Goal: Task Accomplishment & Management: Complete application form

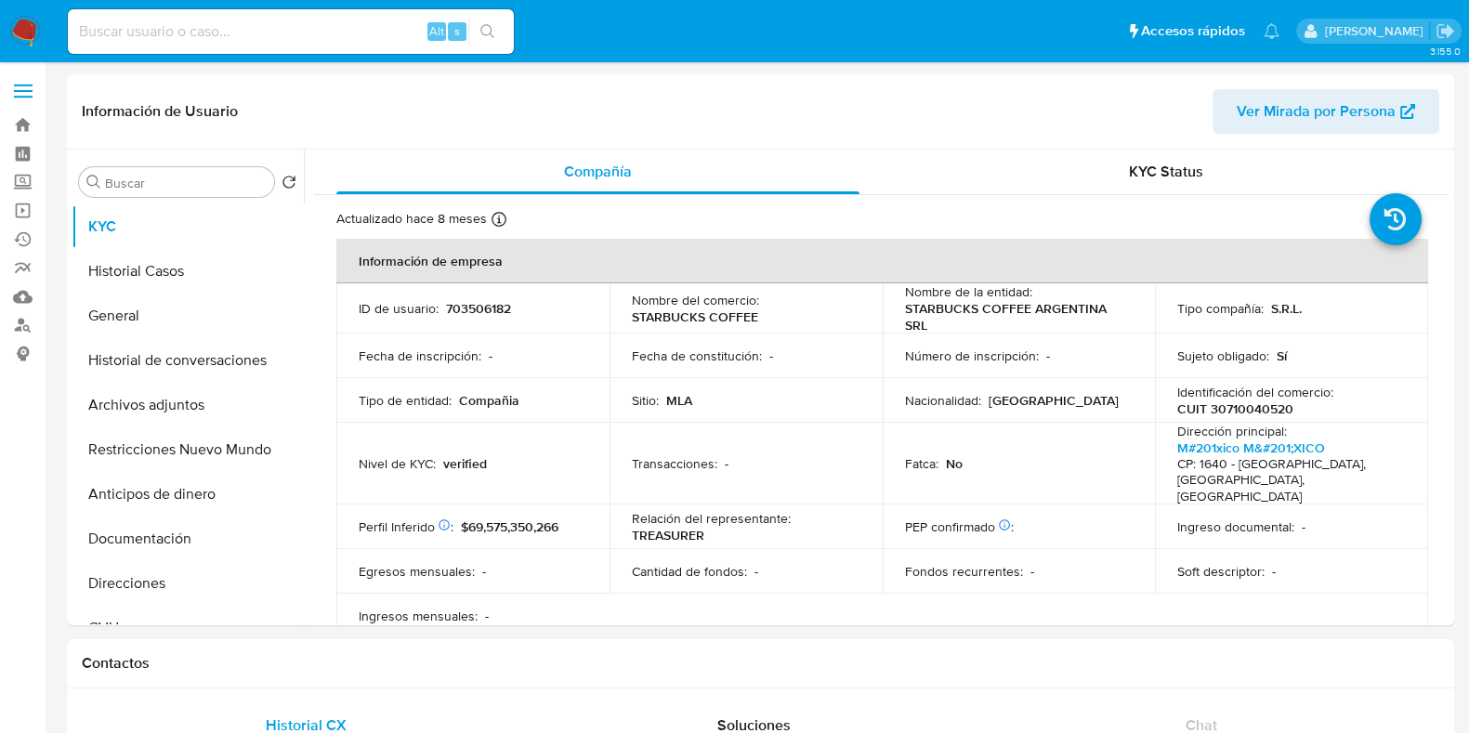
select select "10"
click at [162, 275] on button "Historial Casos" at bounding box center [180, 271] width 217 height 45
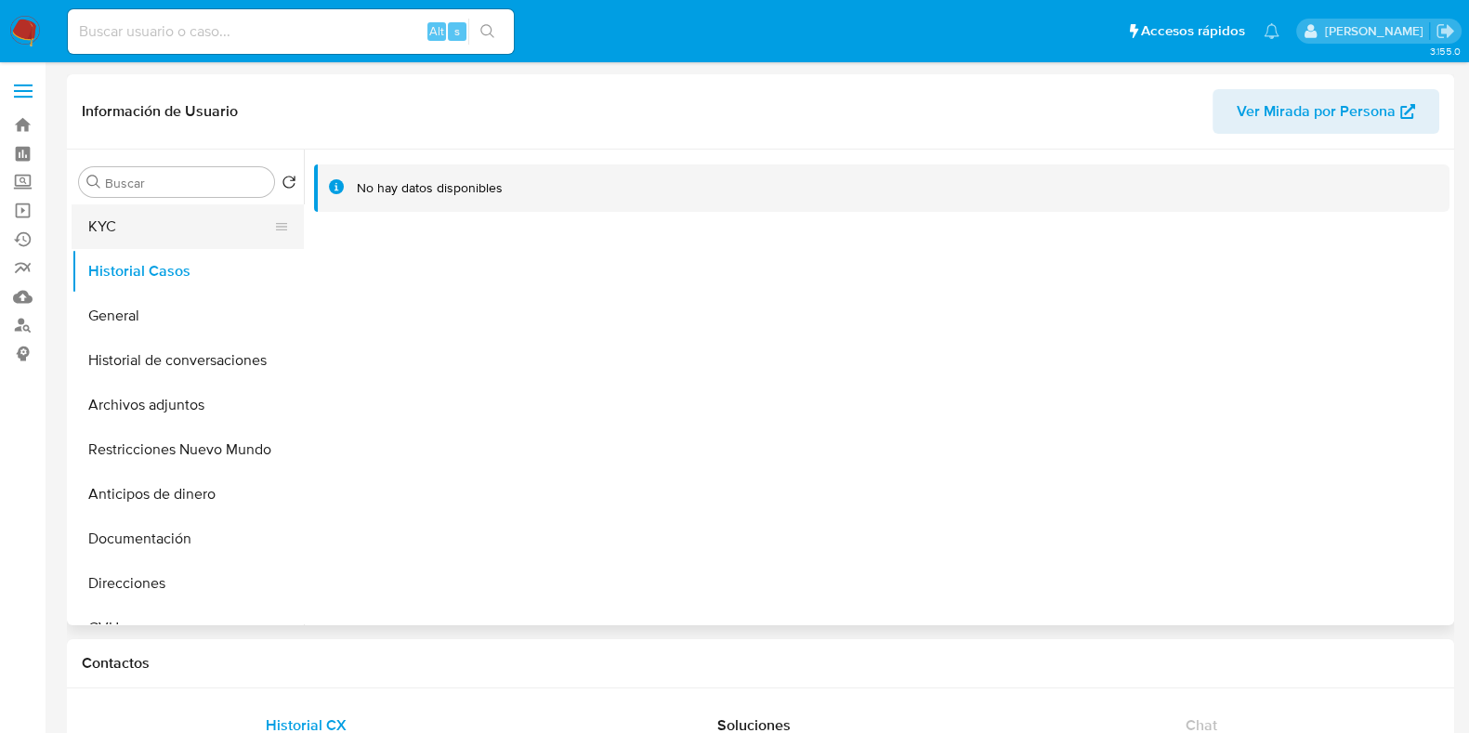
click at [177, 237] on button "KYC" at bounding box center [180, 226] width 217 height 45
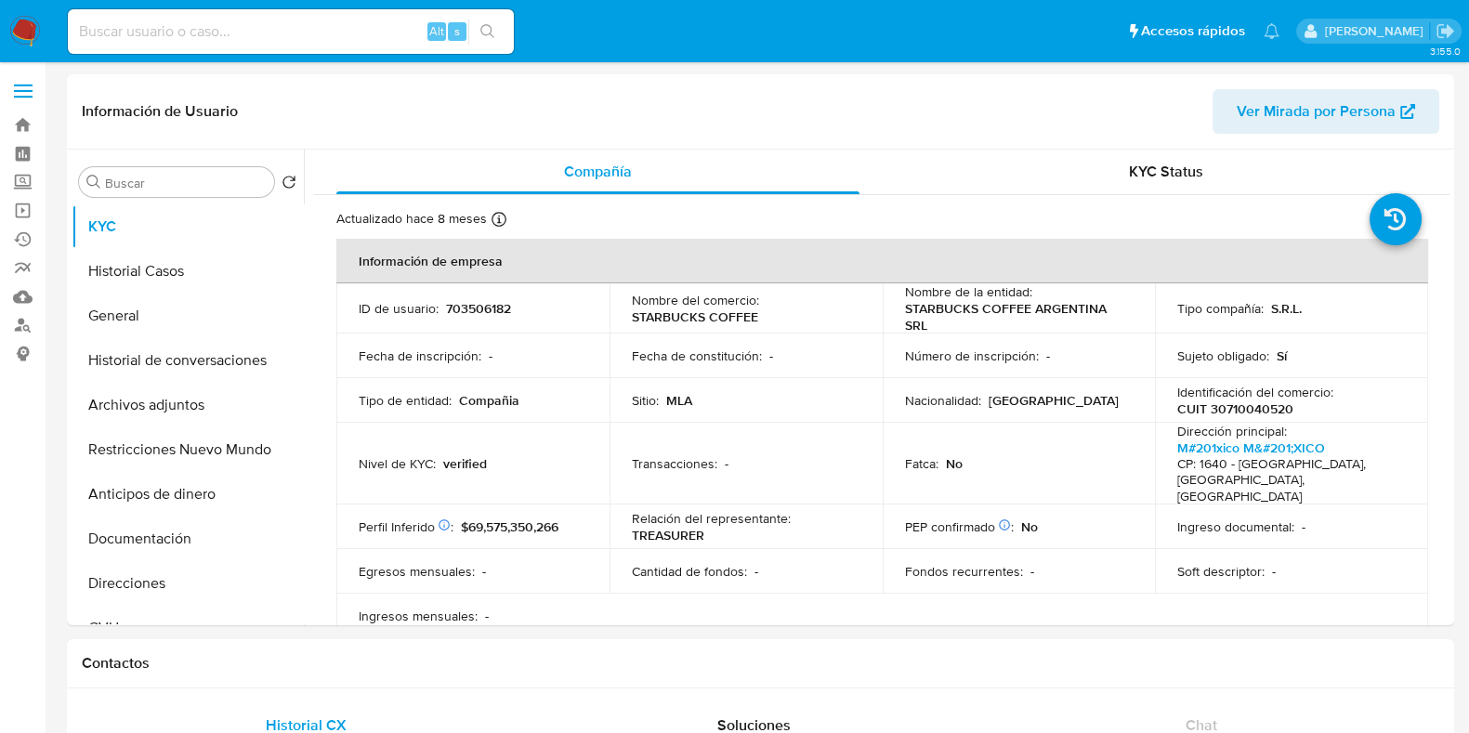
click at [295, 36] on input at bounding box center [291, 32] width 446 height 24
paste input "488393228"
type input "488393228"
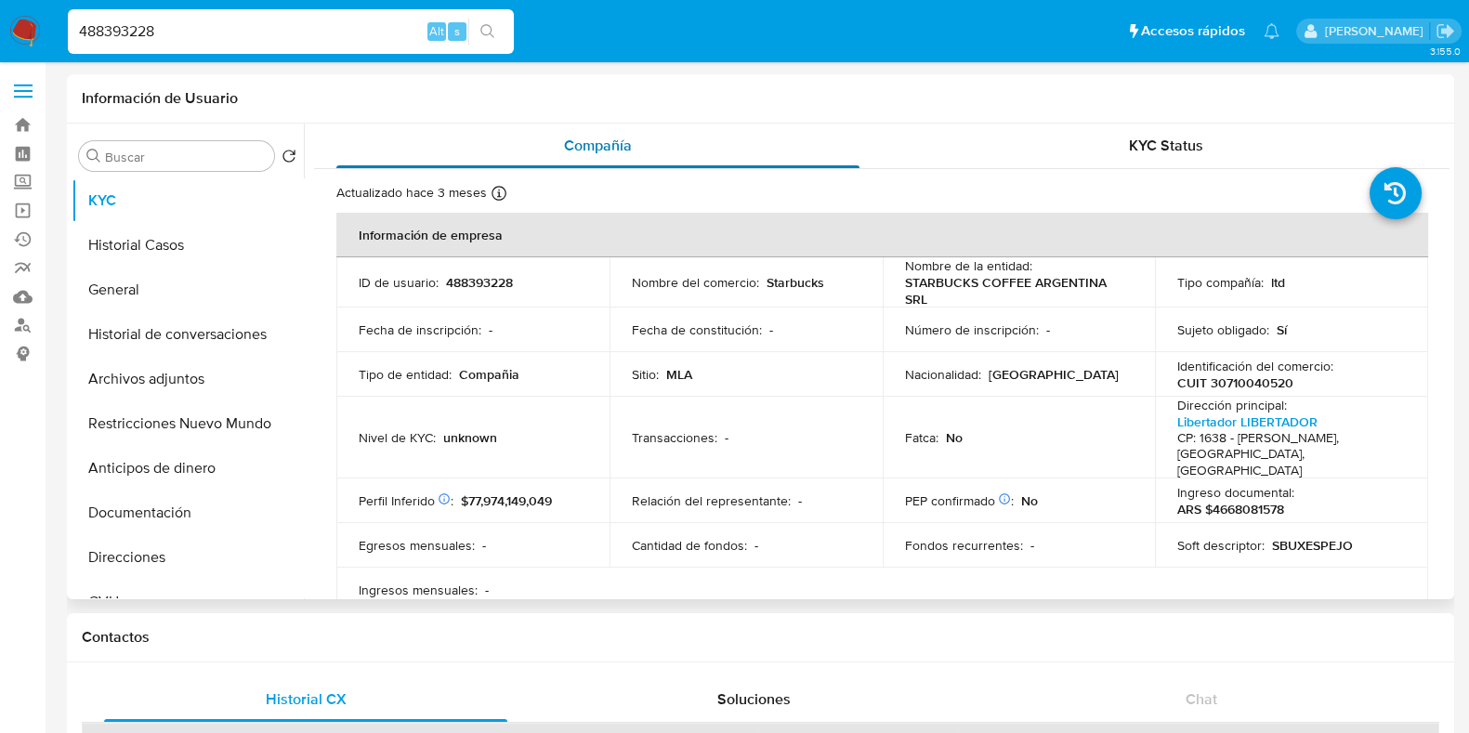
select select "10"
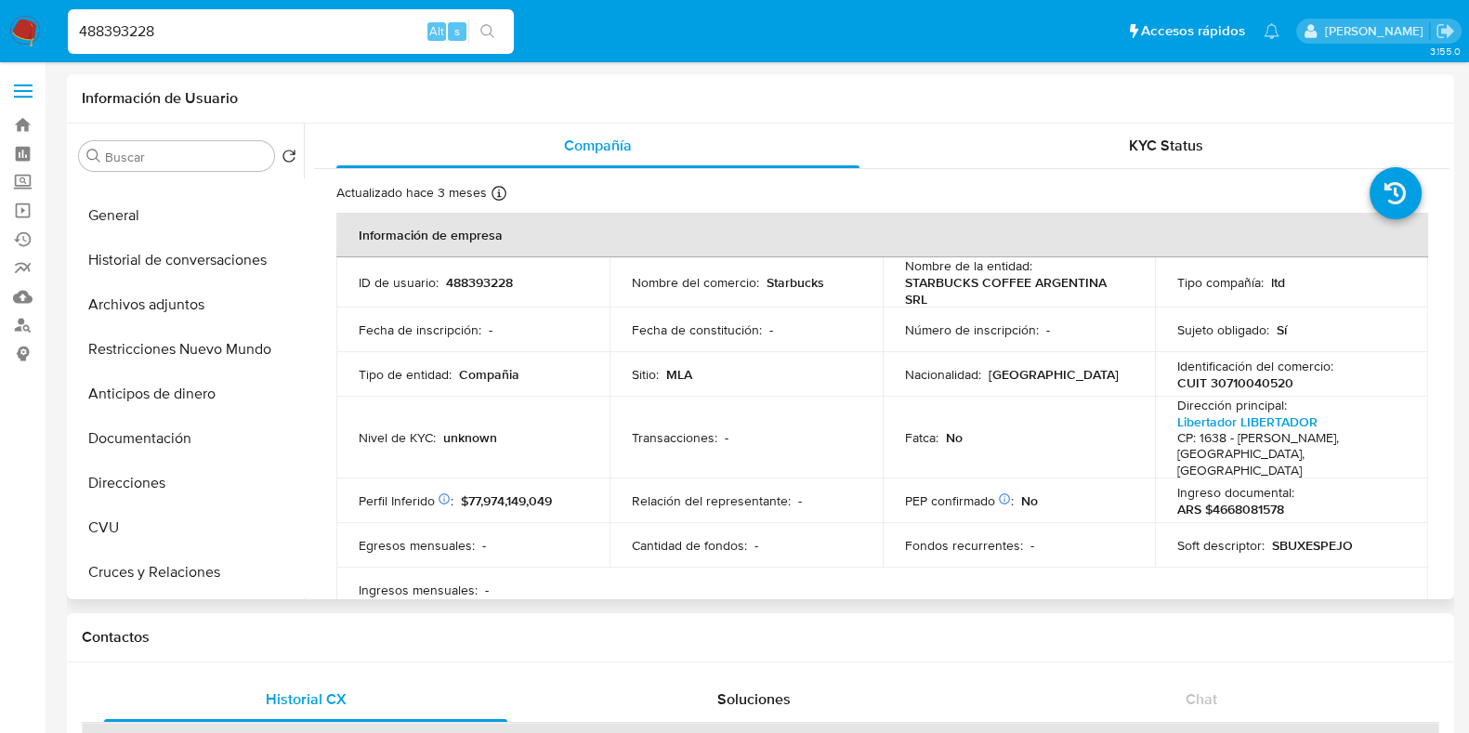
scroll to position [61, 0]
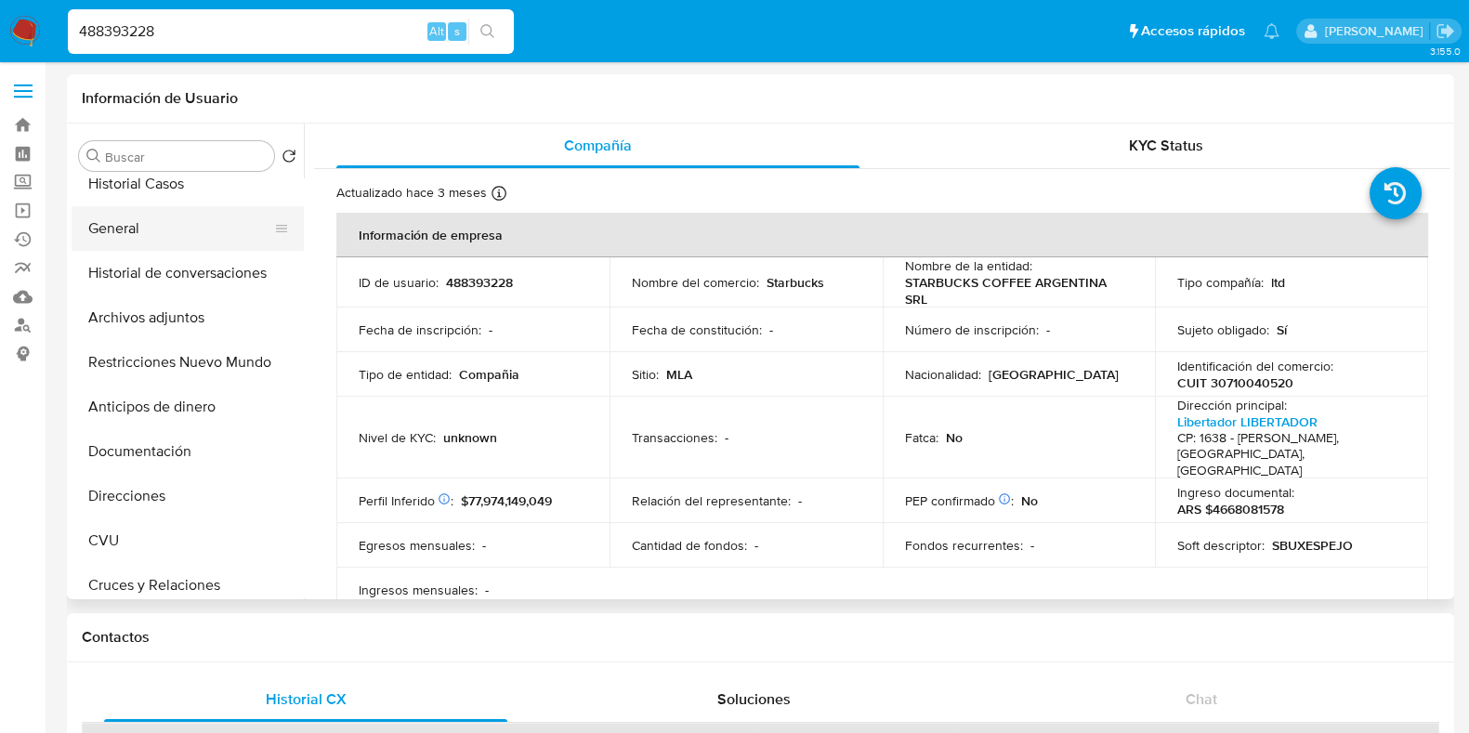
click at [135, 235] on button "General" at bounding box center [180, 228] width 217 height 45
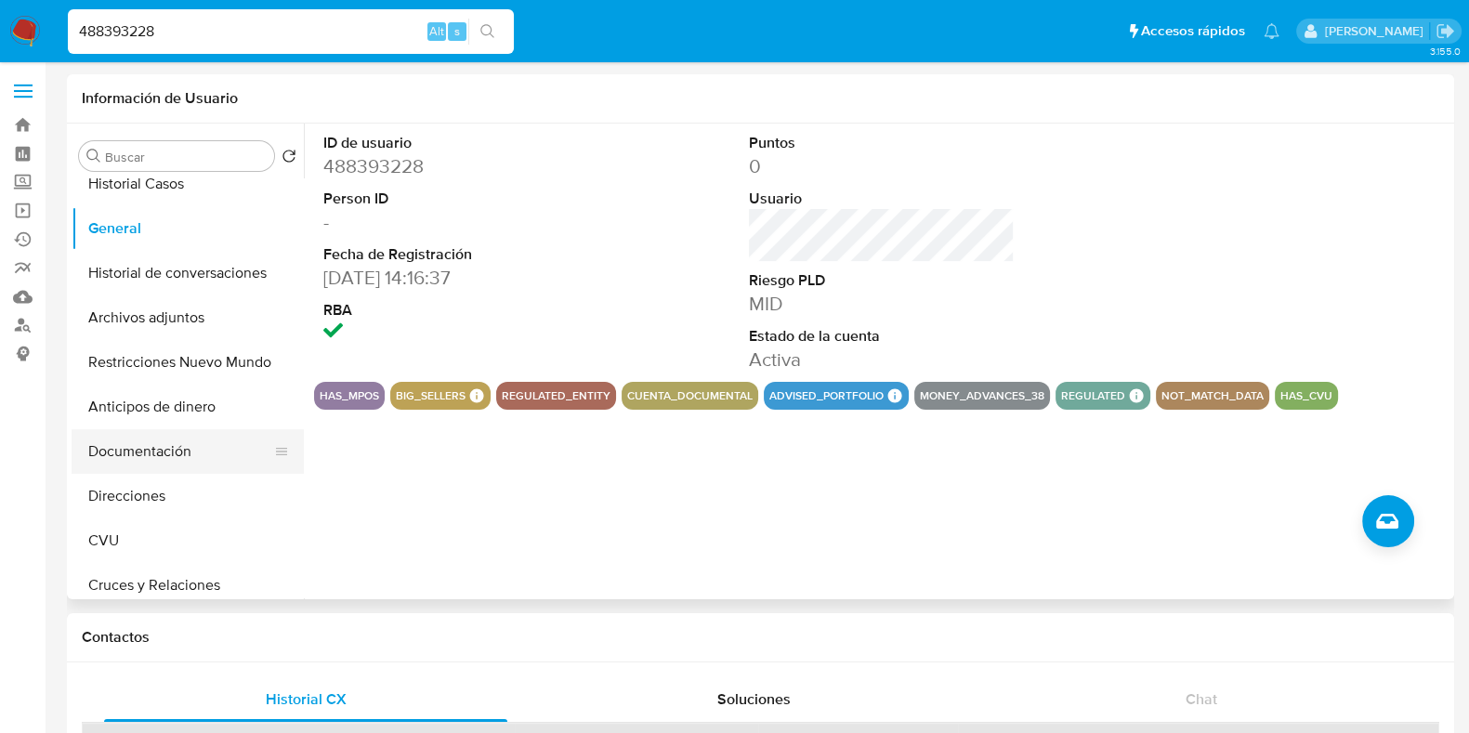
click at [167, 436] on button "Documentación" at bounding box center [180, 451] width 217 height 45
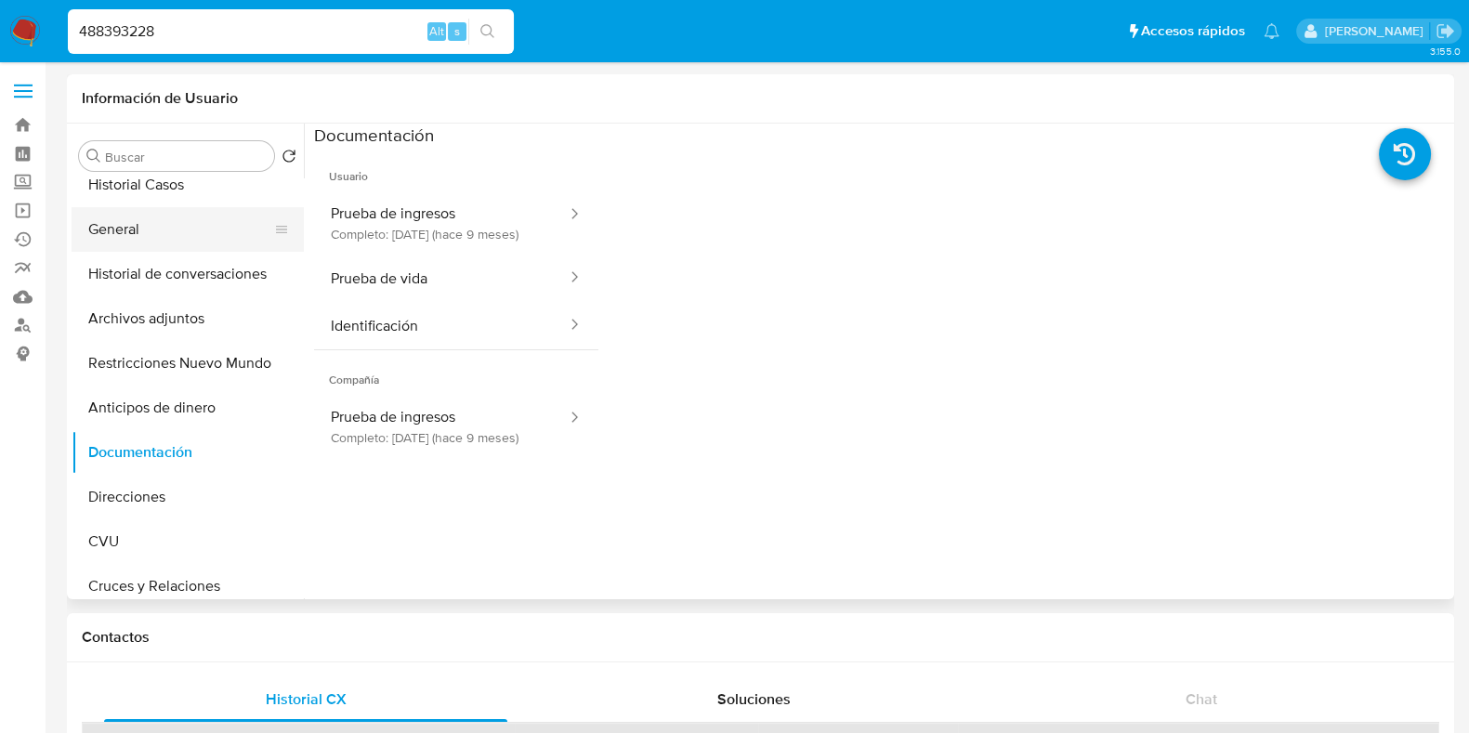
scroll to position [0, 0]
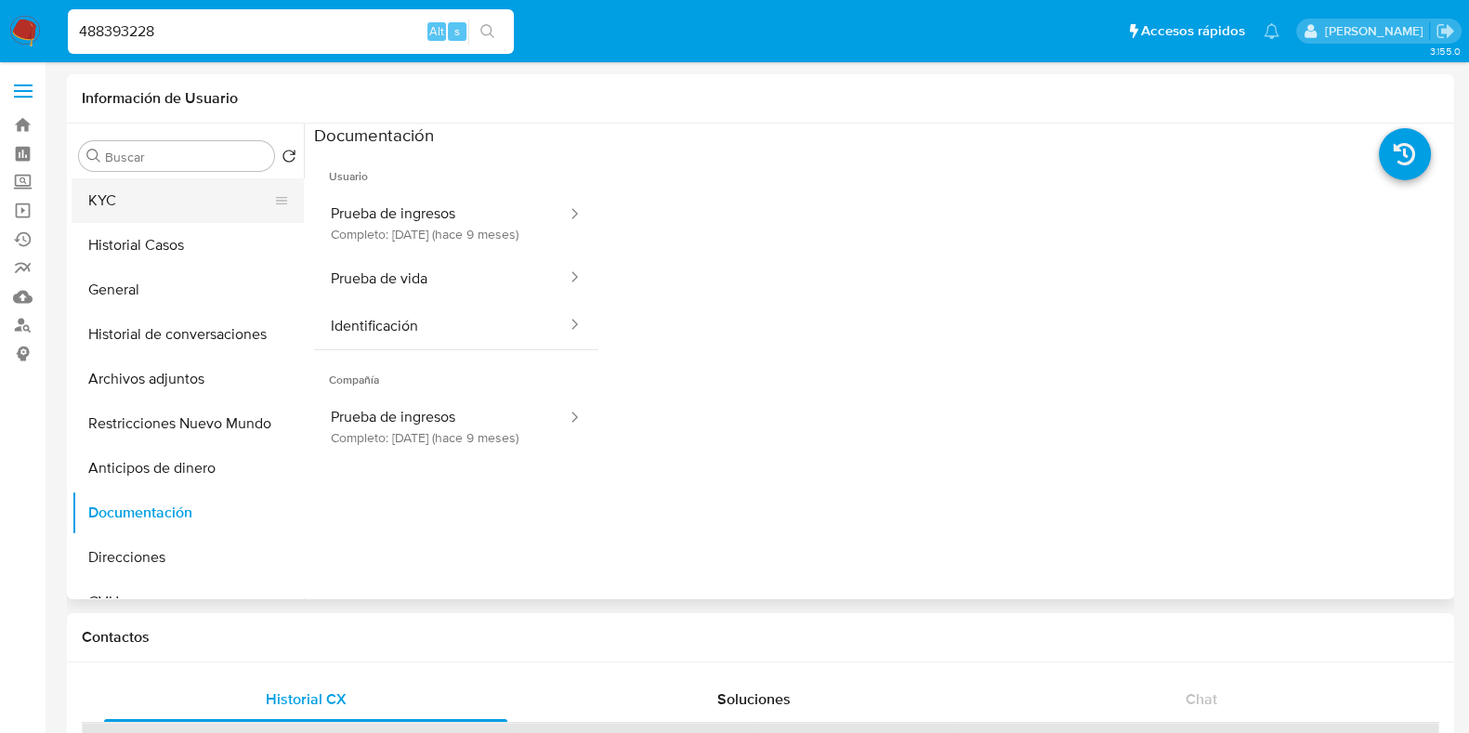
click at [199, 206] on button "KYC" at bounding box center [180, 200] width 217 height 45
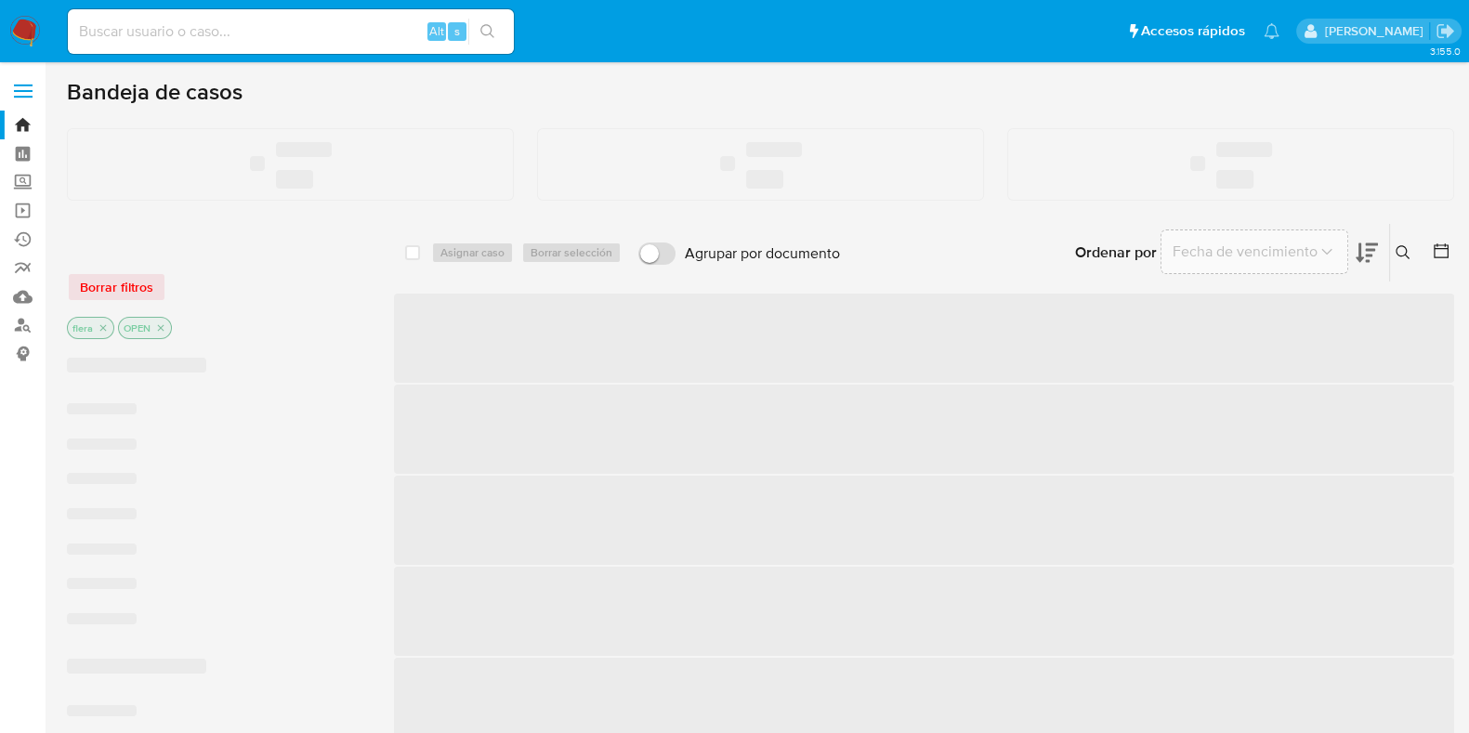
click at [175, 34] on input at bounding box center [291, 32] width 446 height 24
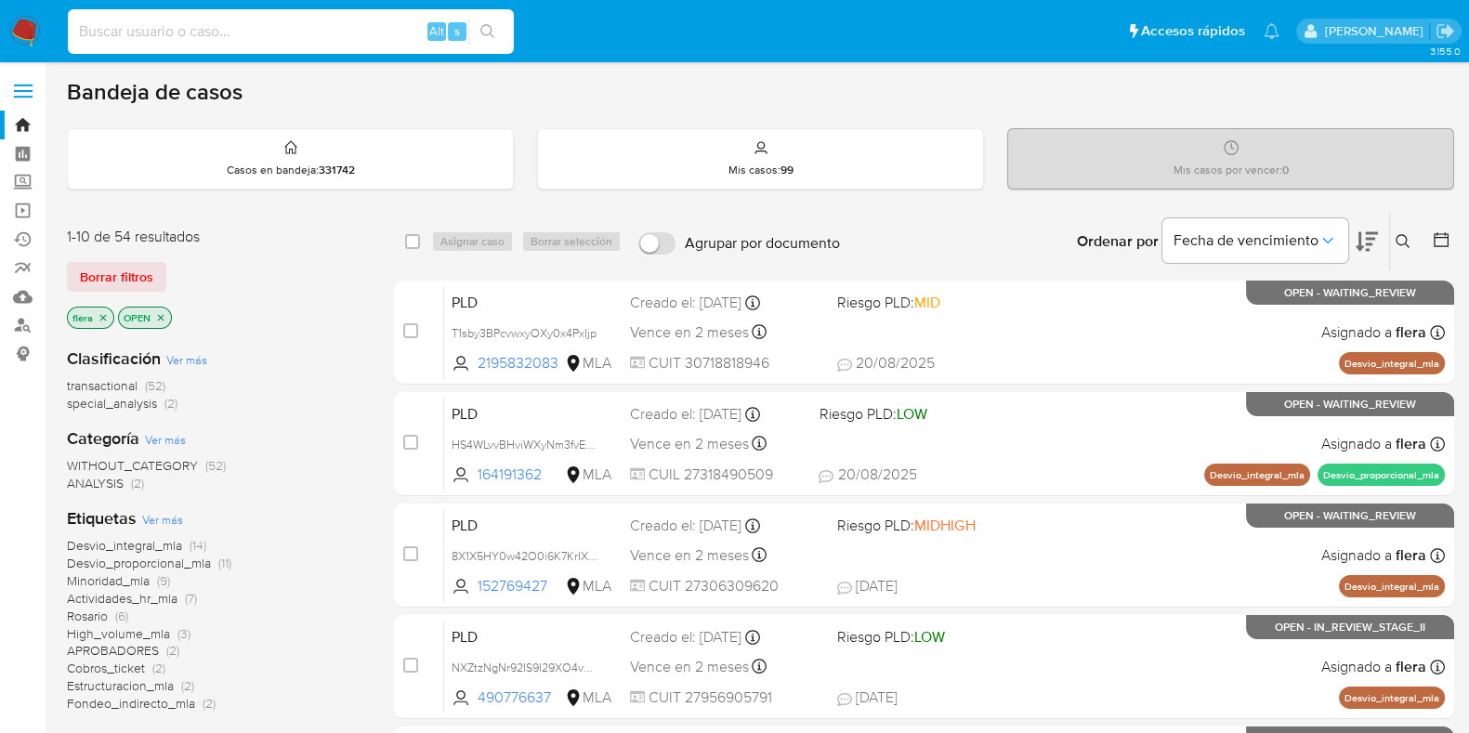
paste input "703506182"
type input "703506182"
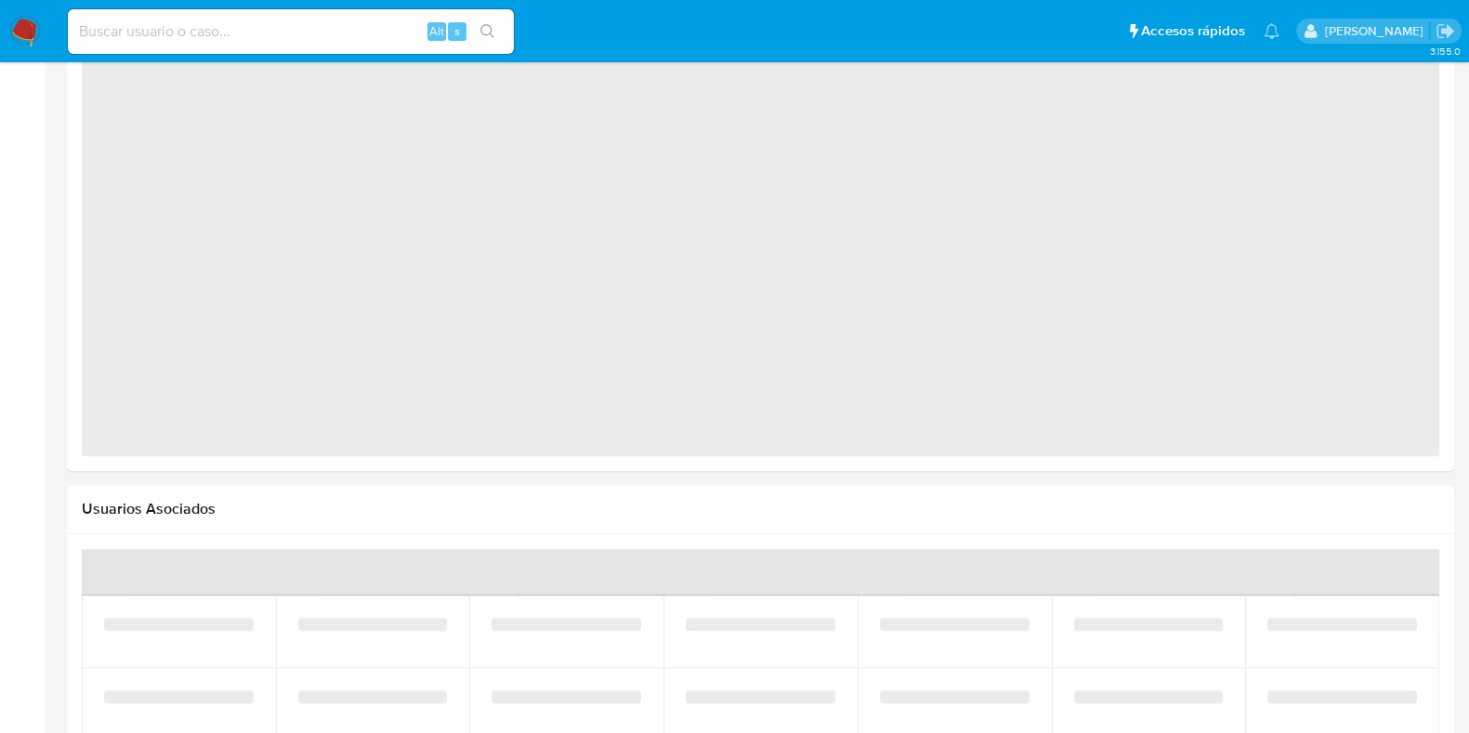
select select "10"
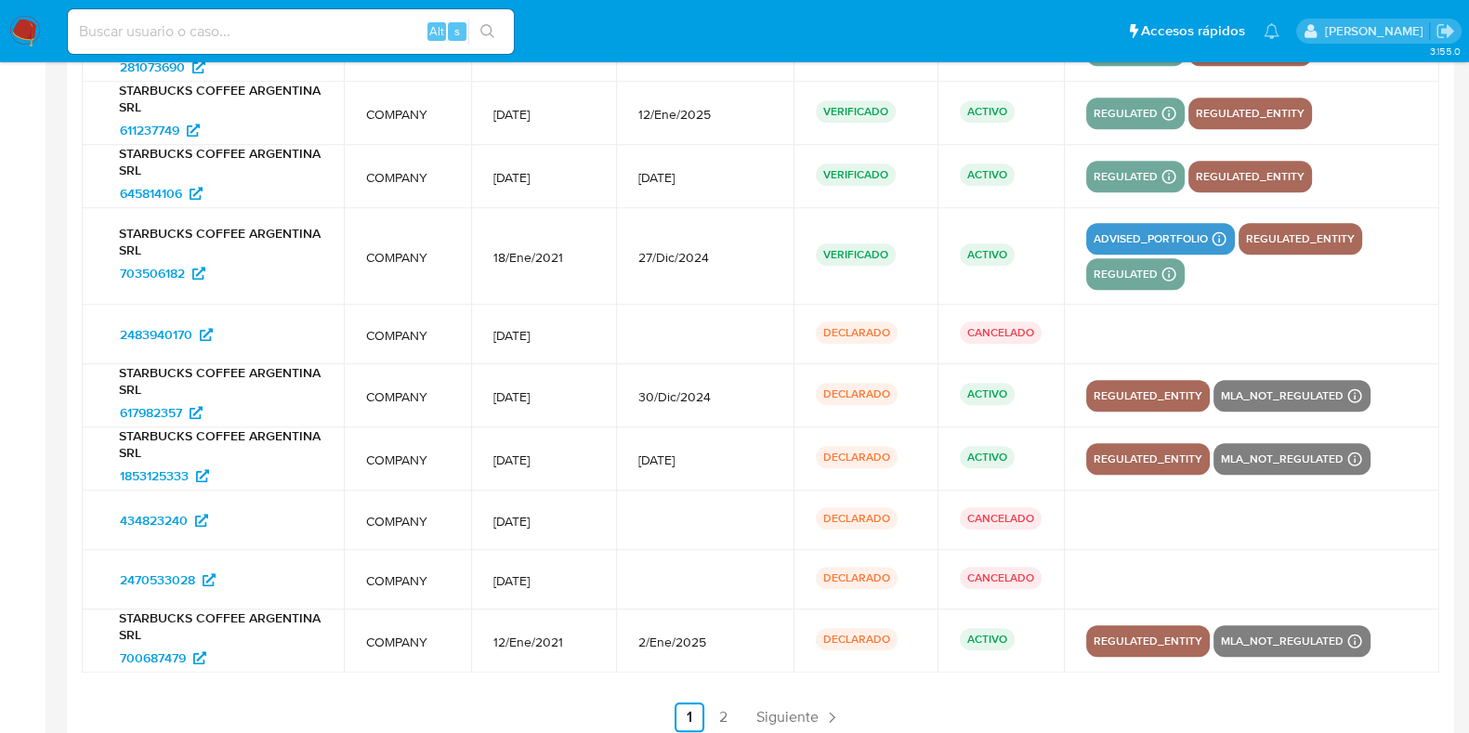
scroll to position [2540, 0]
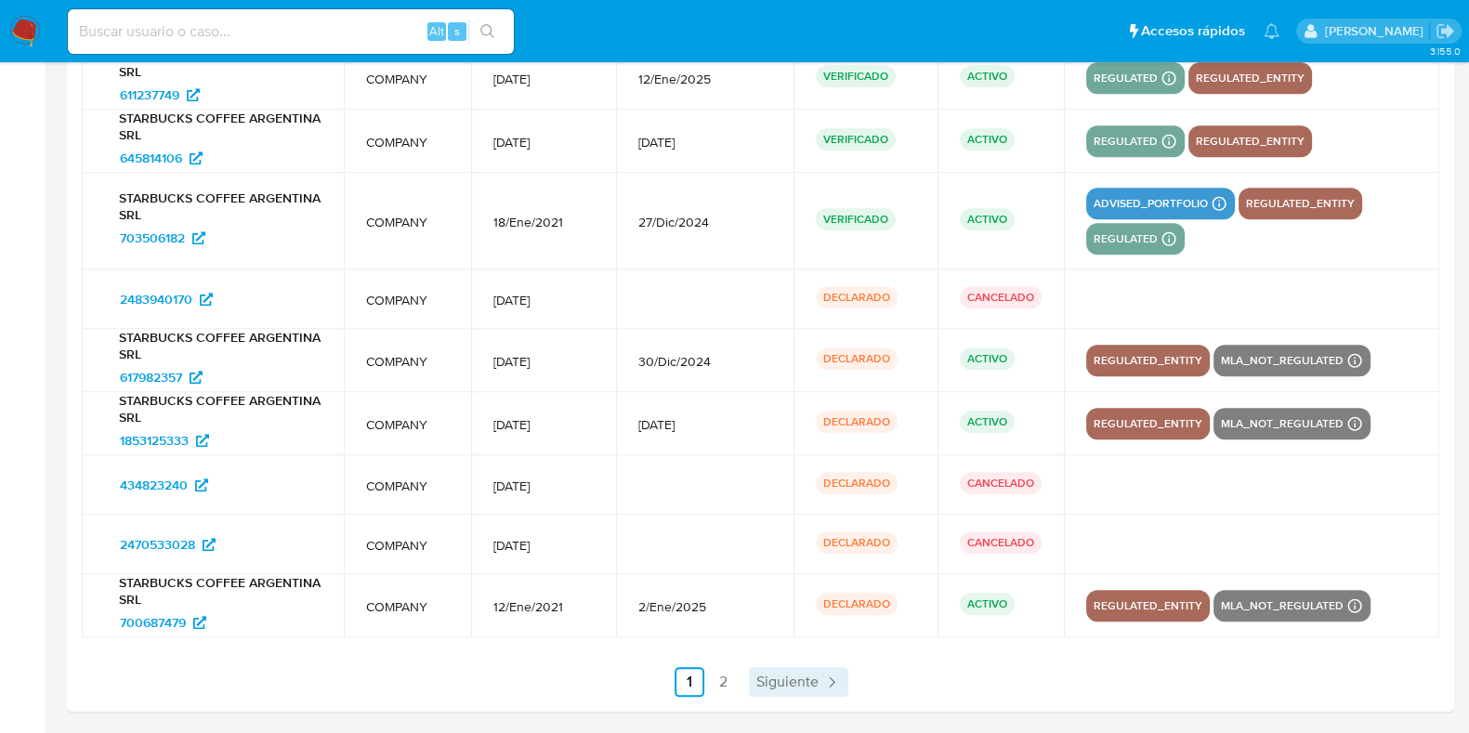
click at [785, 676] on span "Siguiente" at bounding box center [788, 682] width 62 height 15
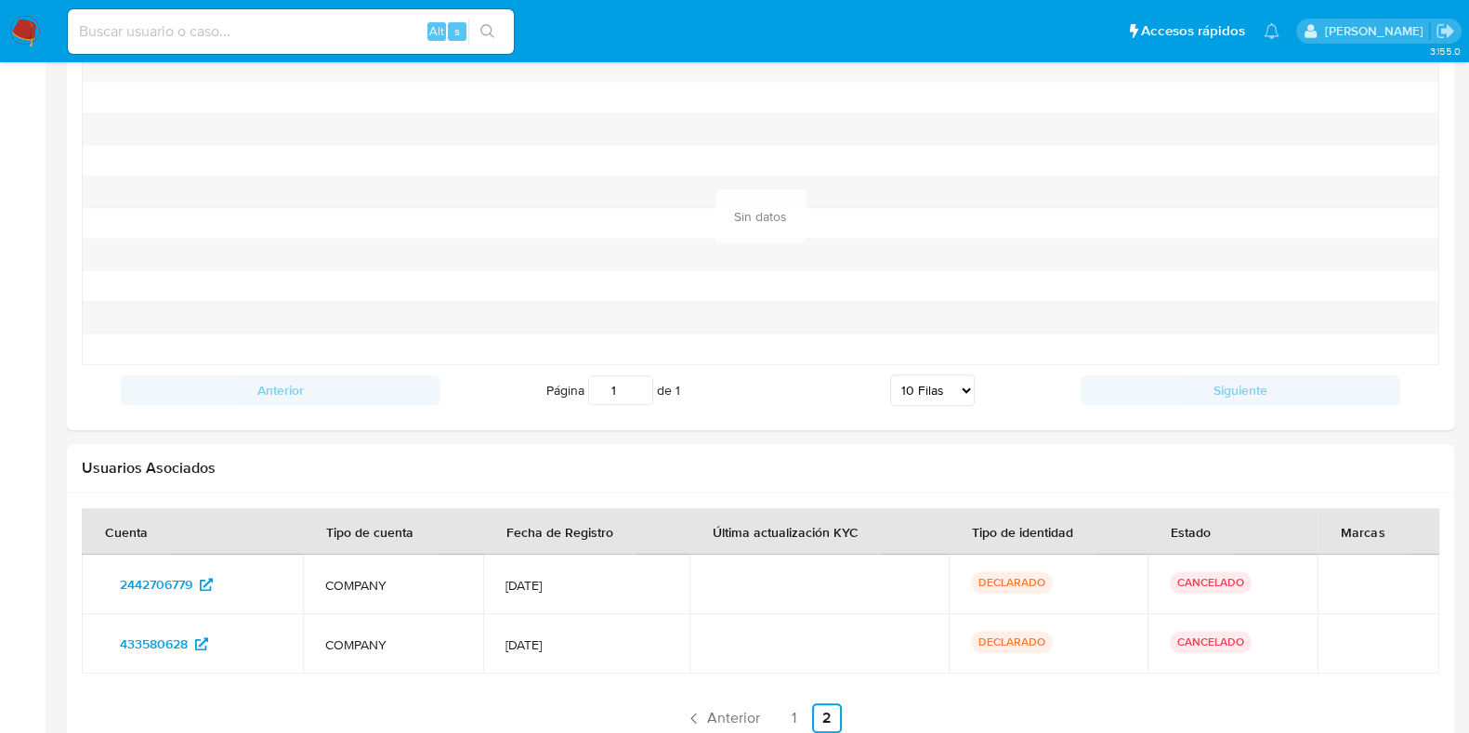
scroll to position [1988, 0]
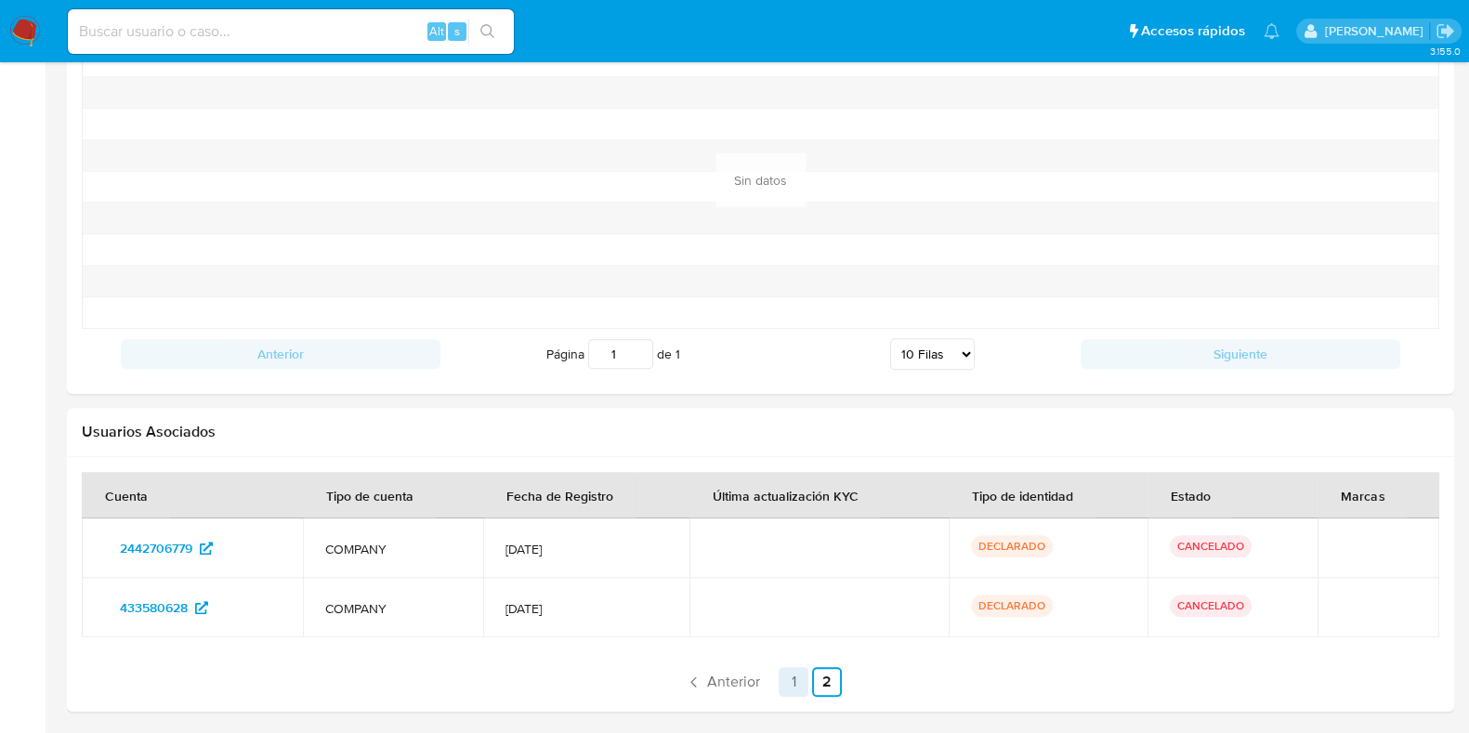
click at [781, 679] on link "1" at bounding box center [794, 682] width 30 height 30
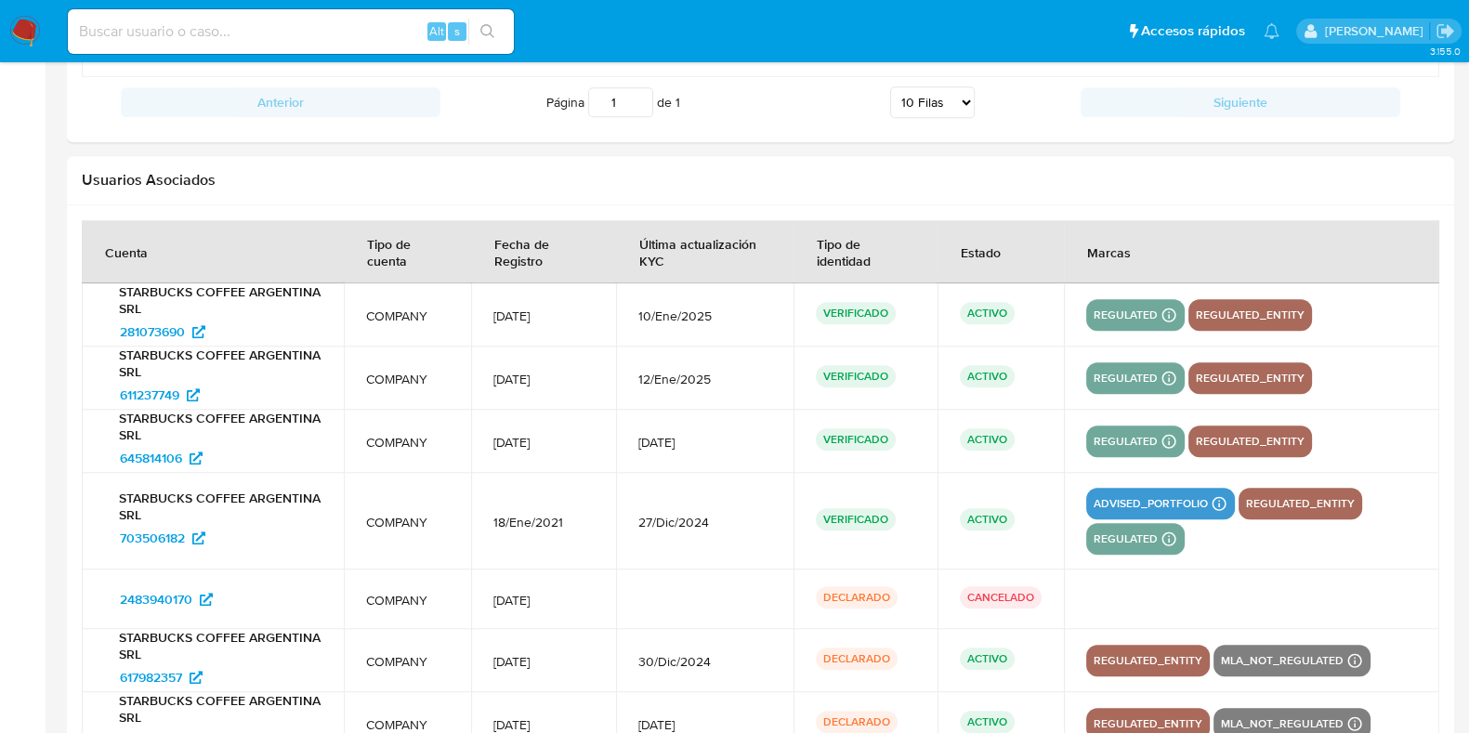
scroll to position [2356, 0]
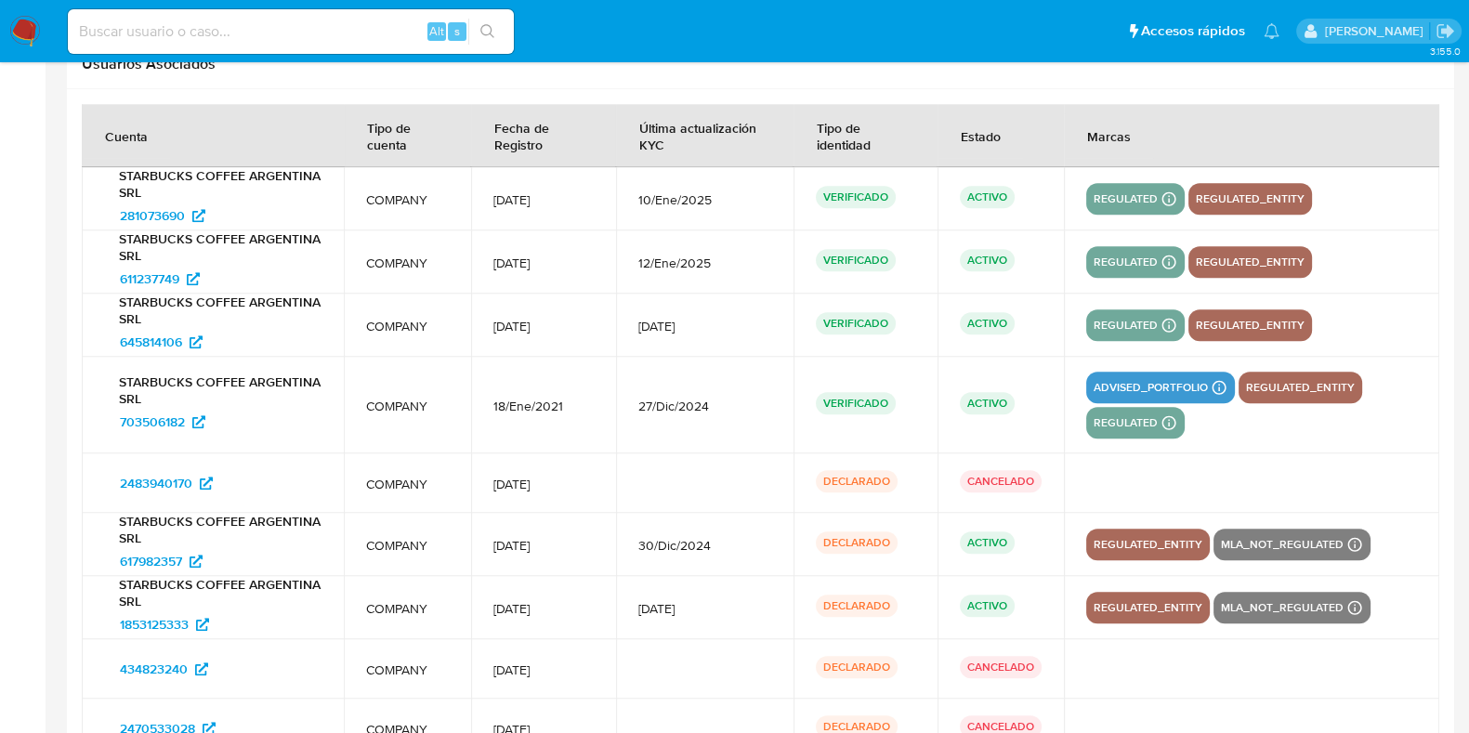
click at [1370, 473] on td at bounding box center [1252, 483] width 376 height 59
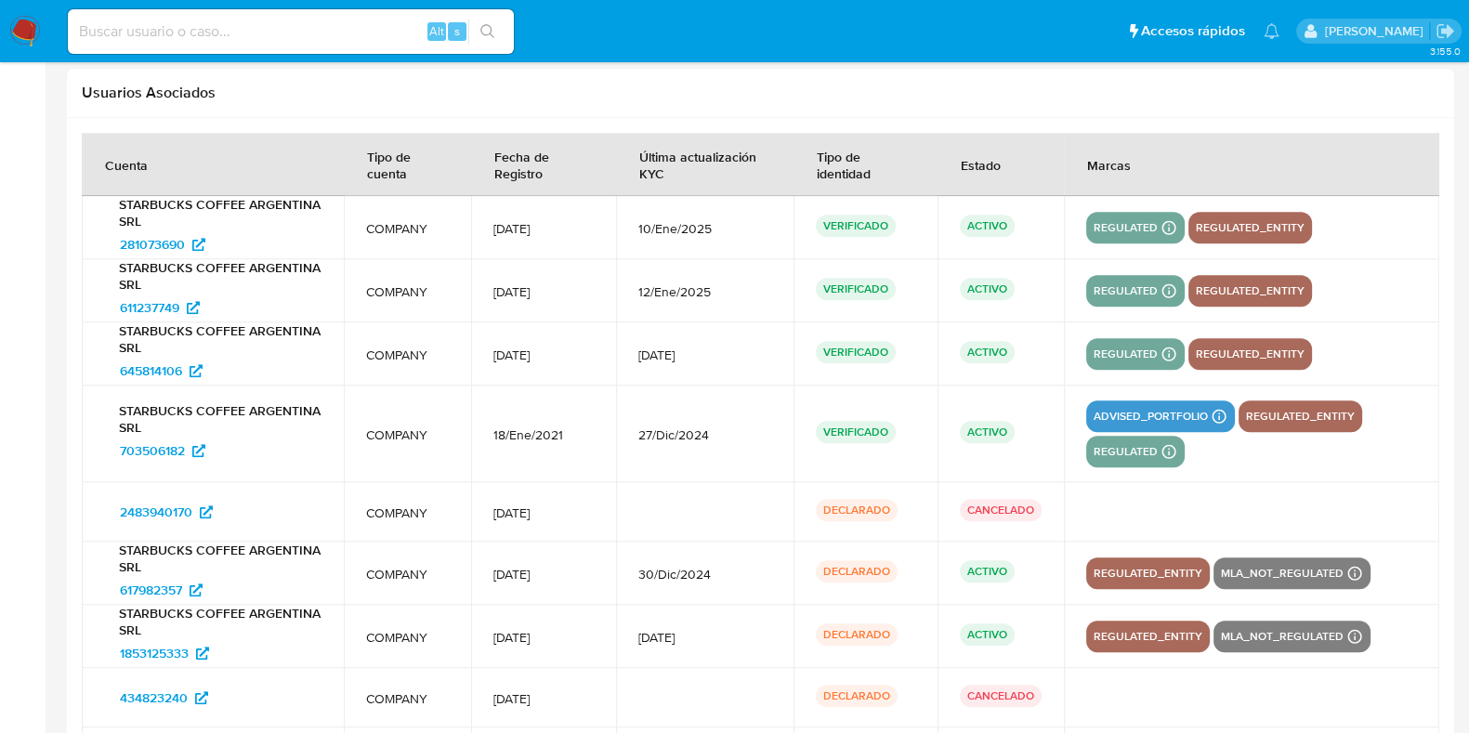
scroll to position [2291, 0]
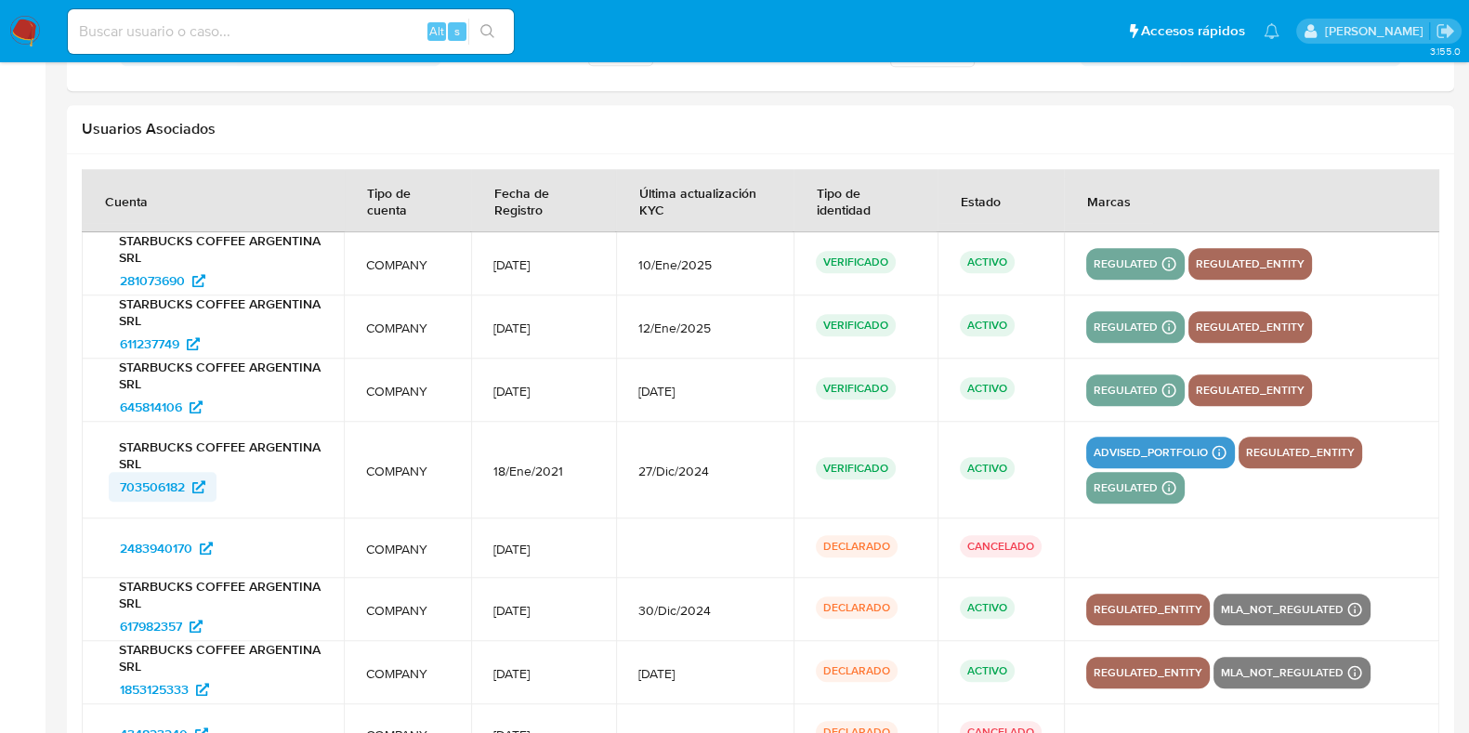
click at [151, 473] on span "703506182" at bounding box center [152, 487] width 65 height 30
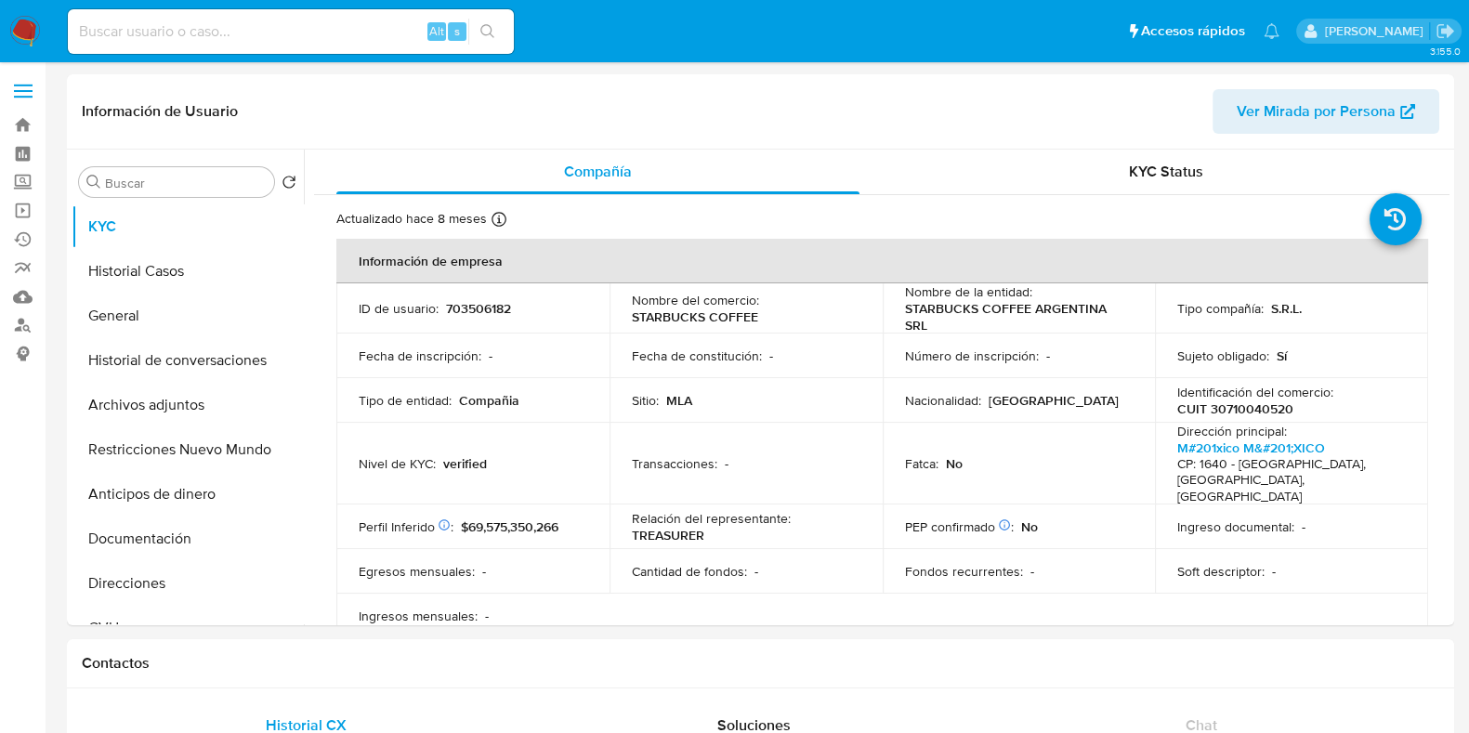
select select "10"
click at [146, 291] on button "Historial Casos" at bounding box center [180, 271] width 217 height 45
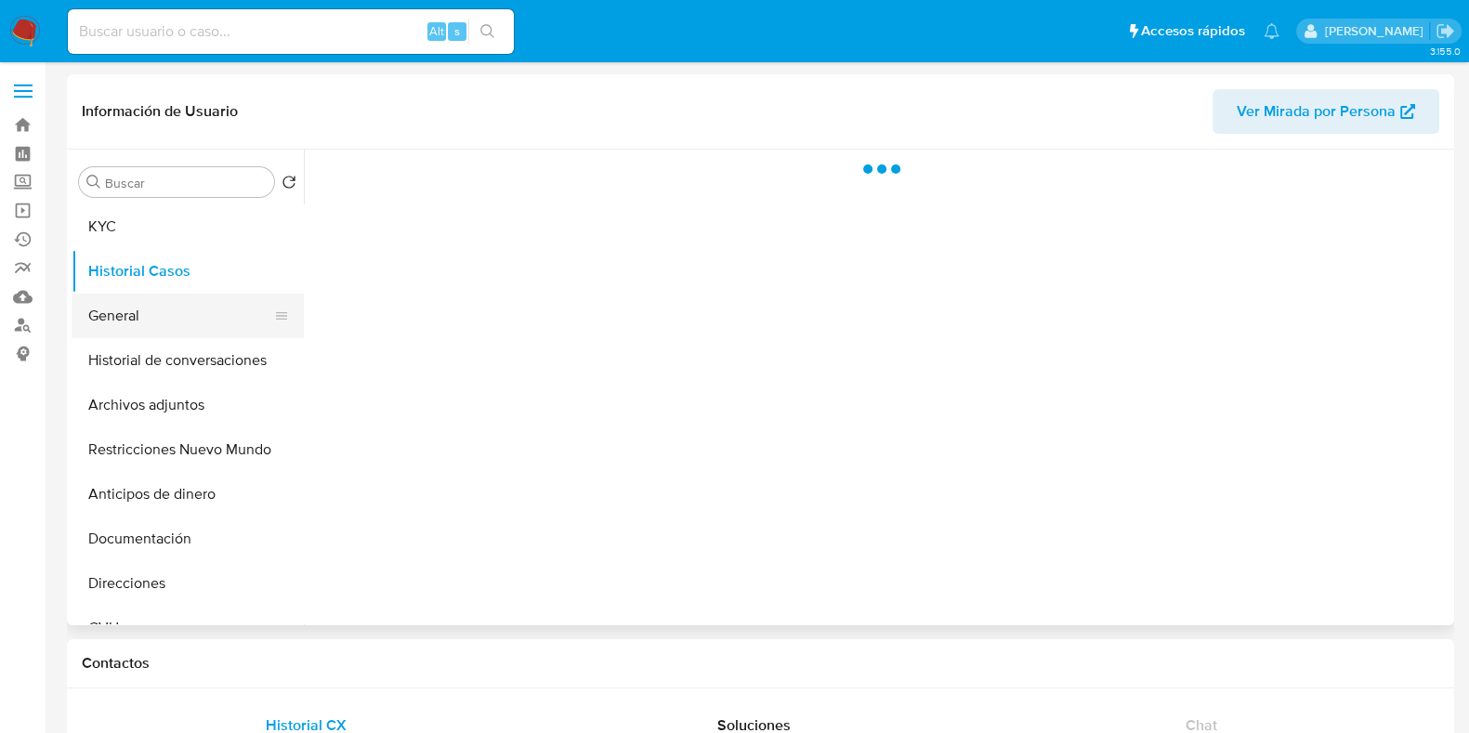
click at [152, 318] on button "General" at bounding box center [180, 316] width 217 height 45
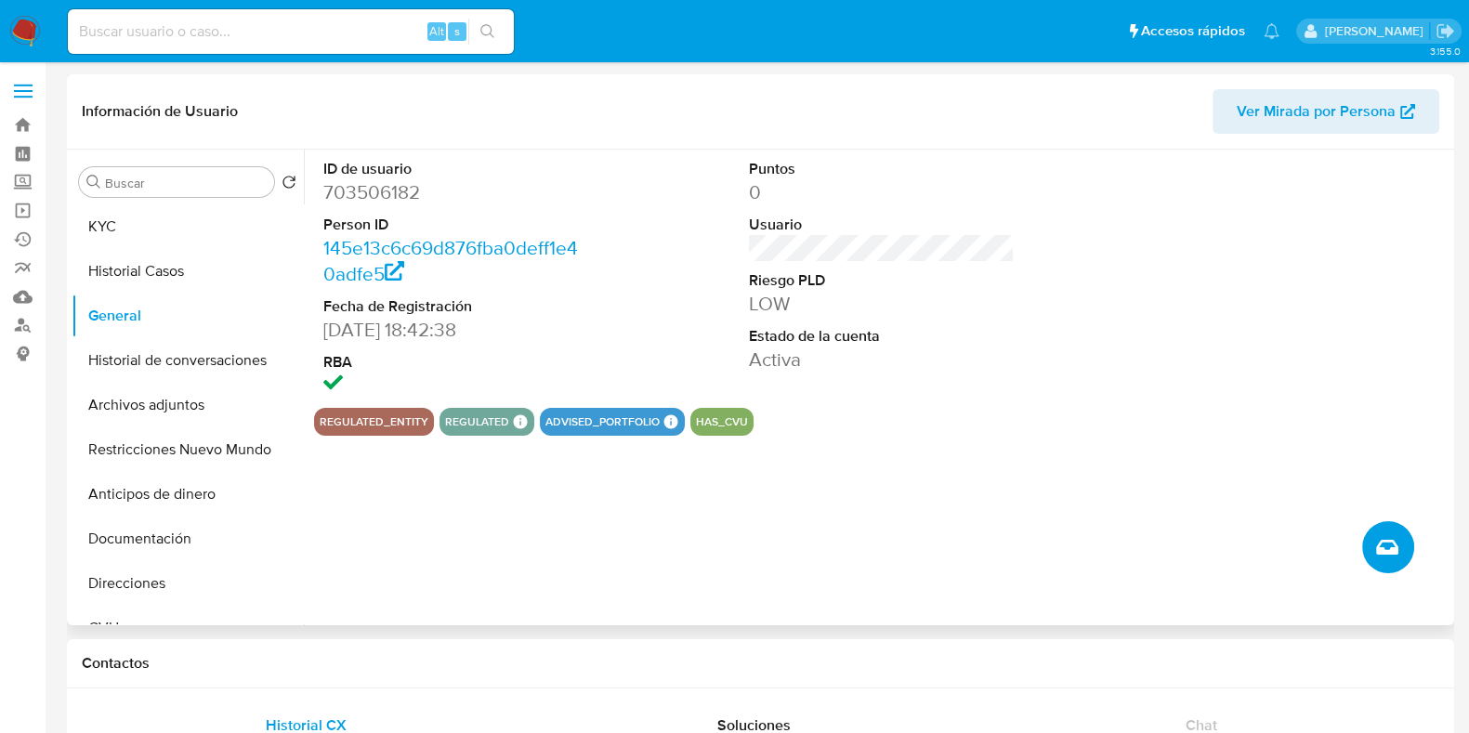
click at [1388, 555] on icon "Crear caso manual" at bounding box center [1387, 547] width 22 height 15
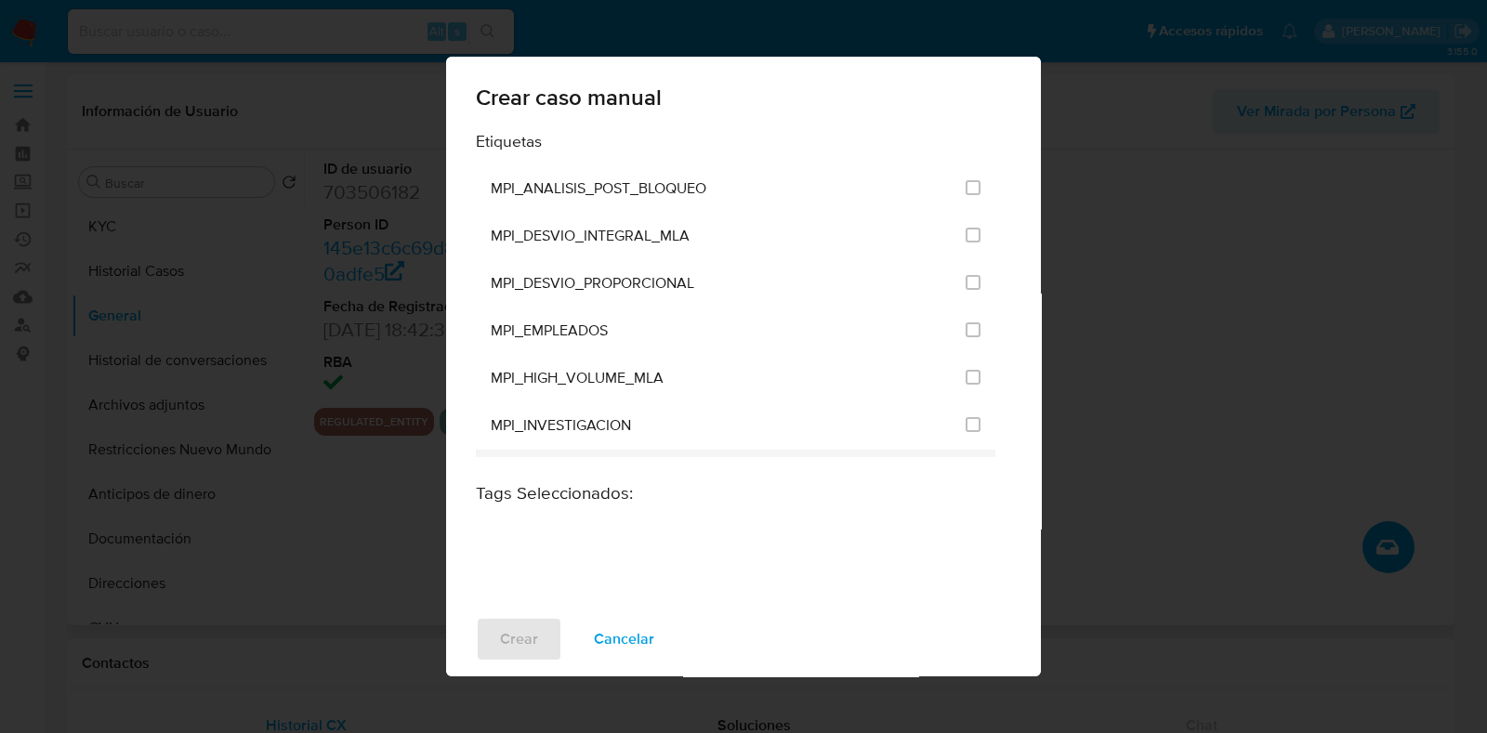
scroll to position [4409, 0]
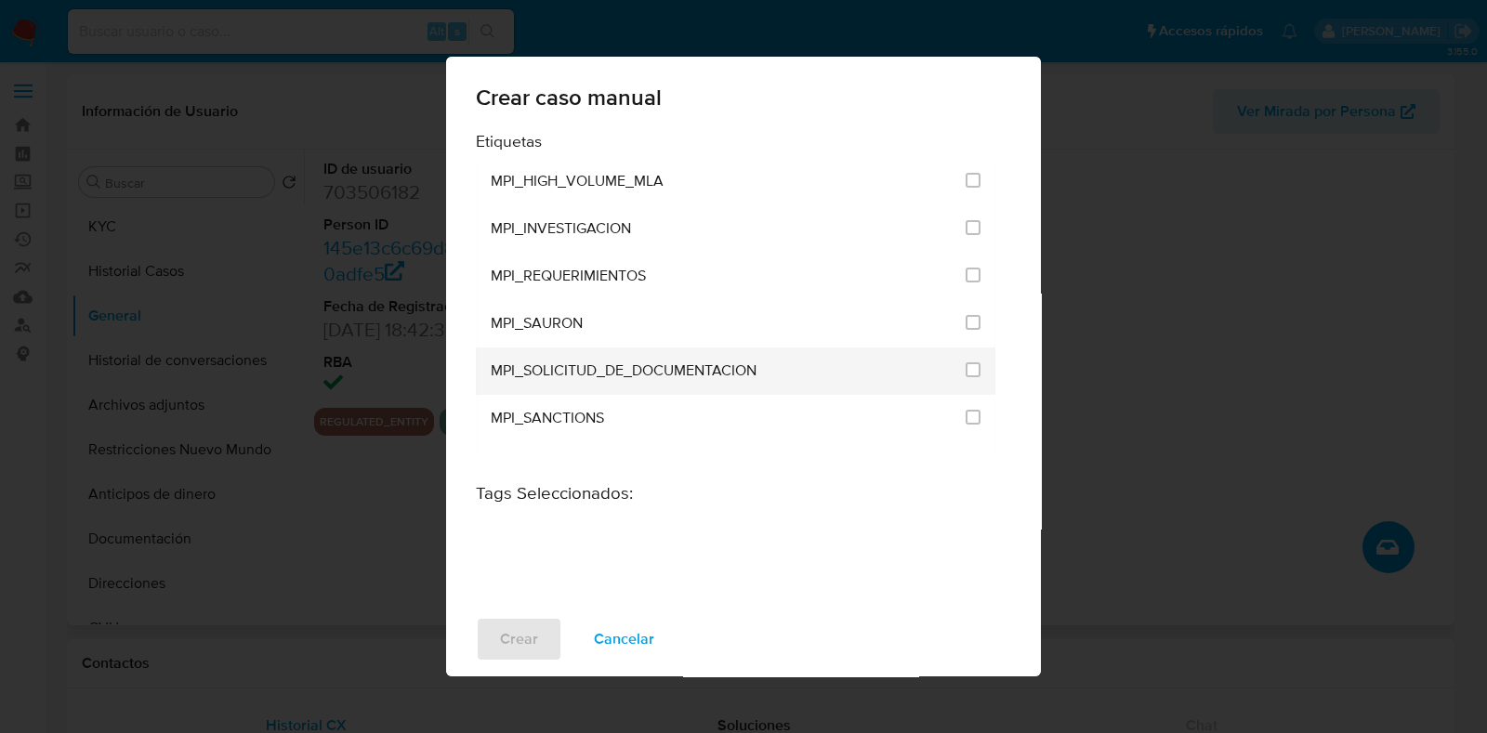
click at [737, 362] on span "MPI_SOLICITUD_DE_DOCUMENTACION" at bounding box center [624, 371] width 266 height 19
click at [973, 348] on li "MPI_SOLICITUD_DE_DOCUMENTACION" at bounding box center [736, 371] width 520 height 47
click at [966, 362] on input "3295" at bounding box center [973, 369] width 15 height 15
checkbox input "true"
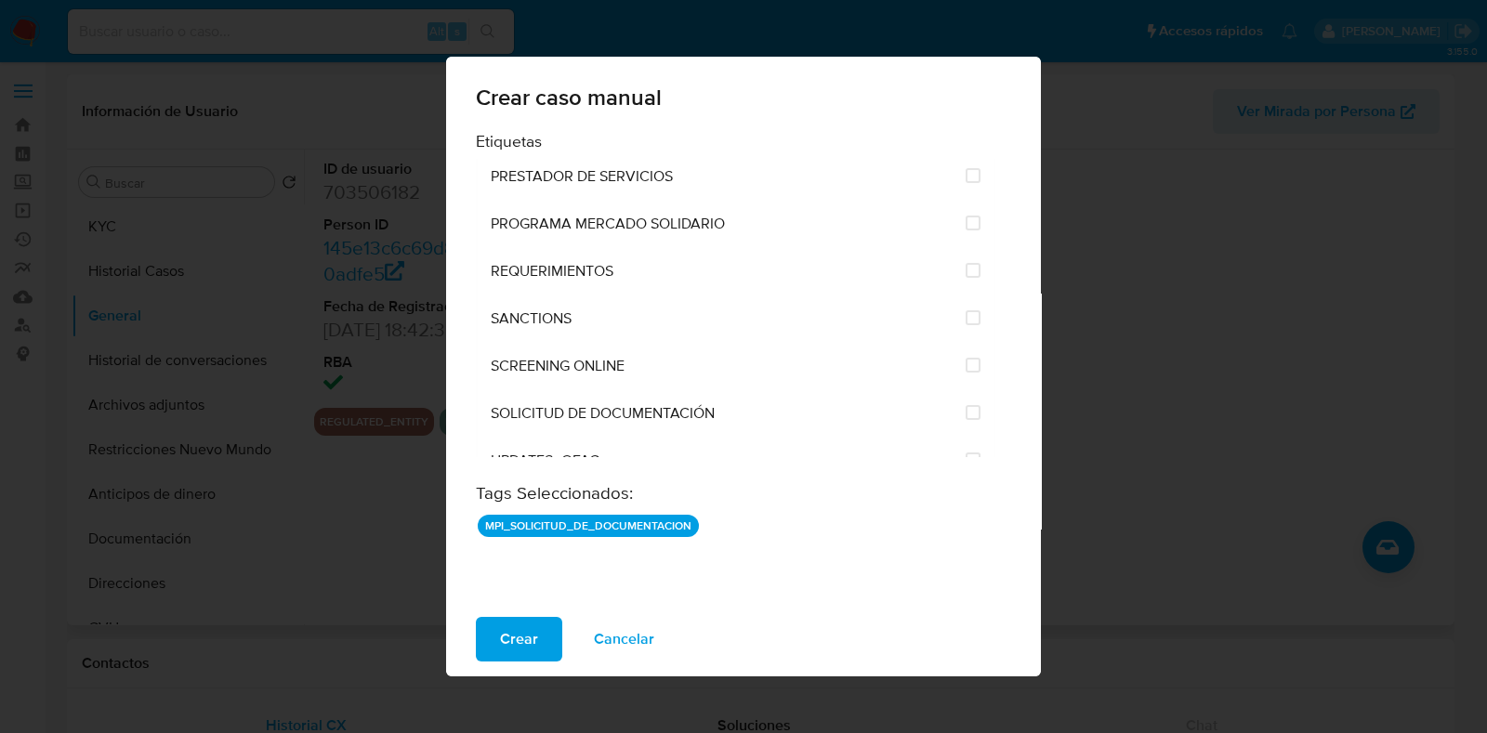
scroll to position [2207, 0]
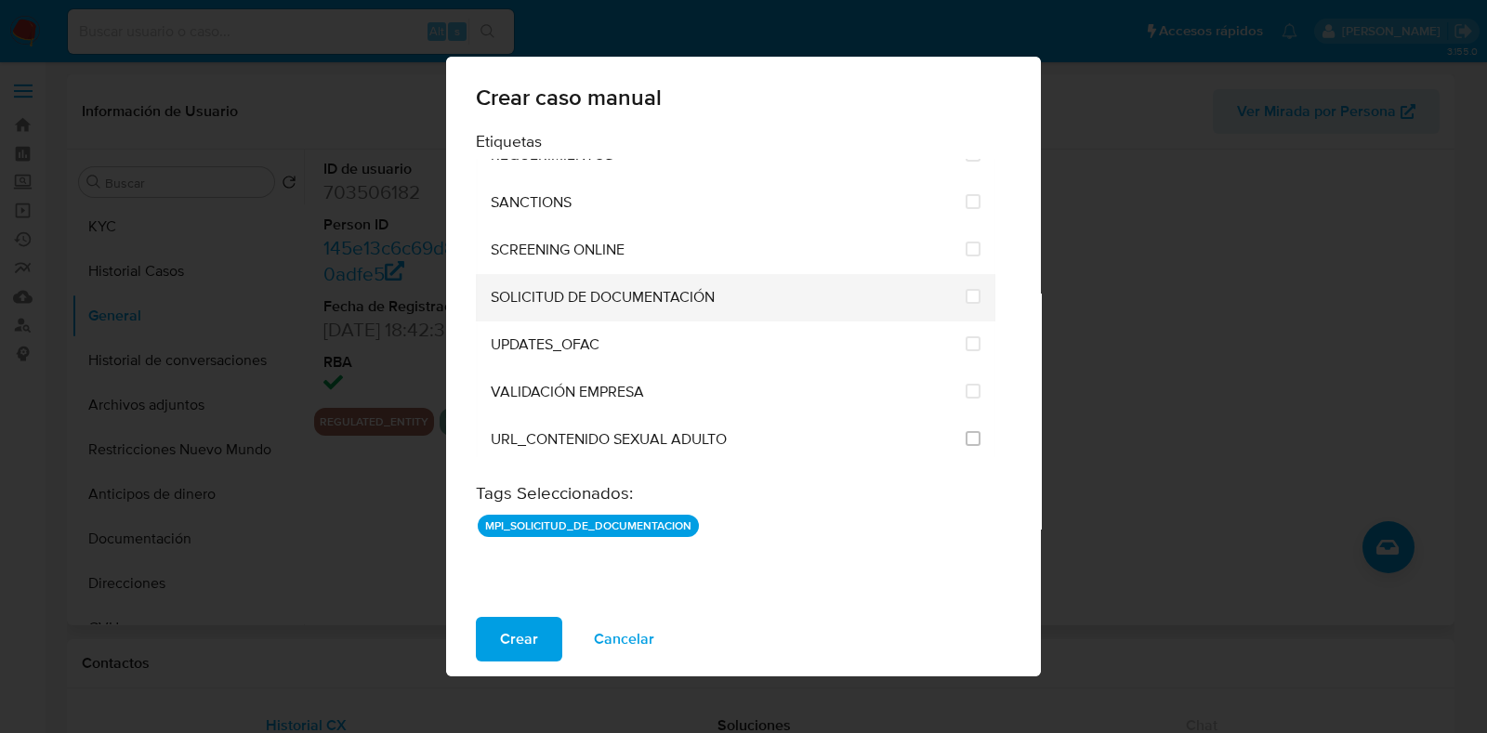
click at [976, 274] on li "SOLICITUD DE DOCUMENTACIÓN" at bounding box center [736, 297] width 520 height 47
click at [955, 274] on li "SOLICITUD DE DOCUMENTACIÓN" at bounding box center [736, 297] width 520 height 47
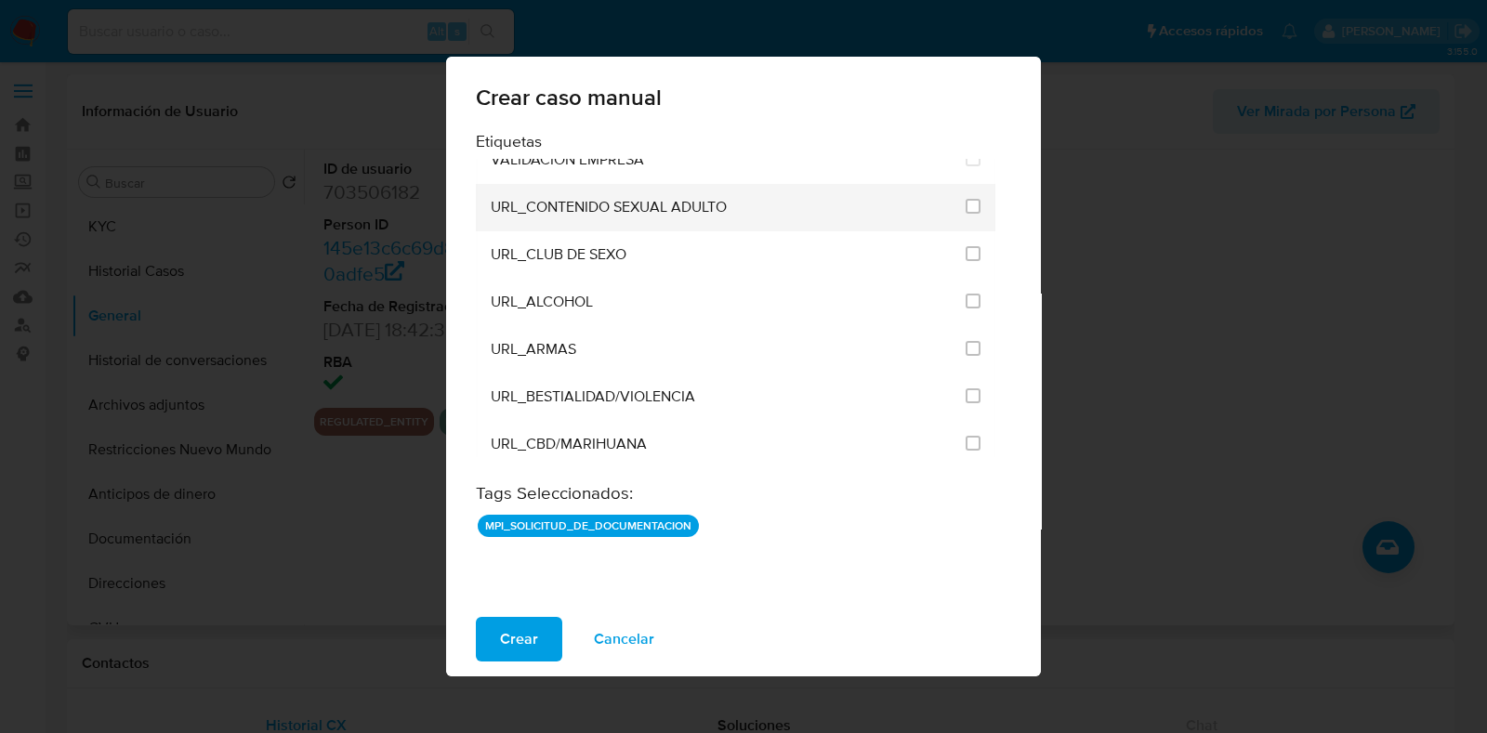
scroll to position [2556, 0]
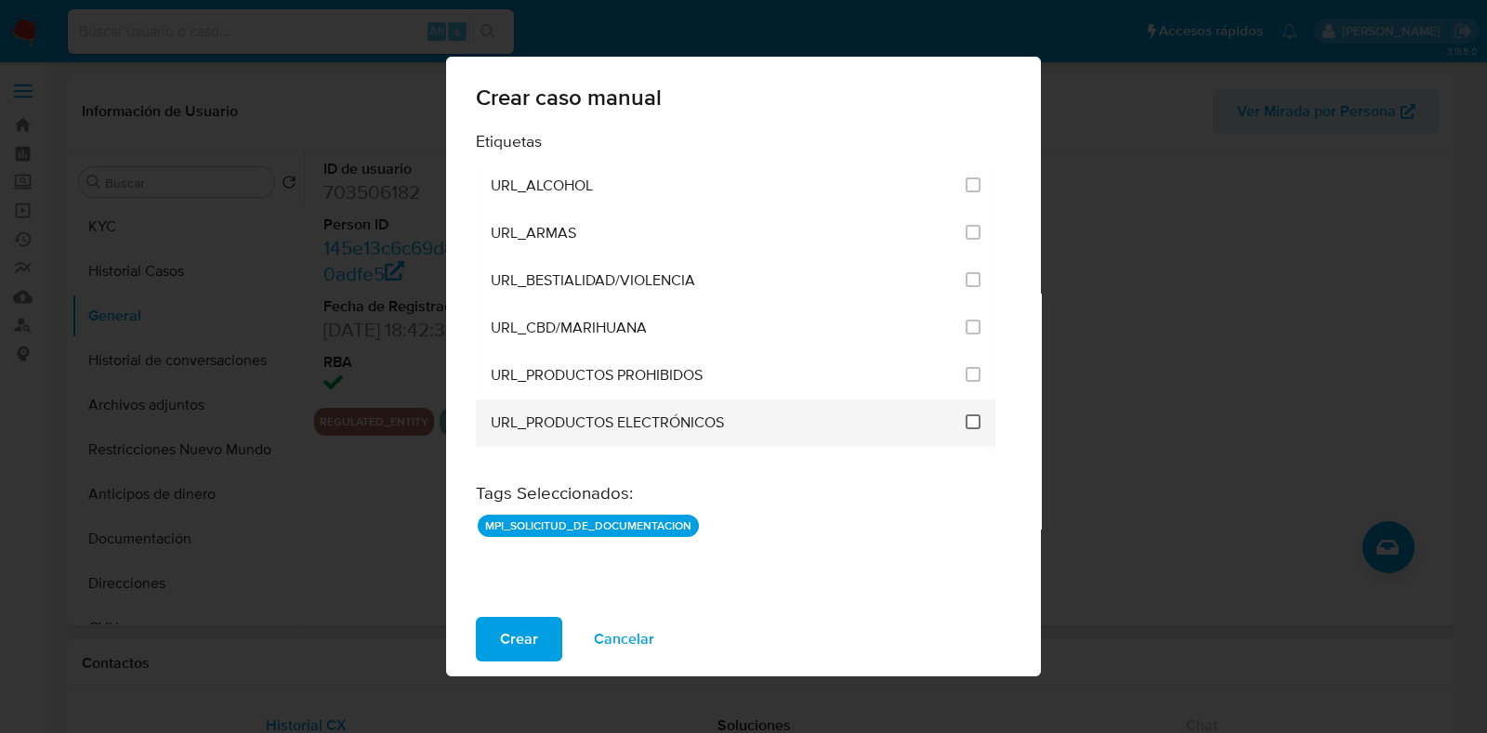
click at [968, 415] on input "2876" at bounding box center [973, 422] width 15 height 15
checkbox input "false"
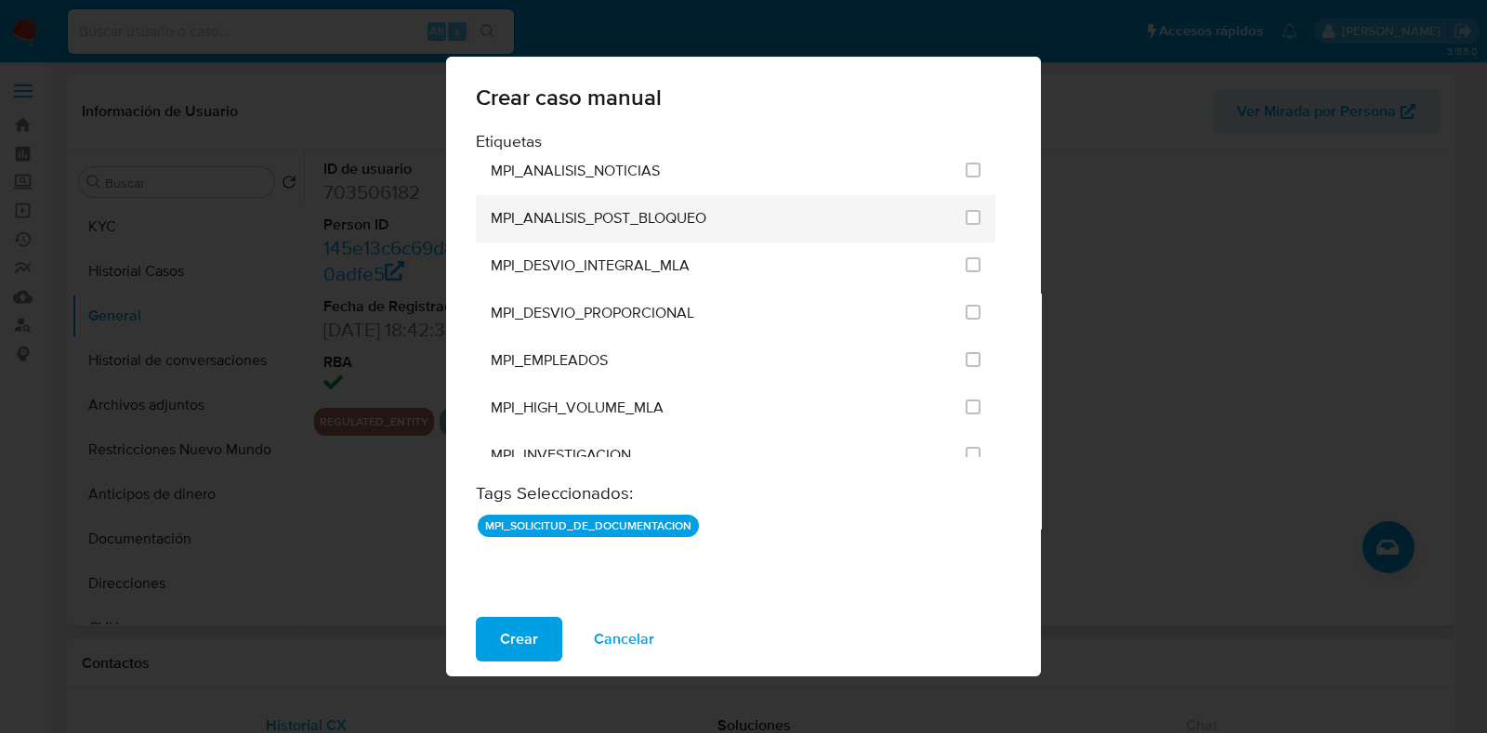
scroll to position [4298, 0]
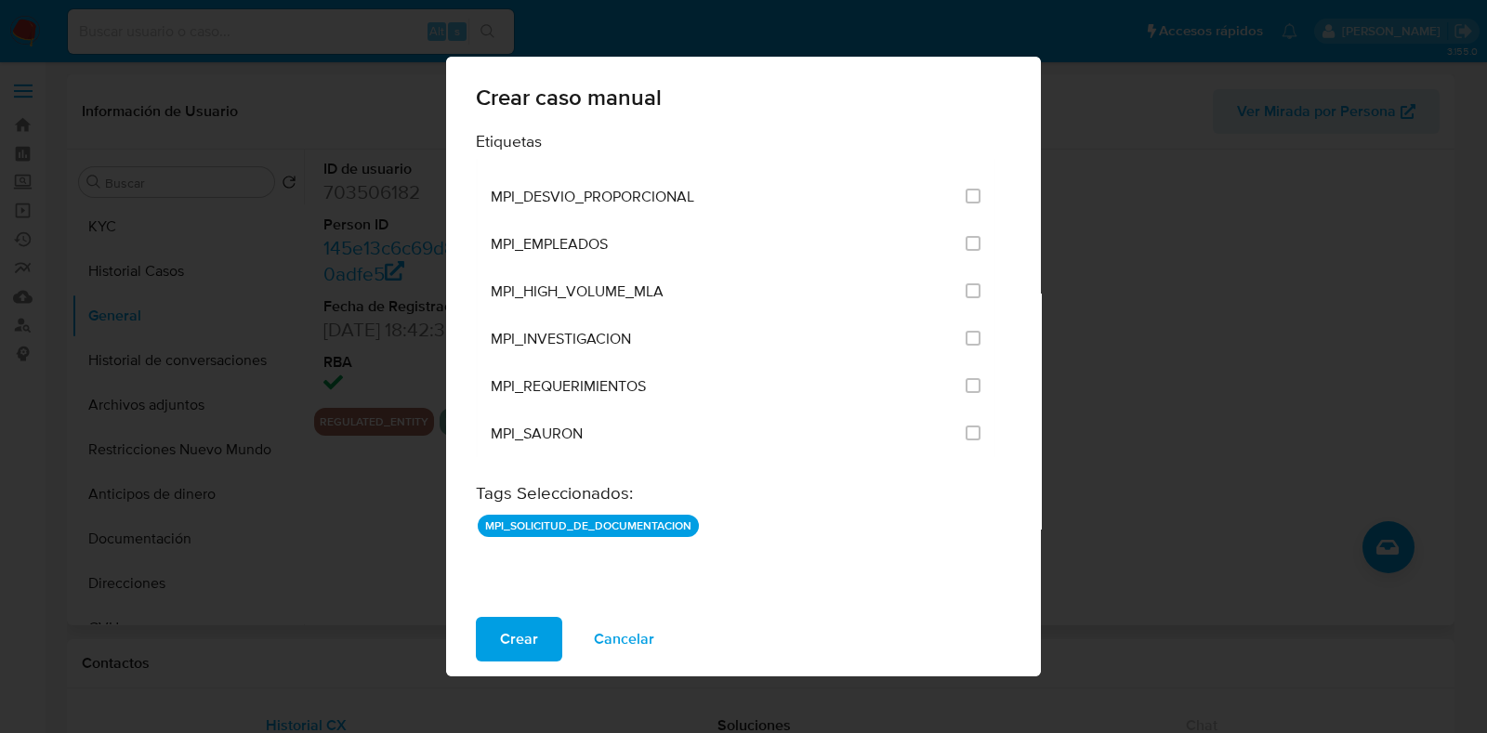
click at [966, 473] on input "3295" at bounding box center [973, 480] width 15 height 15
checkbox input "false"
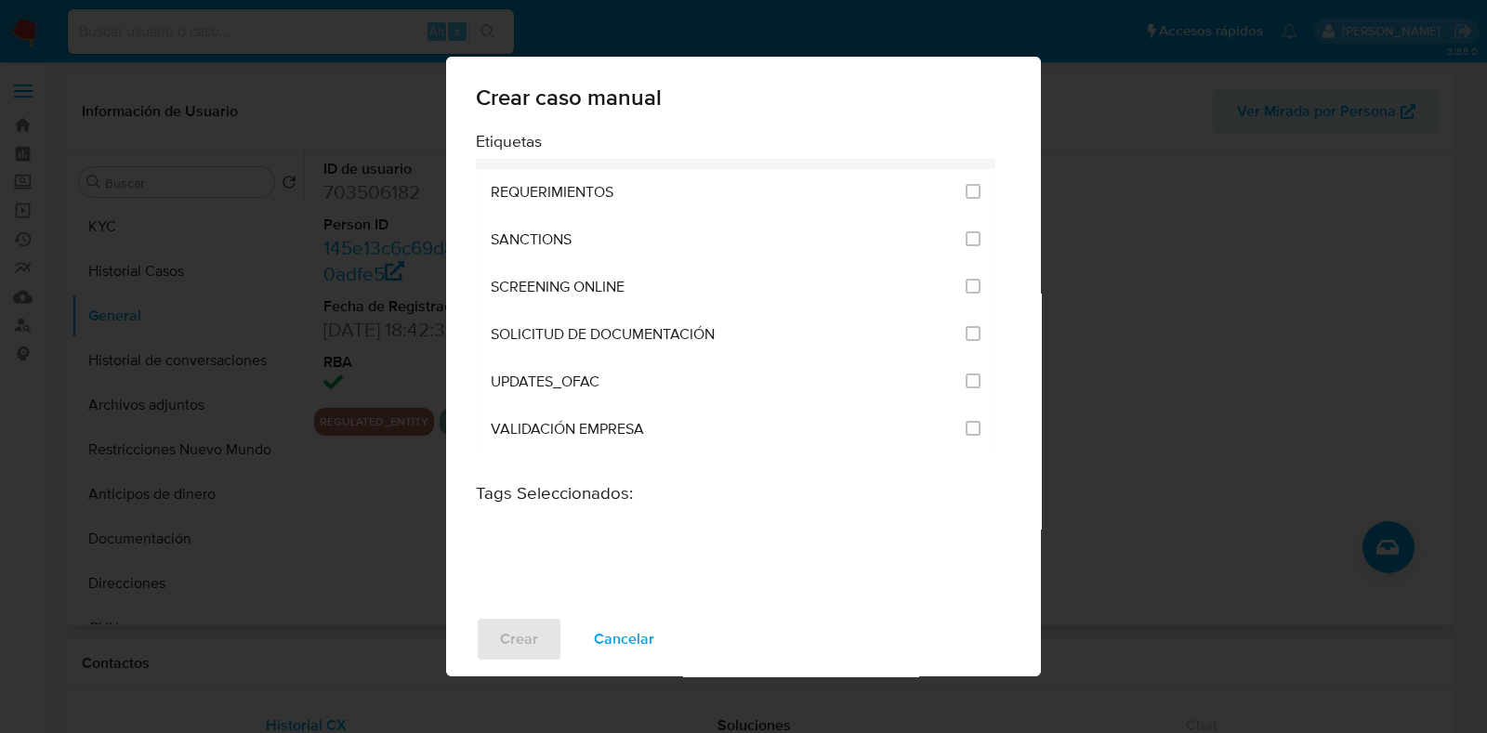
scroll to position [2207, 0]
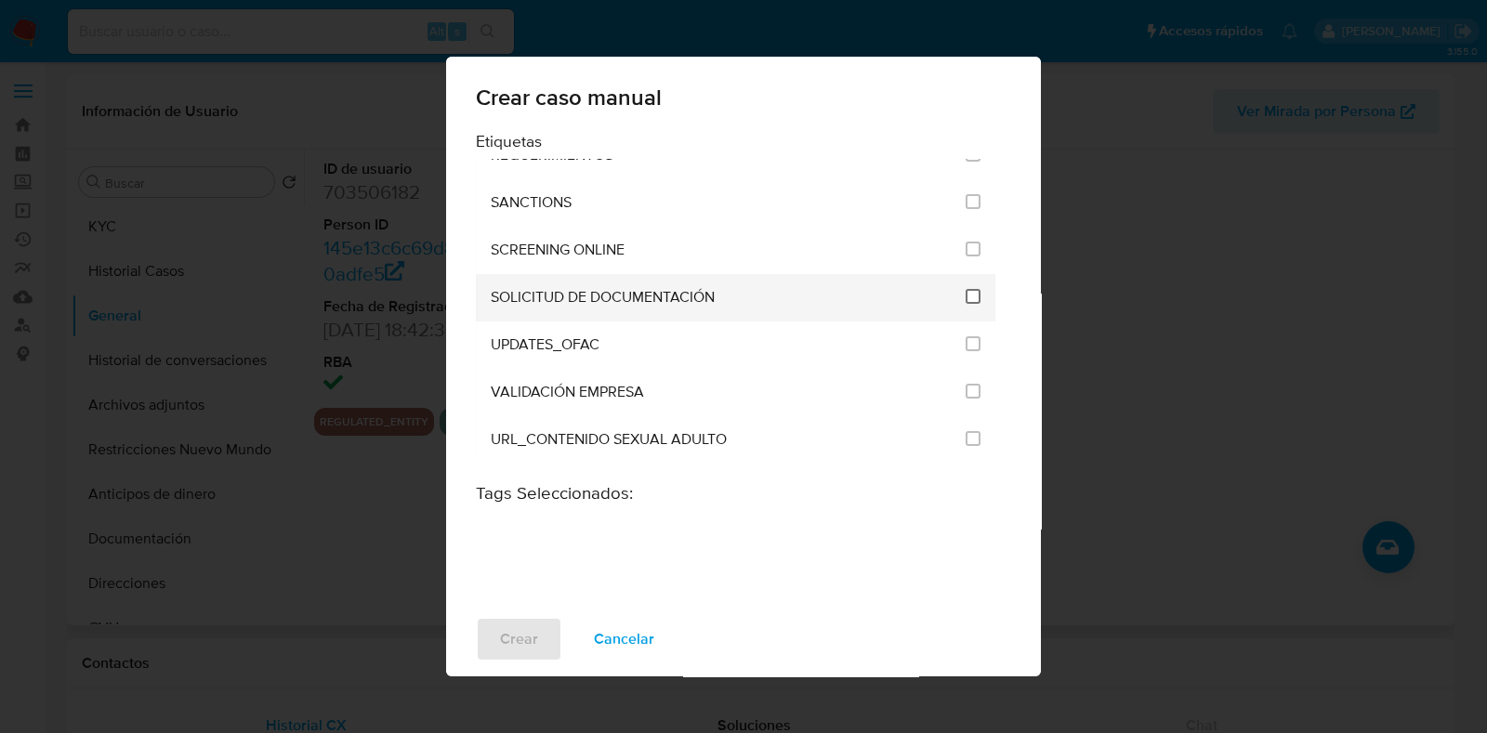
click at [967, 289] on input "2677" at bounding box center [973, 296] width 15 height 15
checkbox input "true"
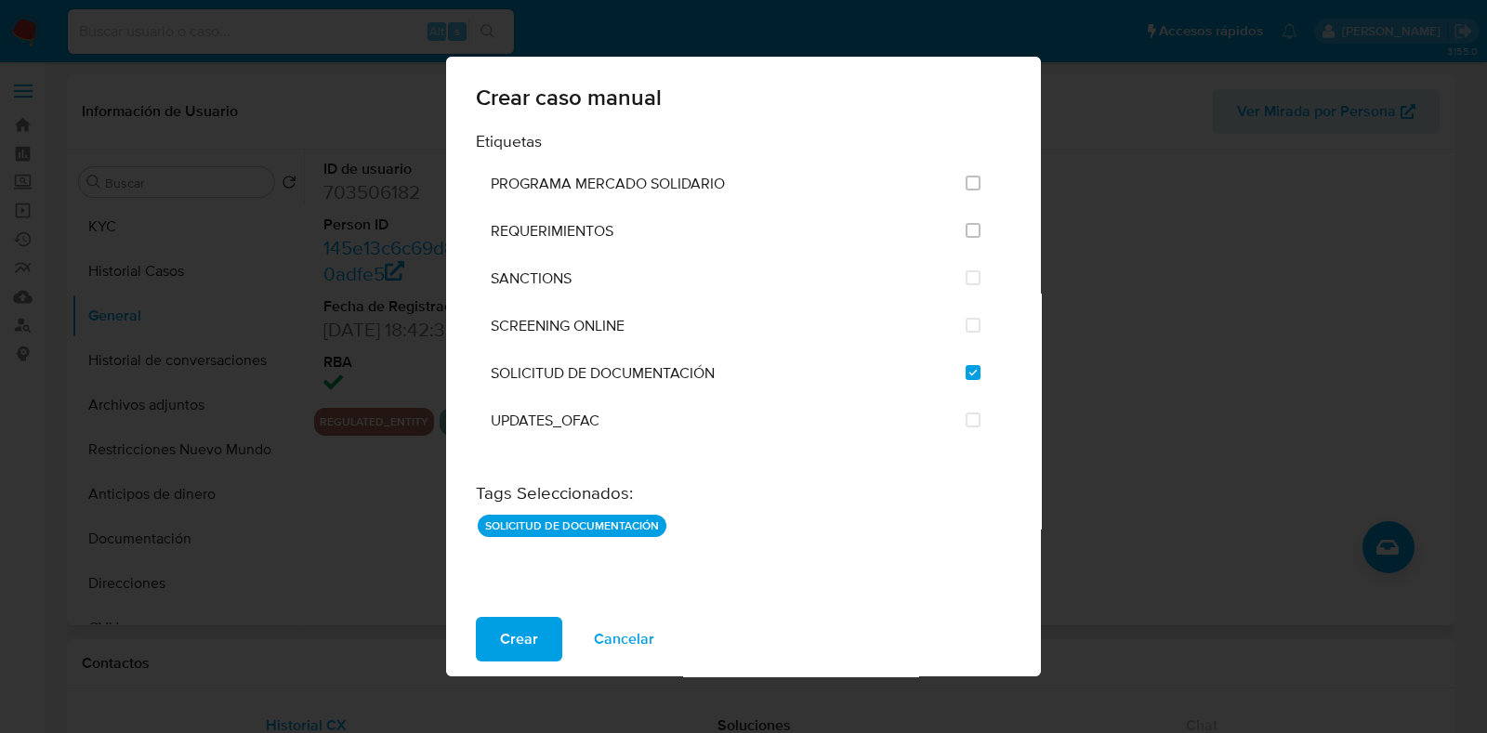
scroll to position [2069, 0]
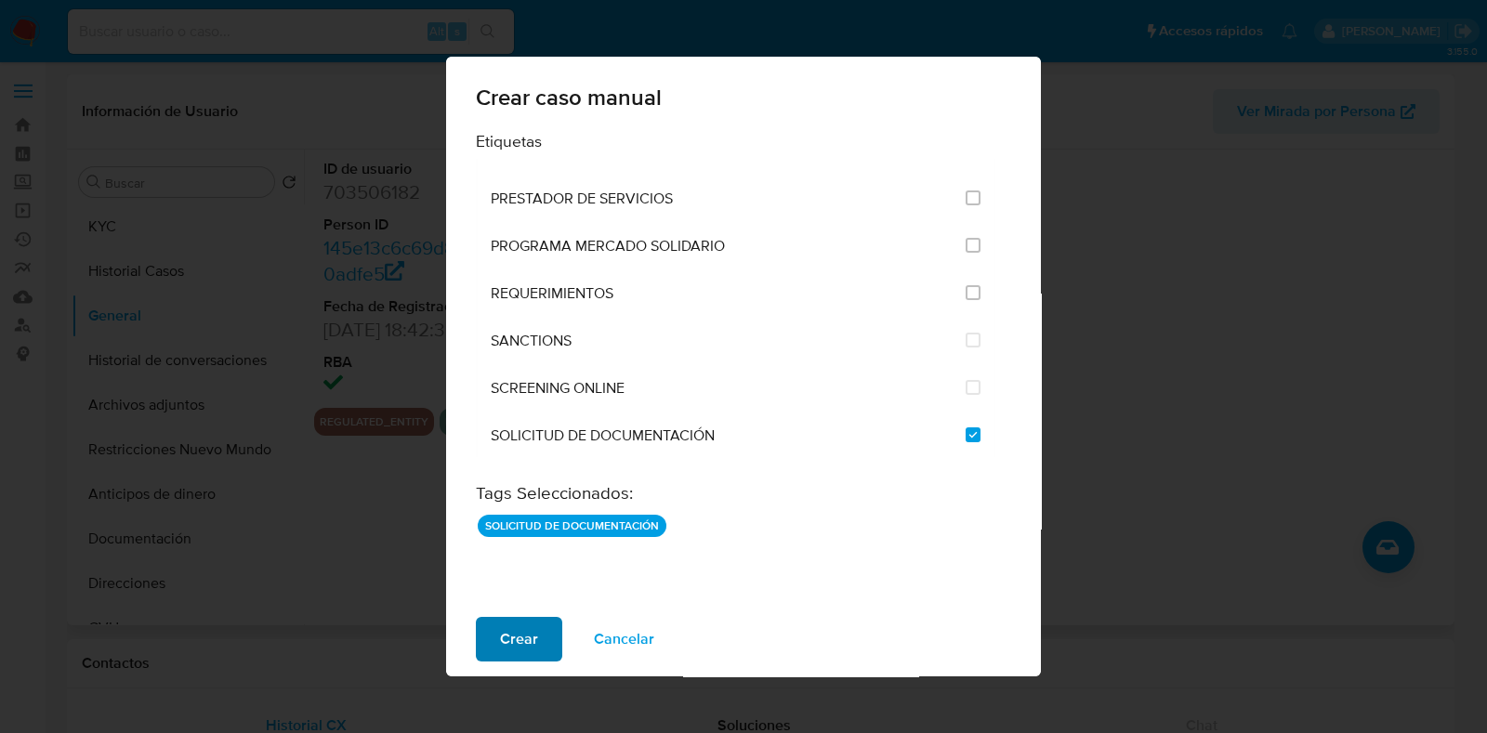
click at [542, 643] on button "Crear" at bounding box center [519, 639] width 86 height 45
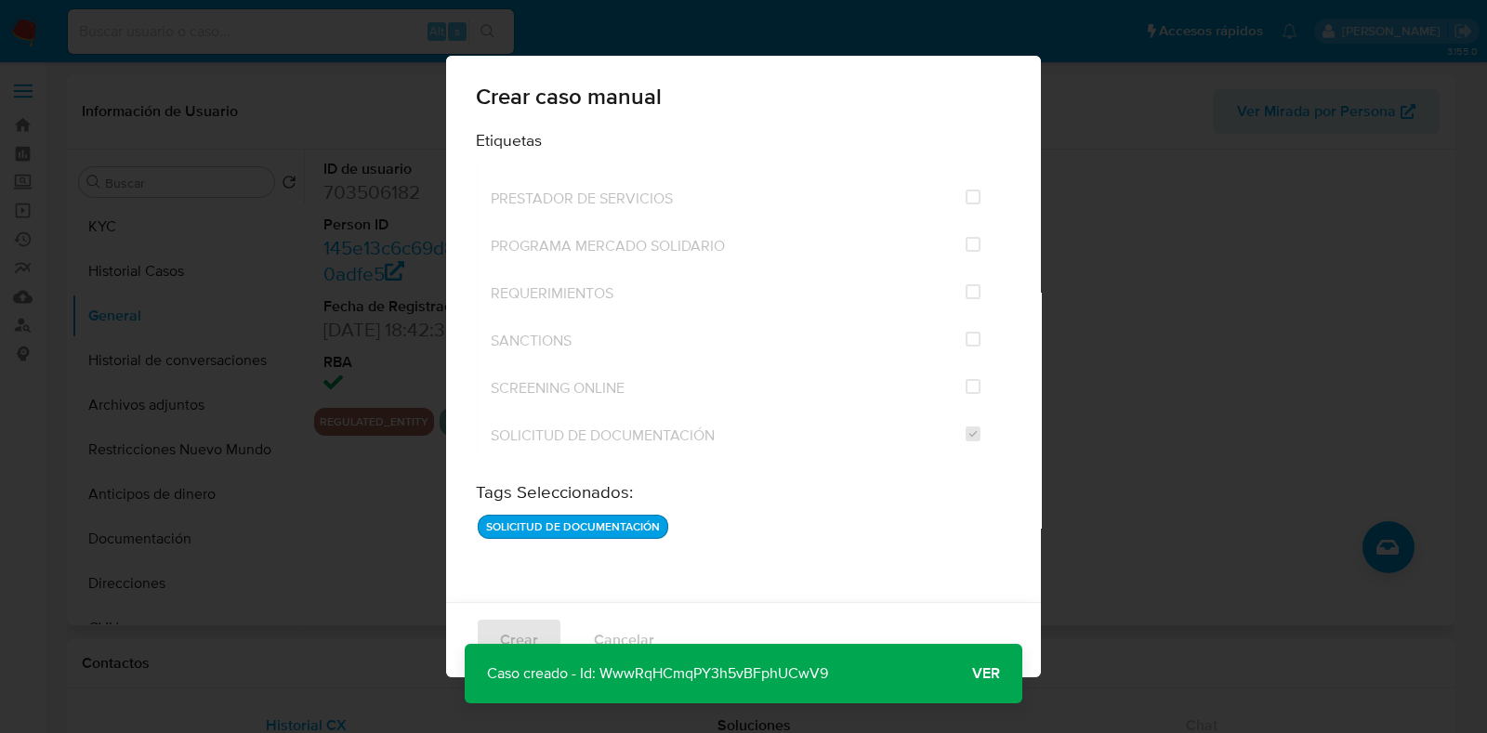
click at [972, 674] on span "Ver" at bounding box center [986, 674] width 28 height 0
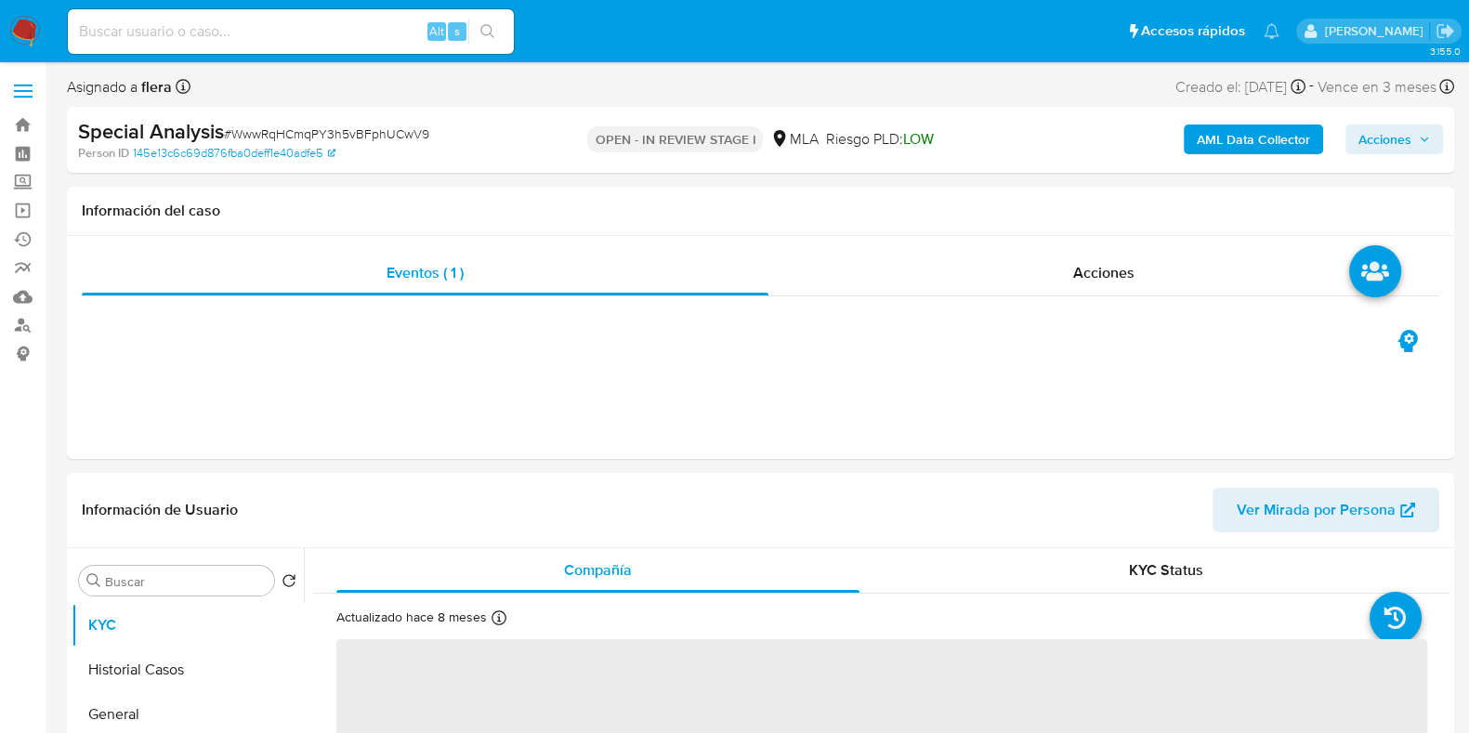
click at [285, 137] on span "# WwwRqHCmqPY3h5vBFphUCwV9" at bounding box center [326, 134] width 205 height 19
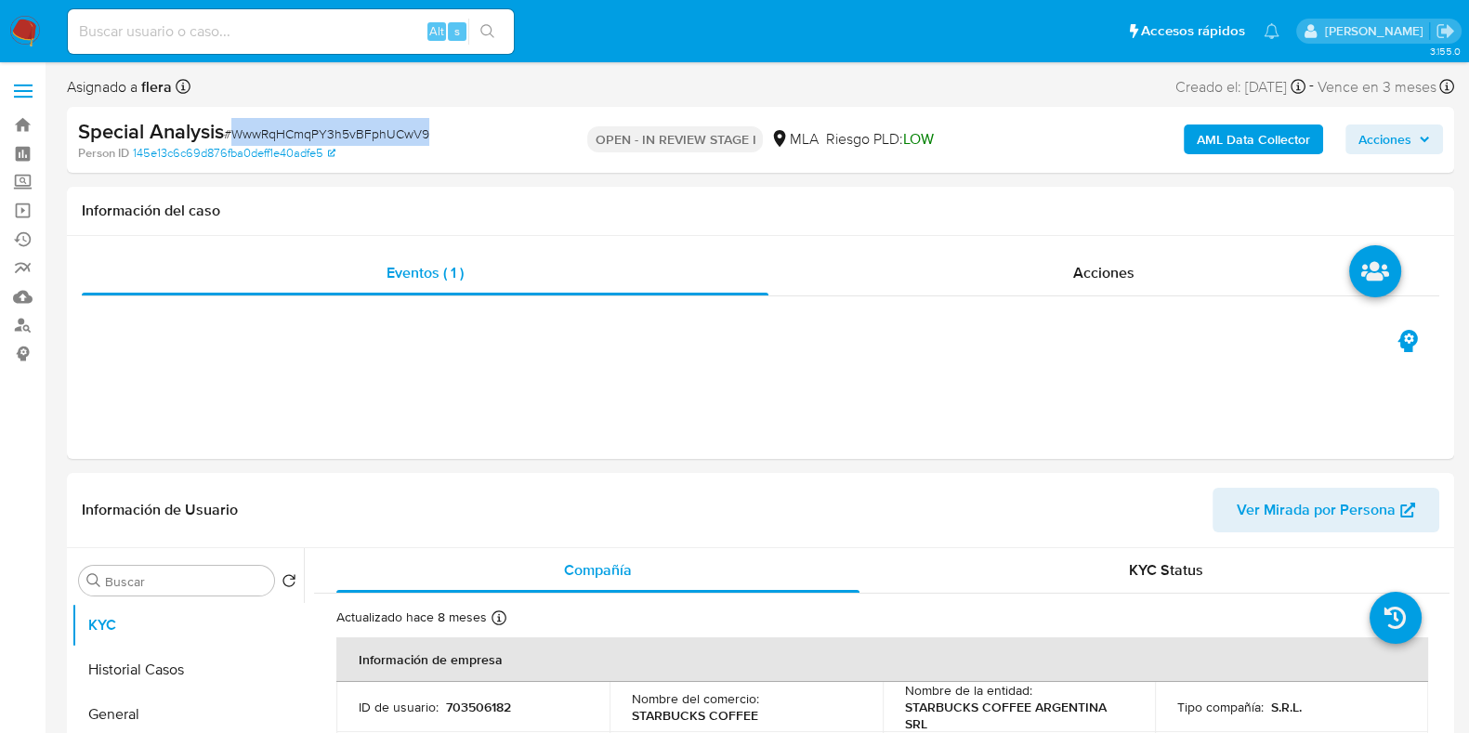
select select "10"
copy span "WwwRqHCmqPY3h5vBFphUCwV9"
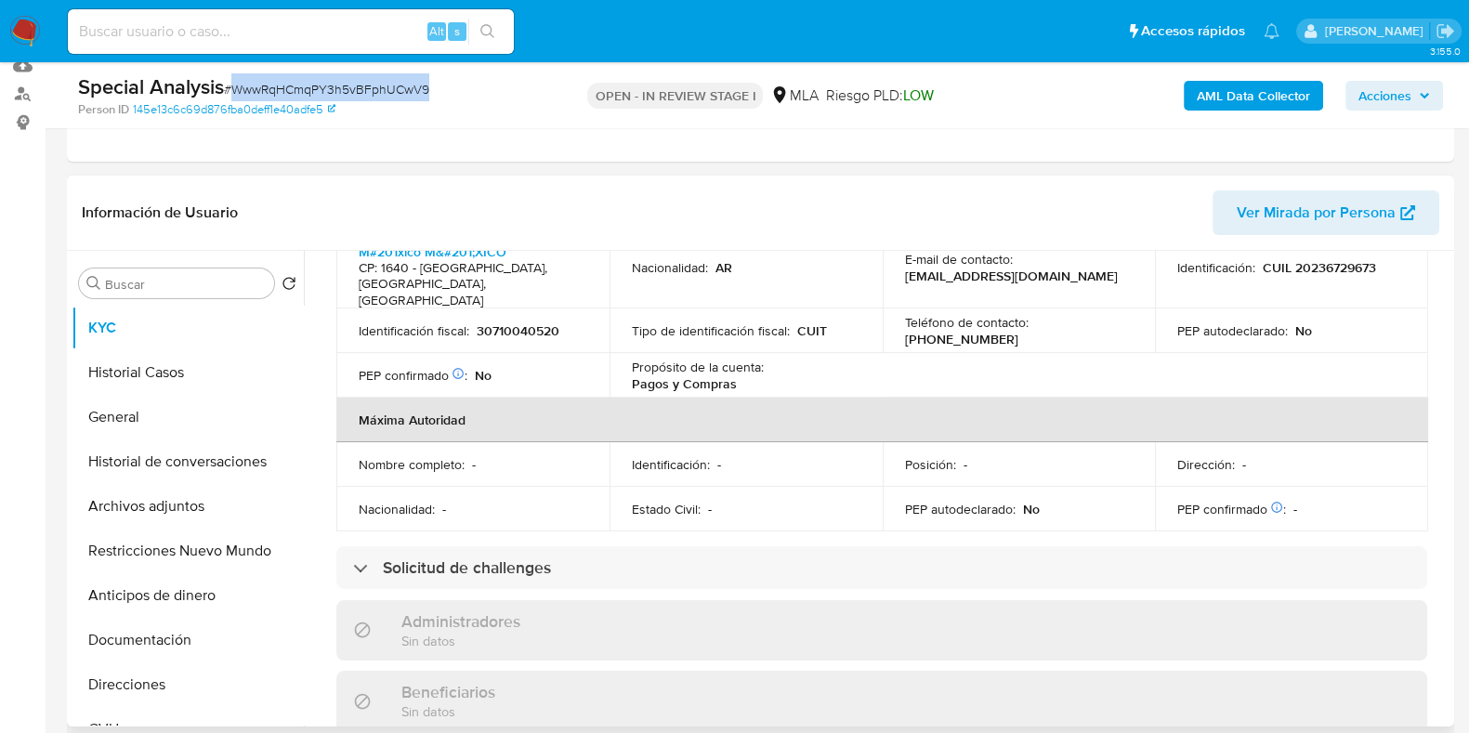
scroll to position [464, 0]
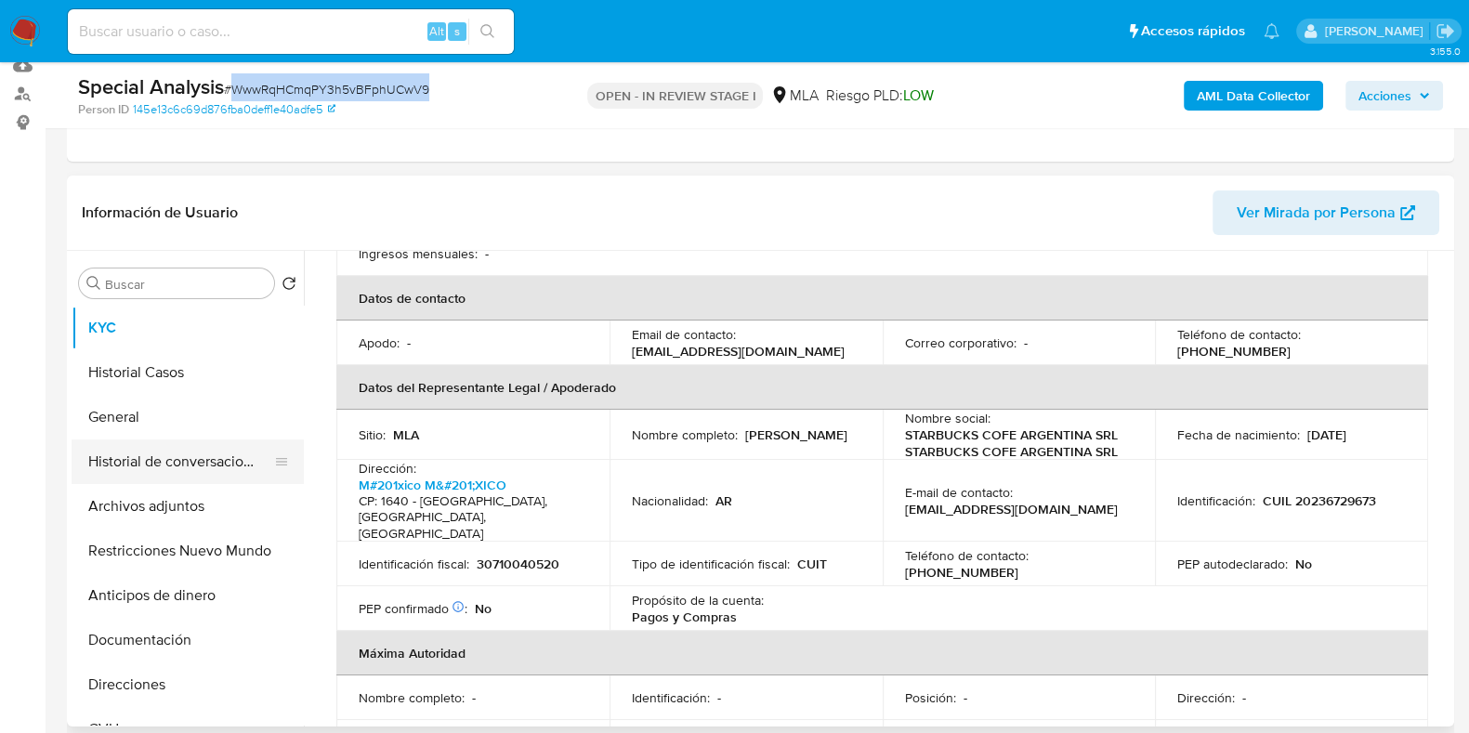
click at [99, 442] on button "Historial de conversaciones" at bounding box center [180, 462] width 217 height 45
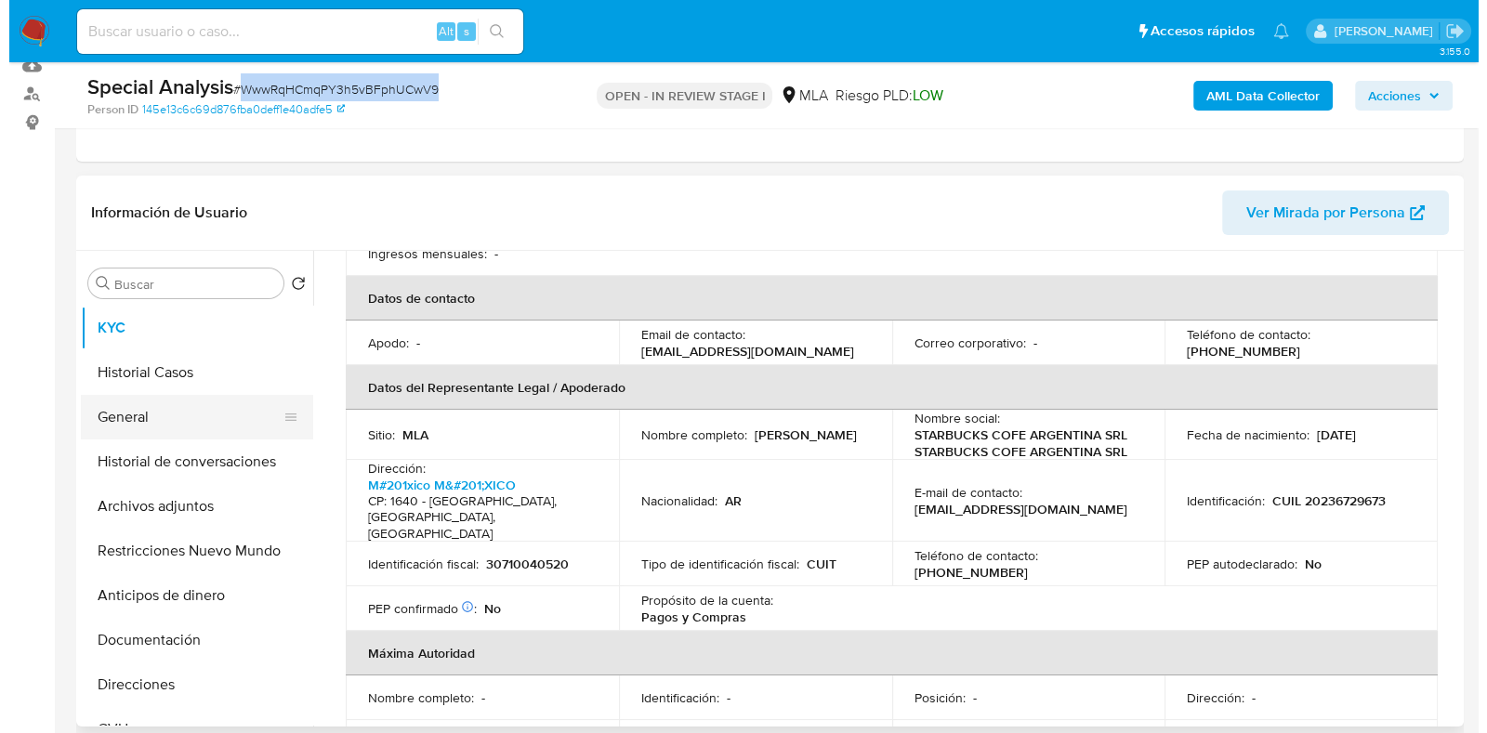
scroll to position [0, 0]
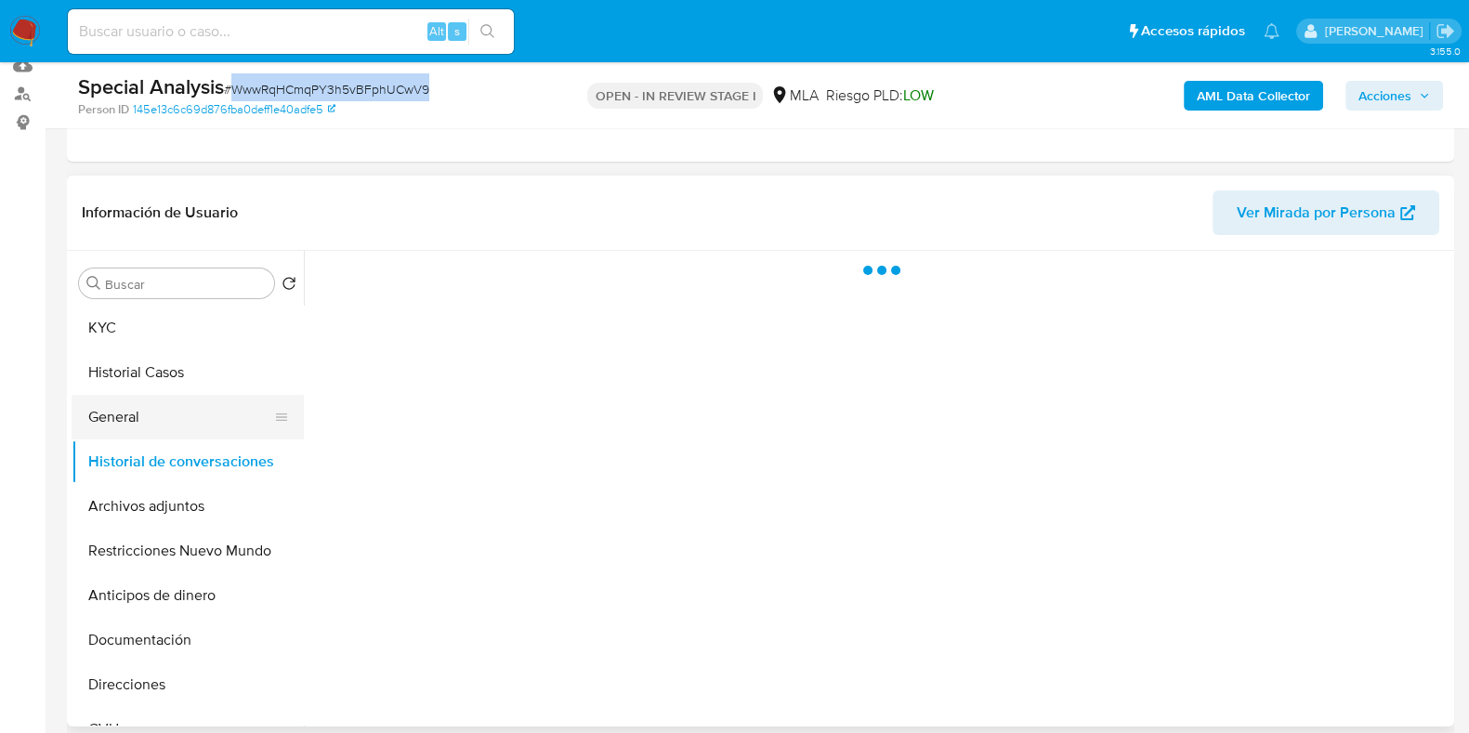
click at [106, 425] on button "General" at bounding box center [180, 417] width 217 height 45
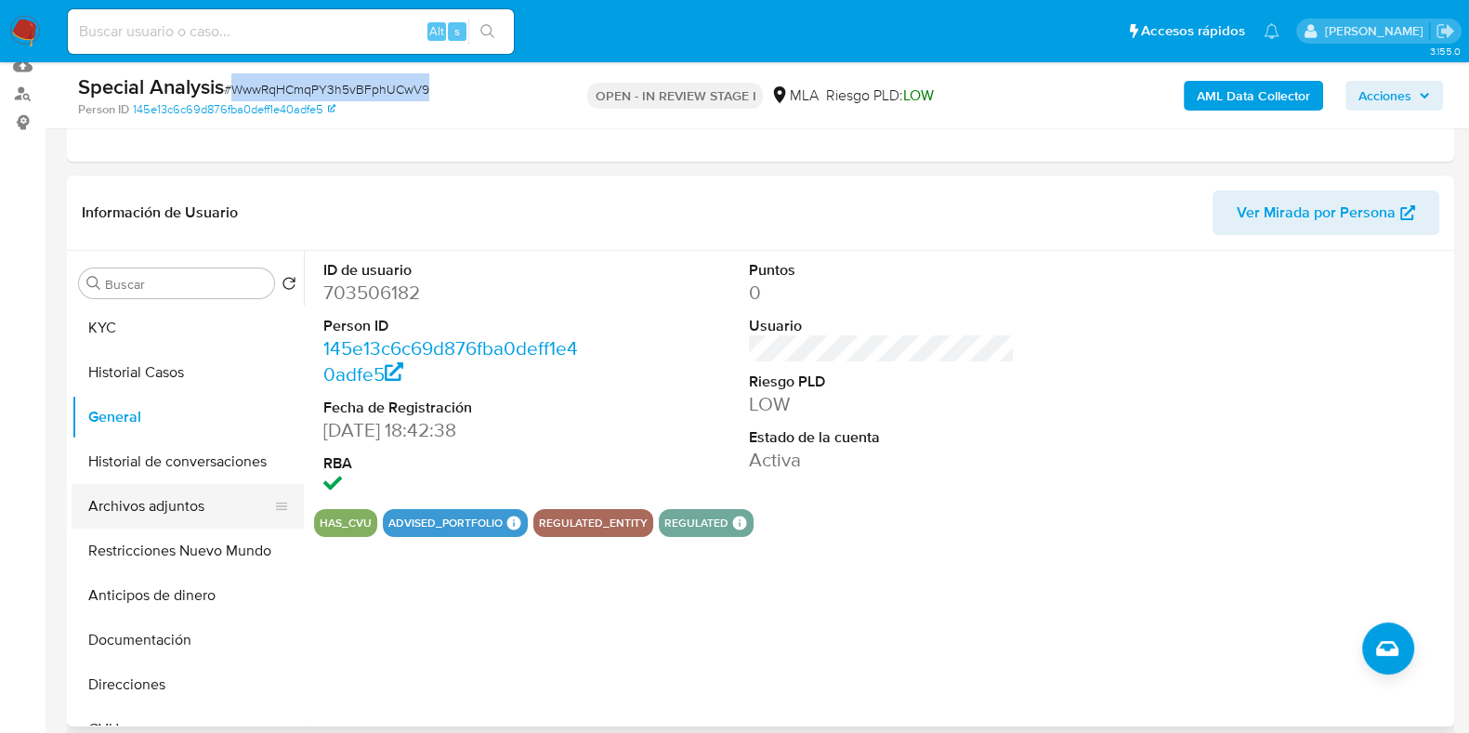
click at [168, 508] on button "Archivos adjuntos" at bounding box center [180, 506] width 217 height 45
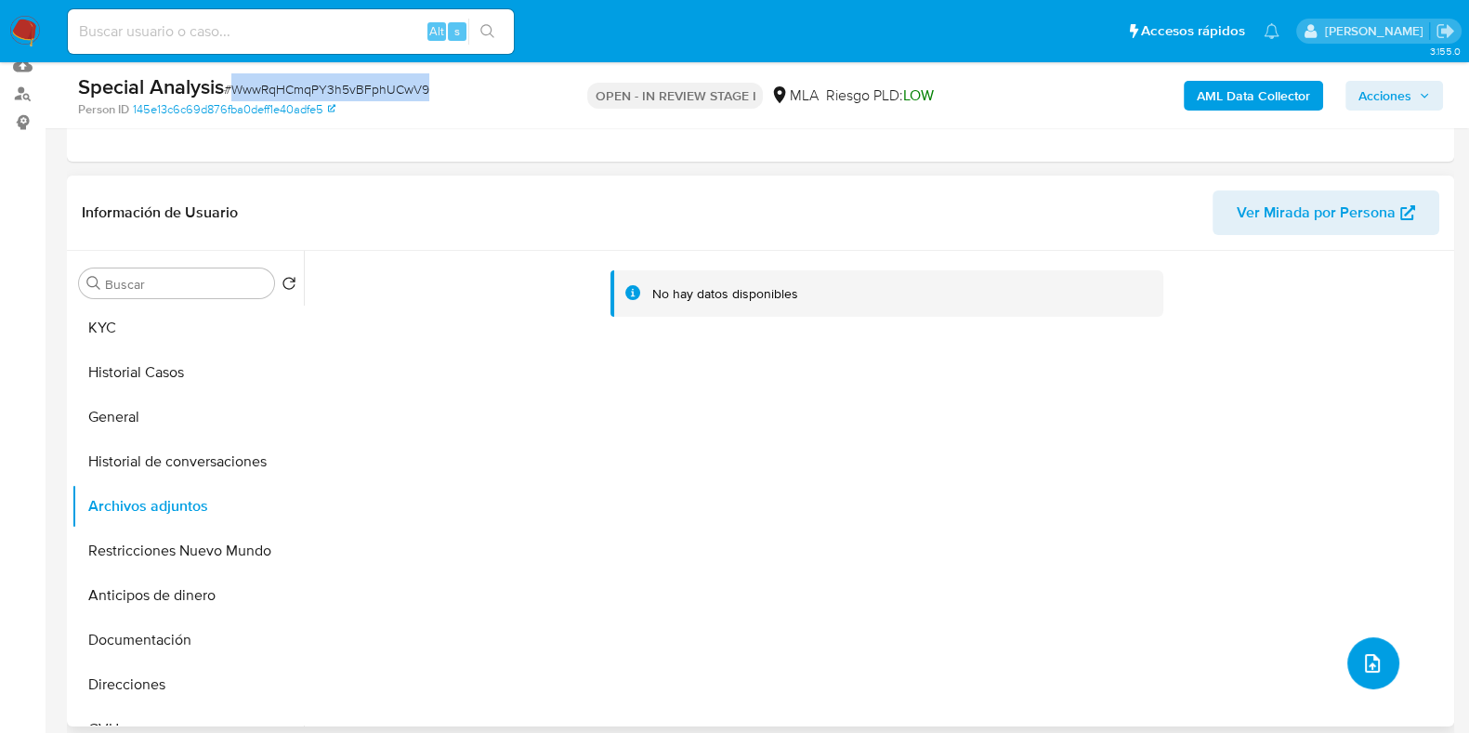
click at [1362, 670] on icon "upload-file" at bounding box center [1373, 663] width 22 height 22
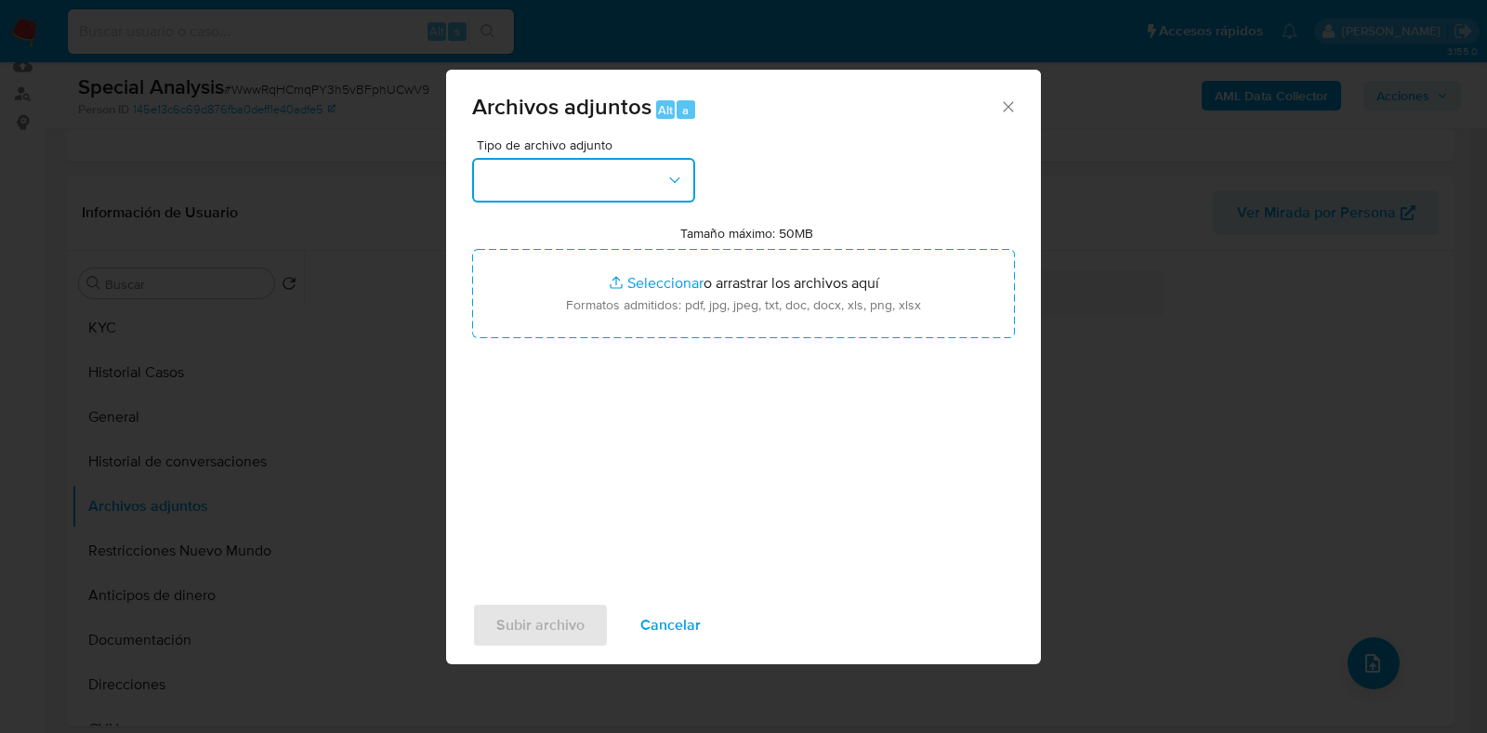
click at [627, 178] on button "button" at bounding box center [583, 180] width 223 height 45
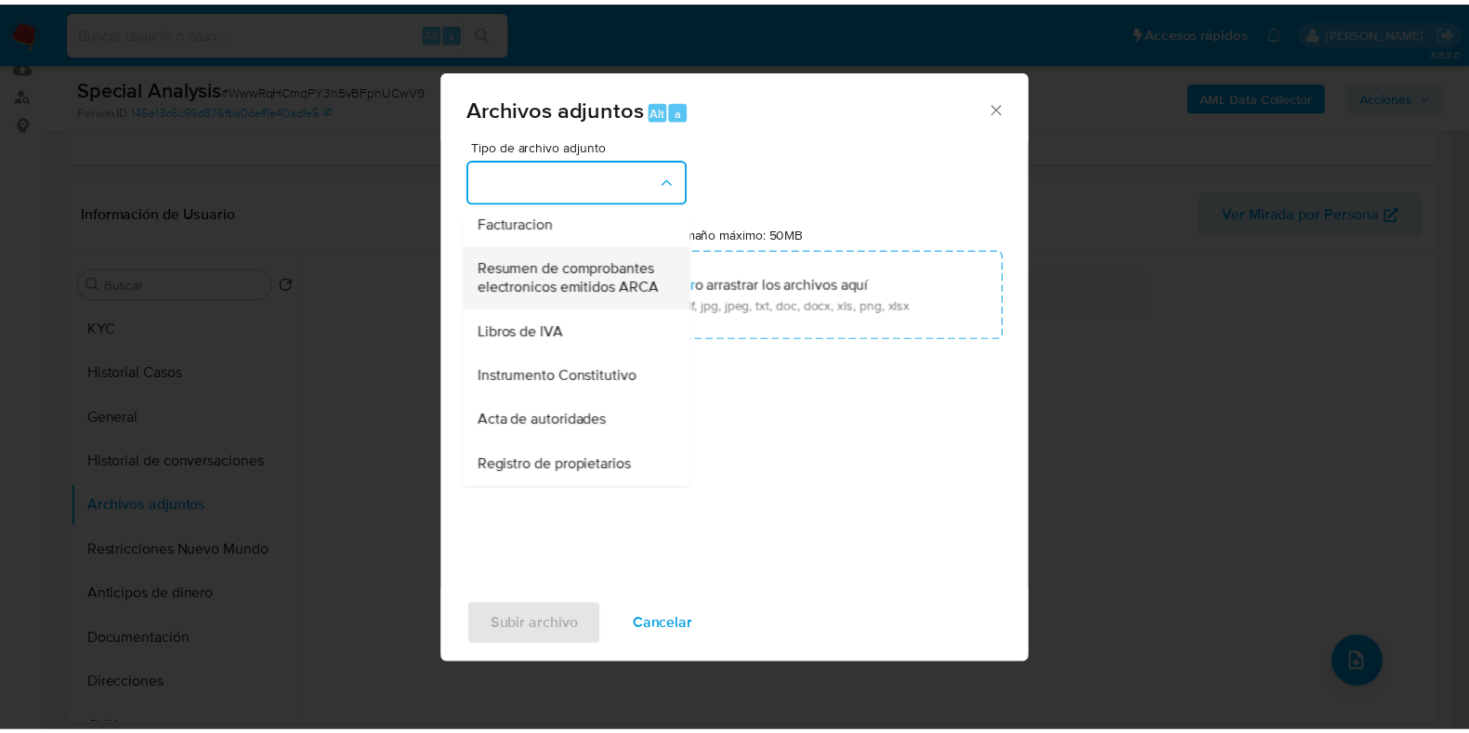
scroll to position [840, 0]
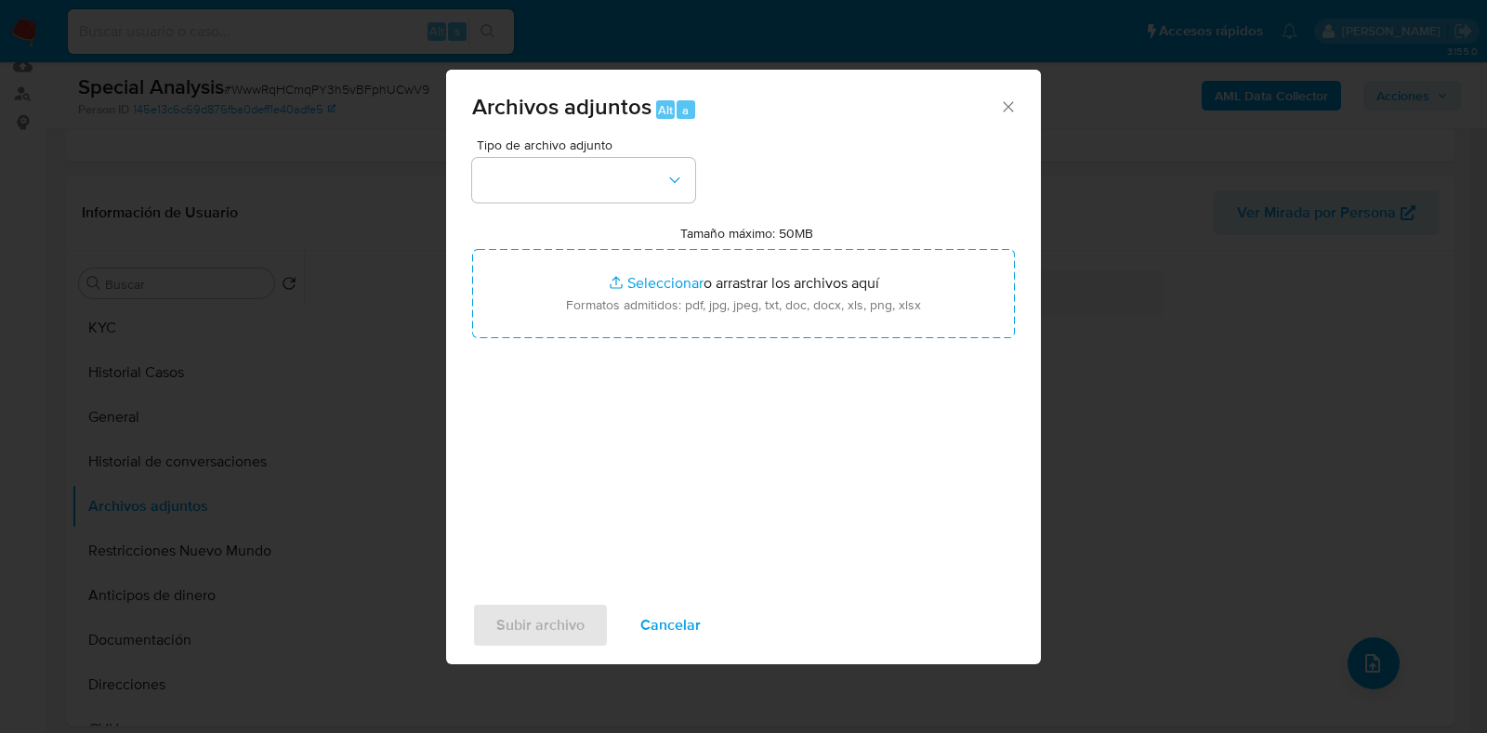
click at [1010, 110] on icon "Cerrar" at bounding box center [1008, 107] width 19 height 19
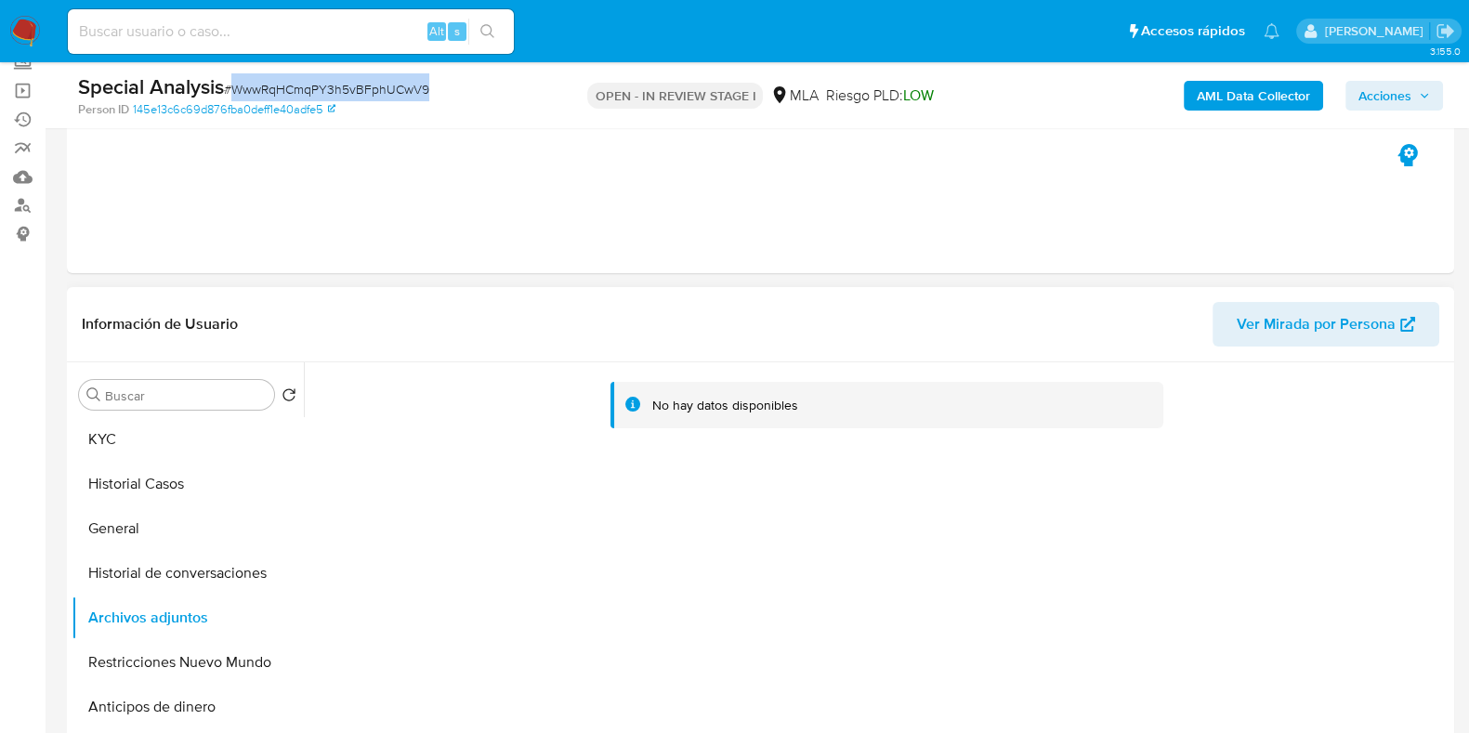
scroll to position [115, 0]
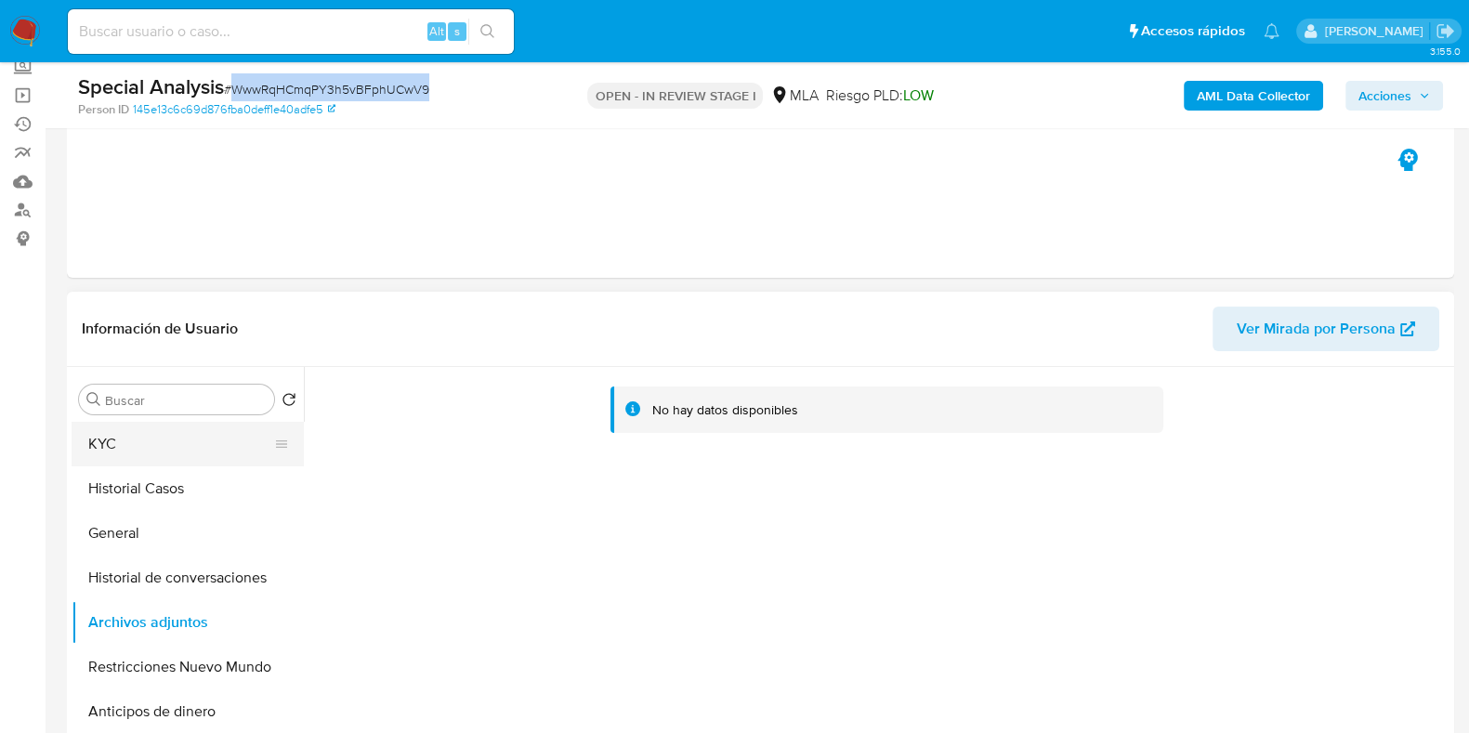
click at [198, 445] on button "KYC" at bounding box center [180, 444] width 217 height 45
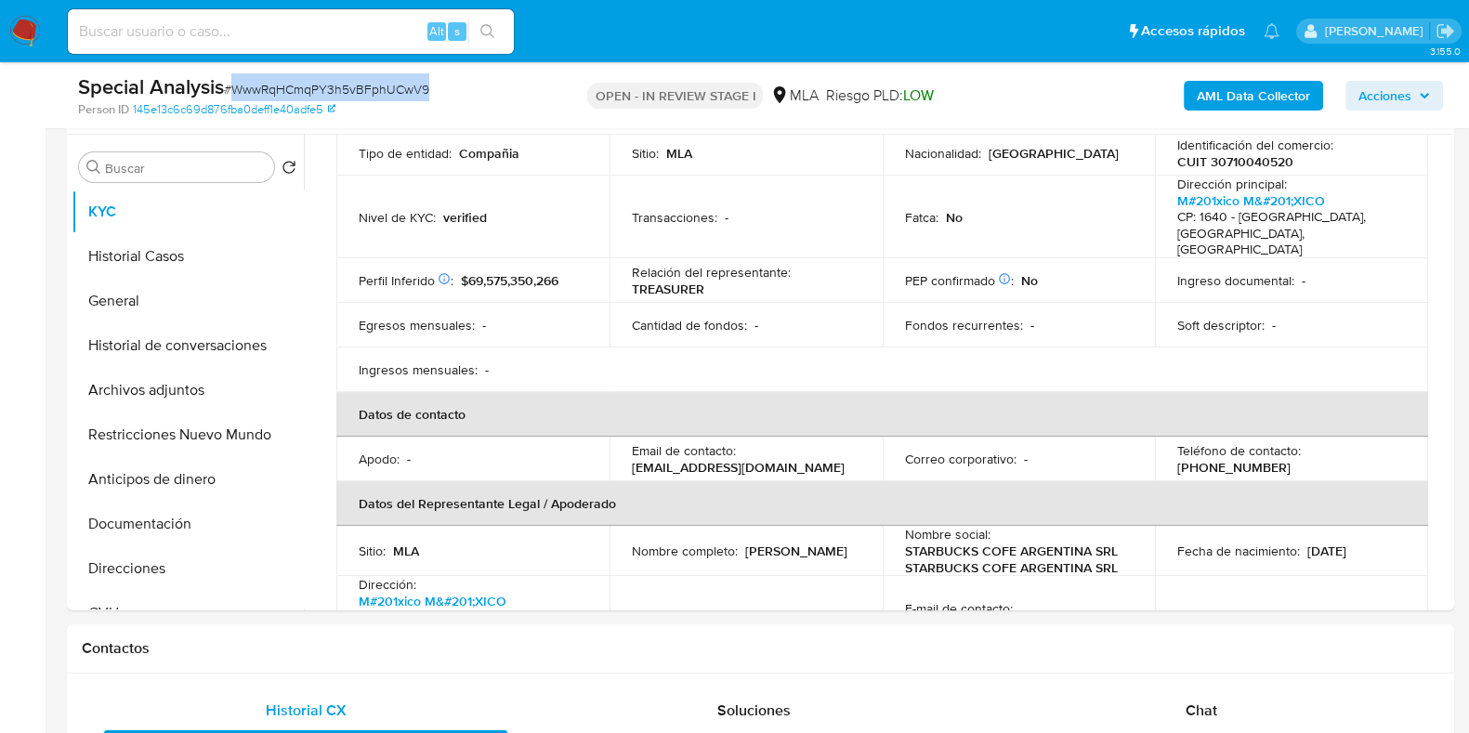
scroll to position [349, 0]
click at [161, 401] on button "Archivos adjuntos" at bounding box center [180, 389] width 217 height 45
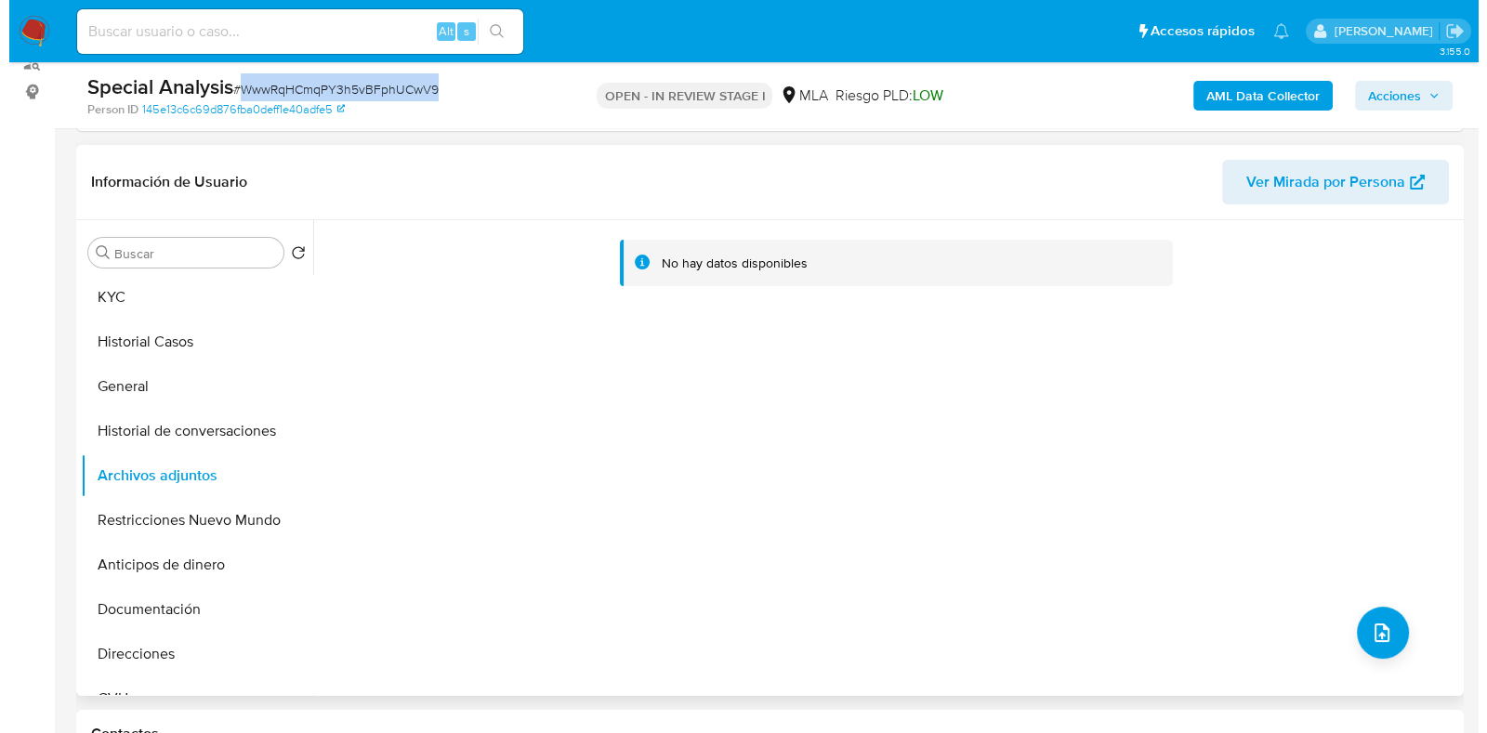
scroll to position [231, 0]
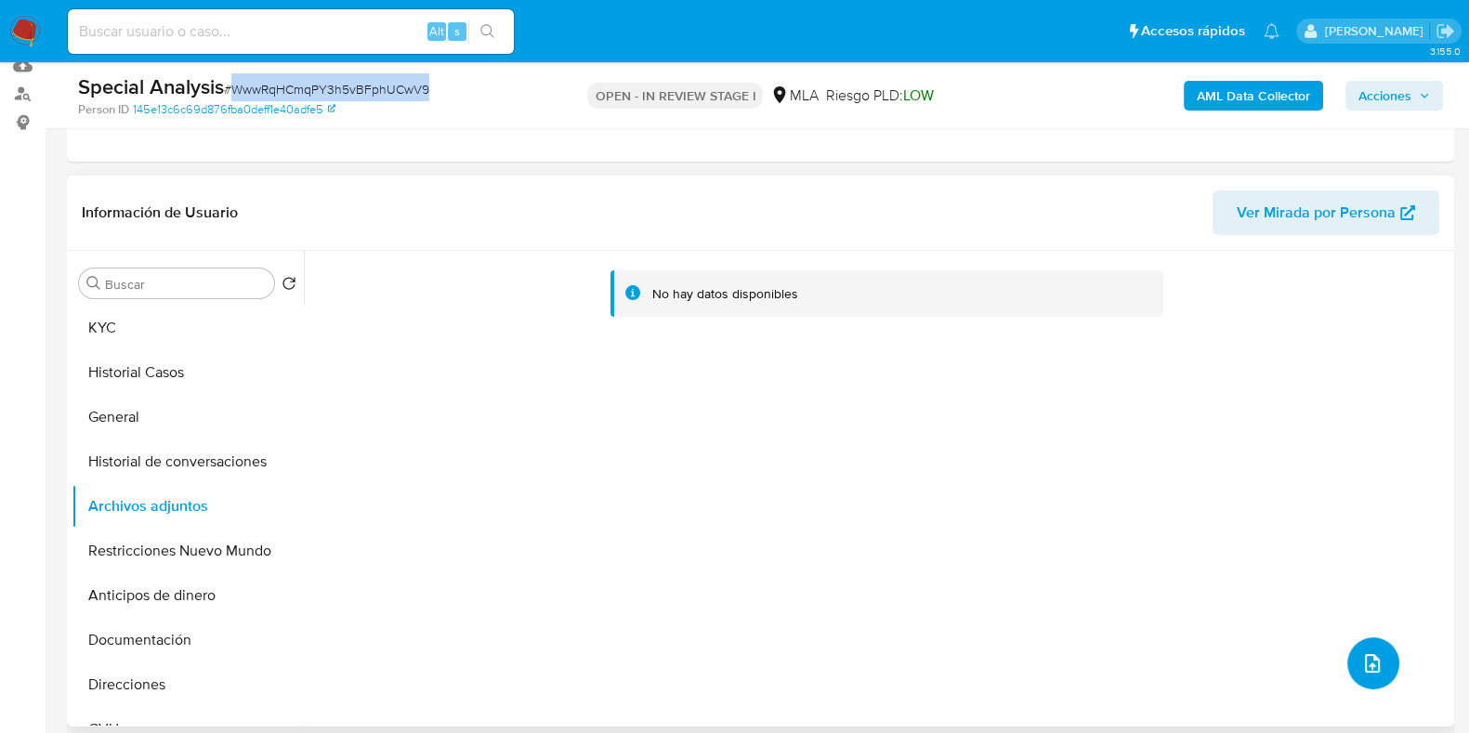
click at [1368, 672] on icon "upload-file" at bounding box center [1373, 663] width 22 height 22
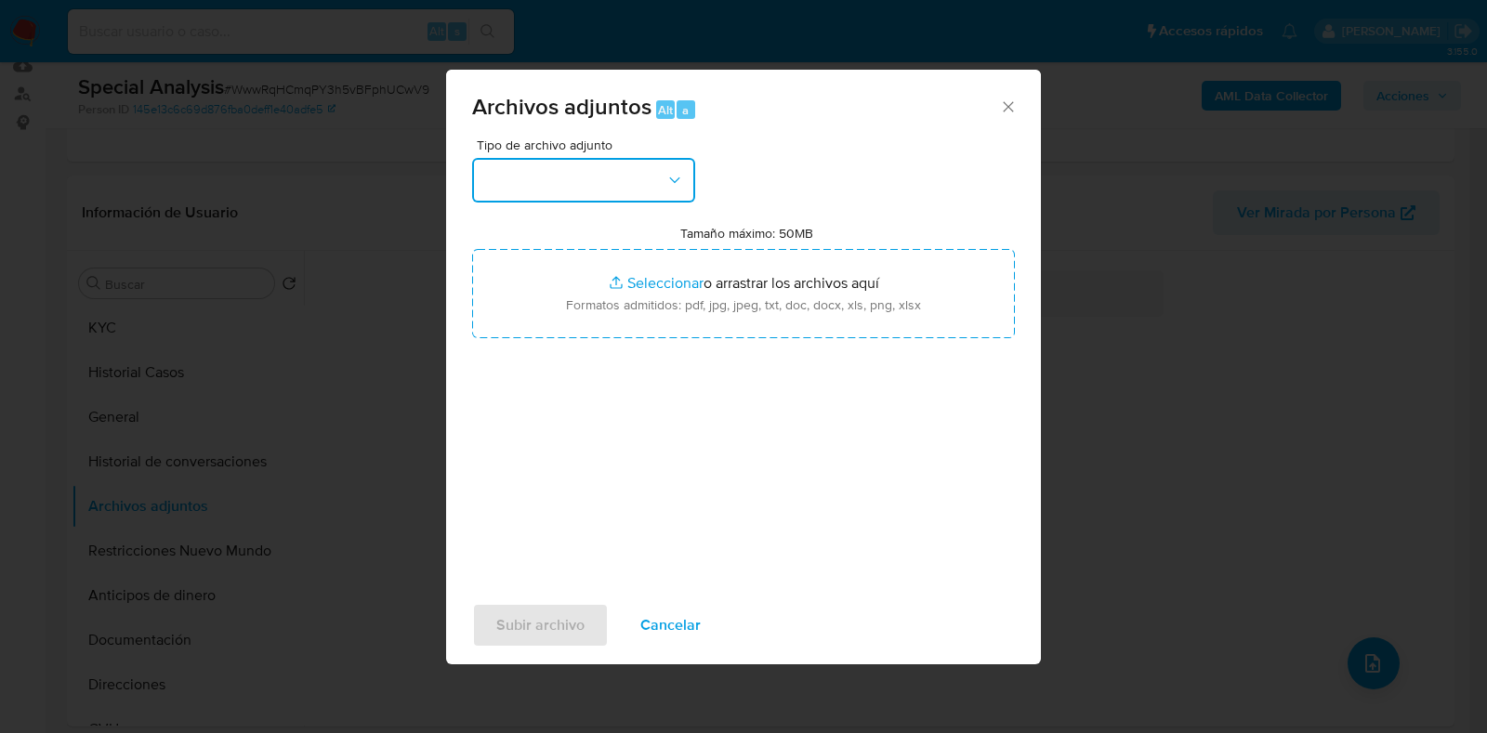
click at [652, 187] on button "button" at bounding box center [583, 180] width 223 height 45
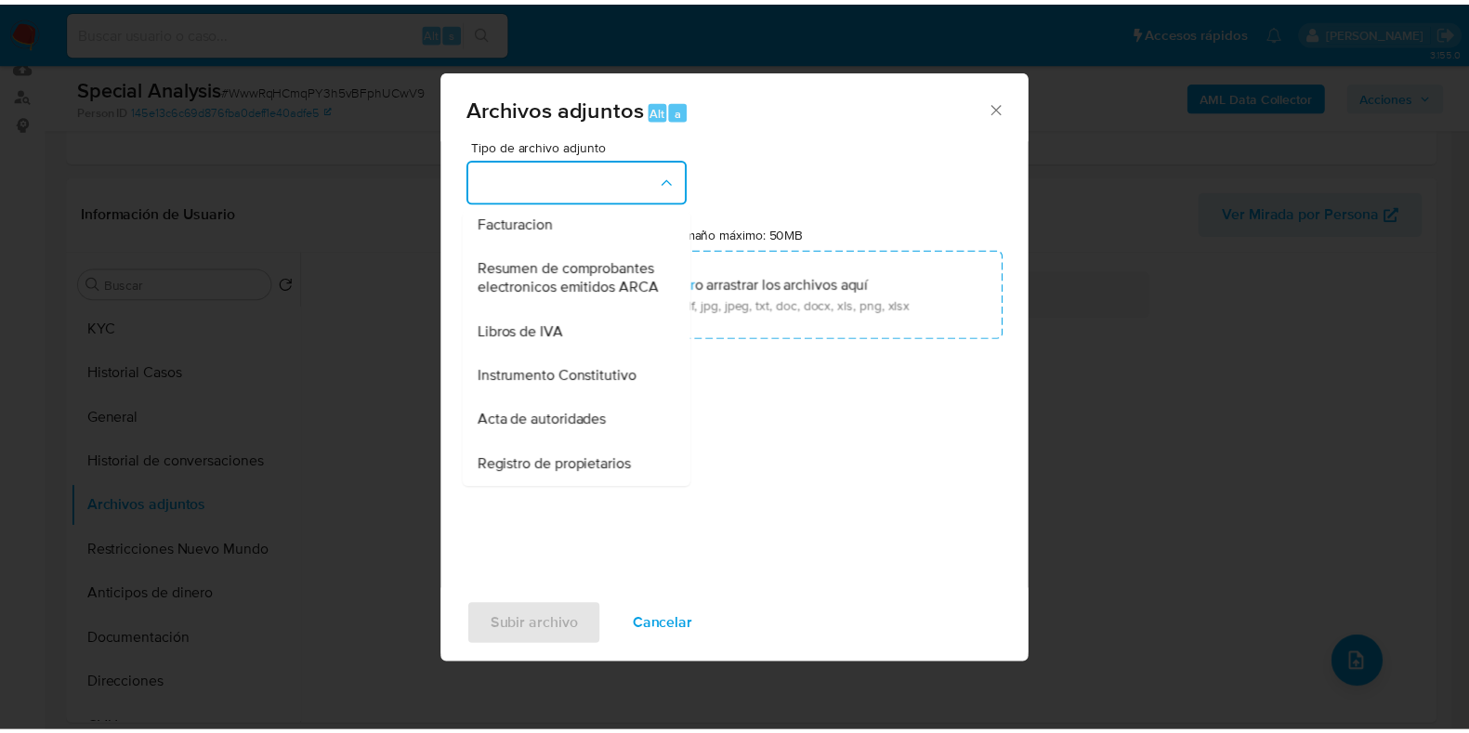
scroll to position [840, 0]
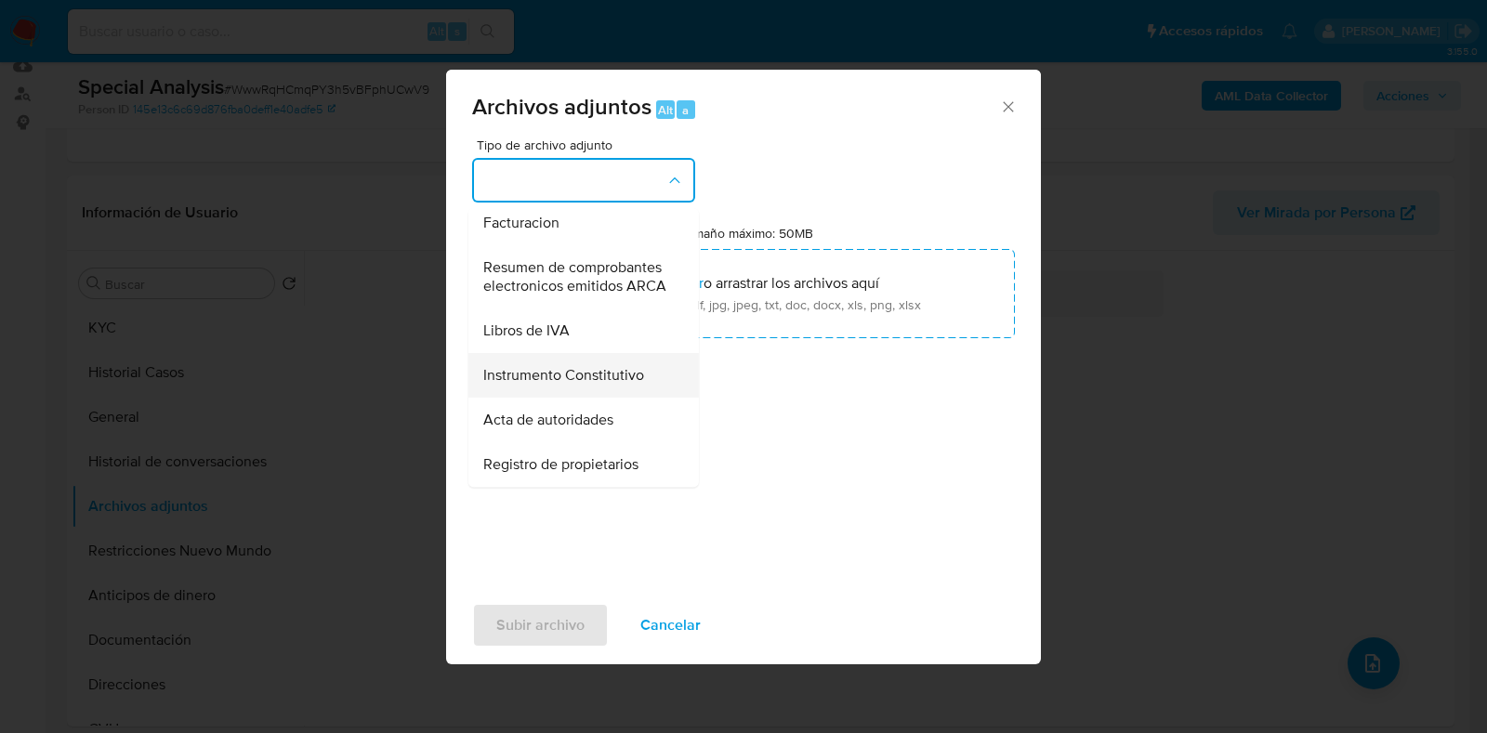
click at [612, 378] on span "Instrumento Constitutivo" at bounding box center [563, 375] width 161 height 19
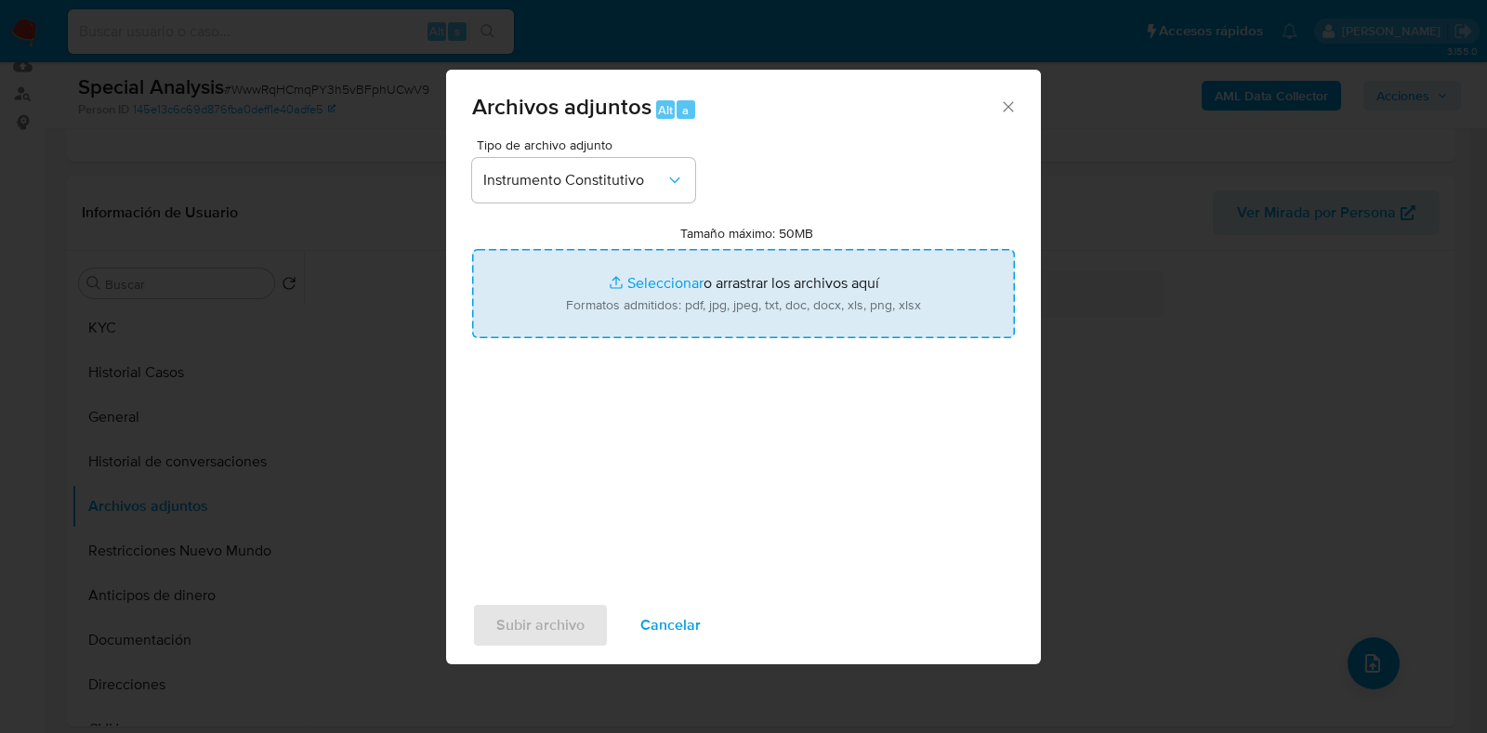
type input "C:\fakepath\Constitución Starbucks Coffee.pdf"
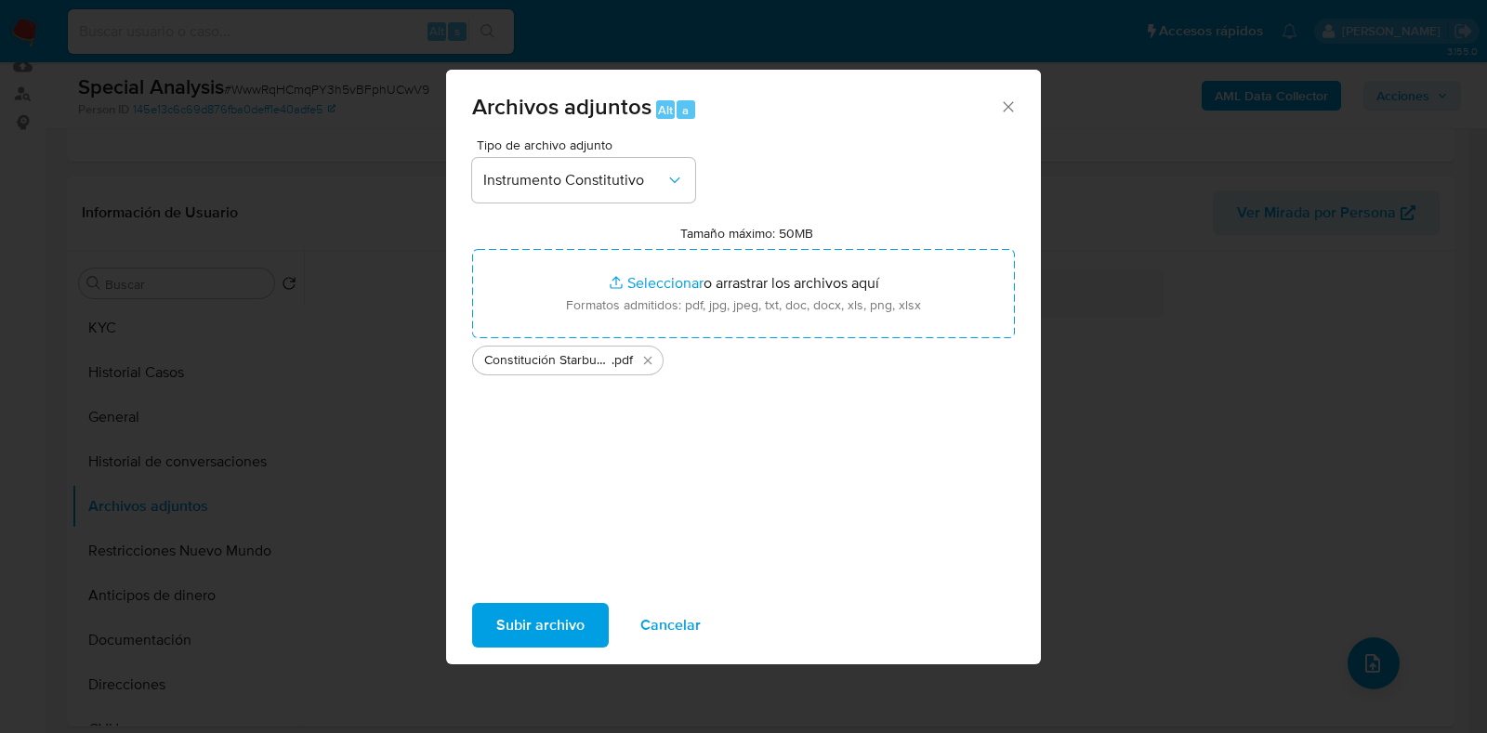
click at [534, 619] on span "Subir archivo" at bounding box center [540, 625] width 88 height 41
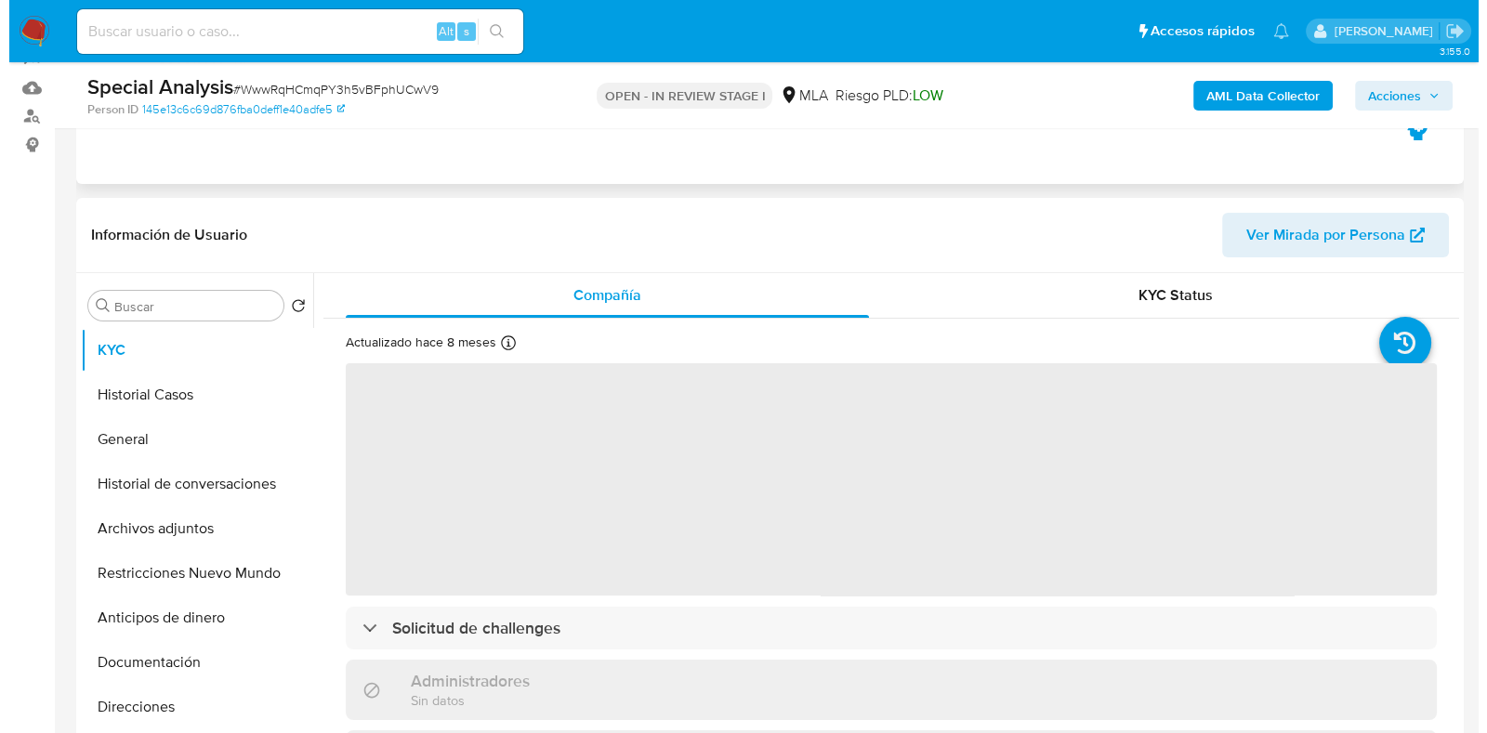
scroll to position [231, 0]
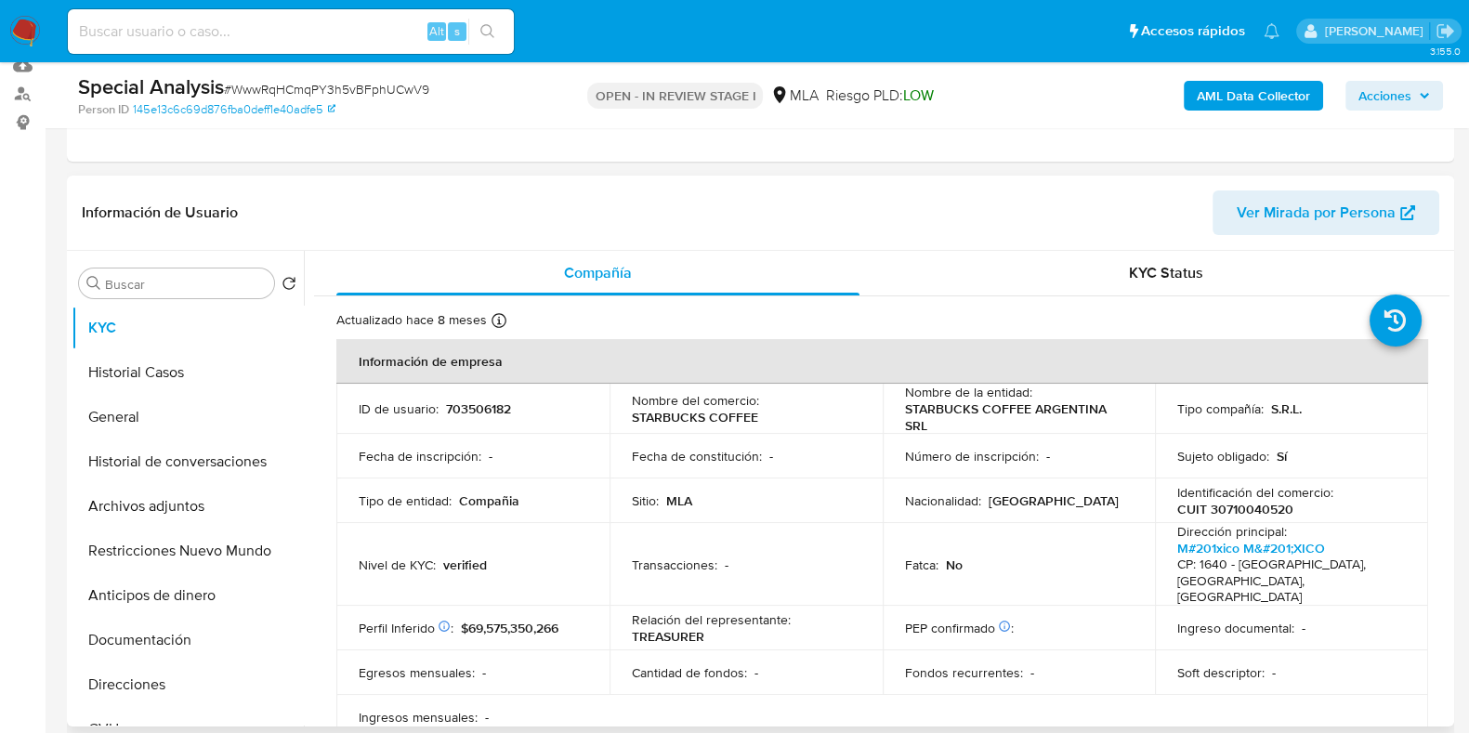
select select "10"
click at [149, 511] on button "Archivos adjuntos" at bounding box center [180, 506] width 217 height 45
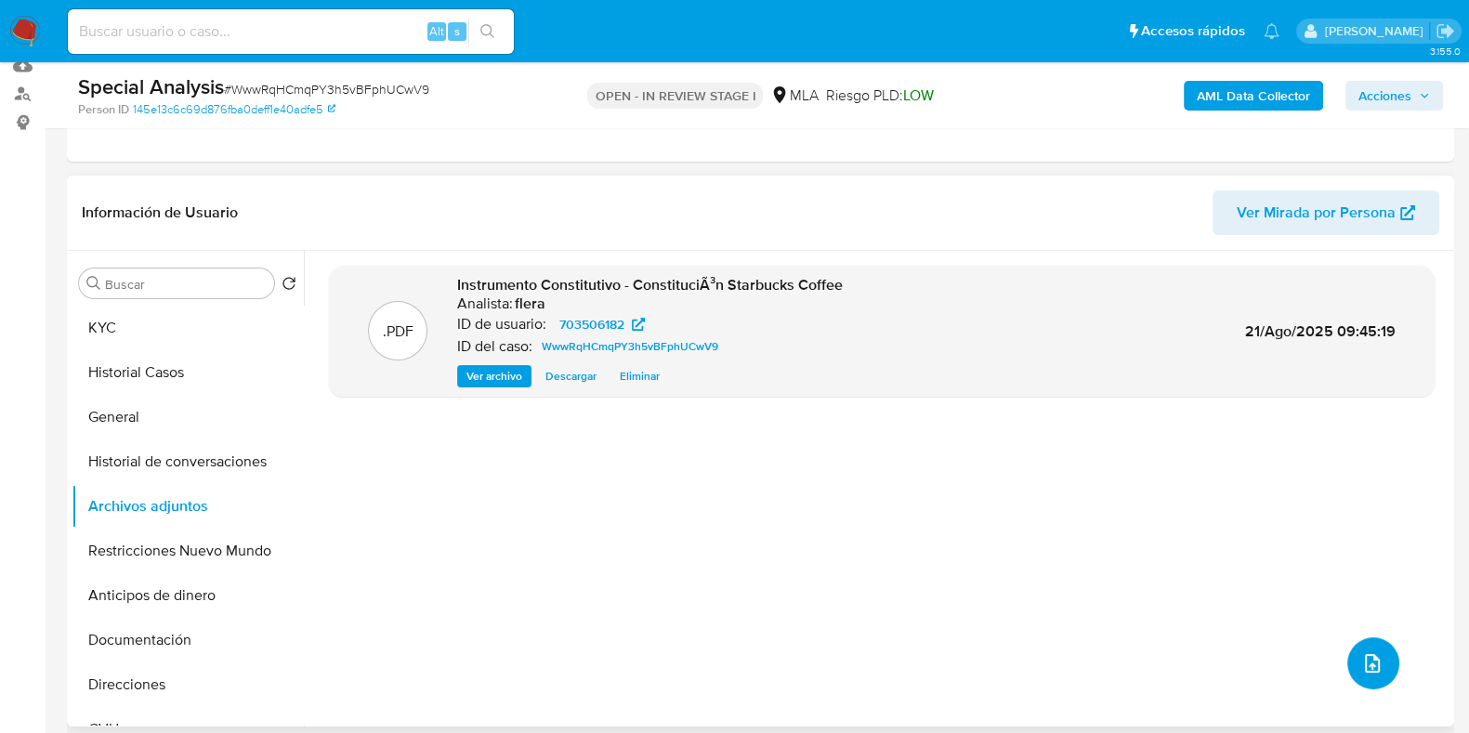
click at [1383, 656] on button "upload-file" at bounding box center [1374, 664] width 52 height 52
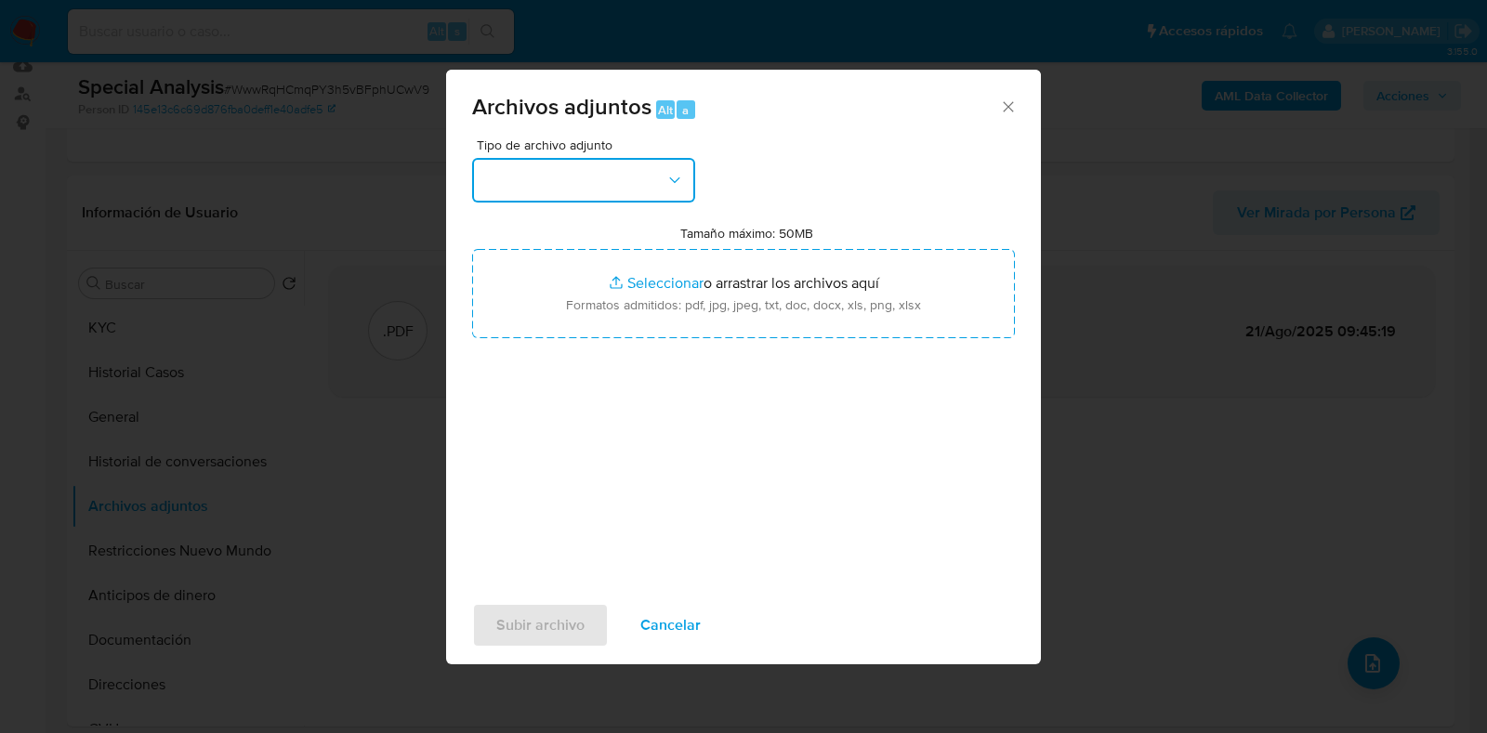
click at [612, 158] on button "button" at bounding box center [583, 180] width 223 height 45
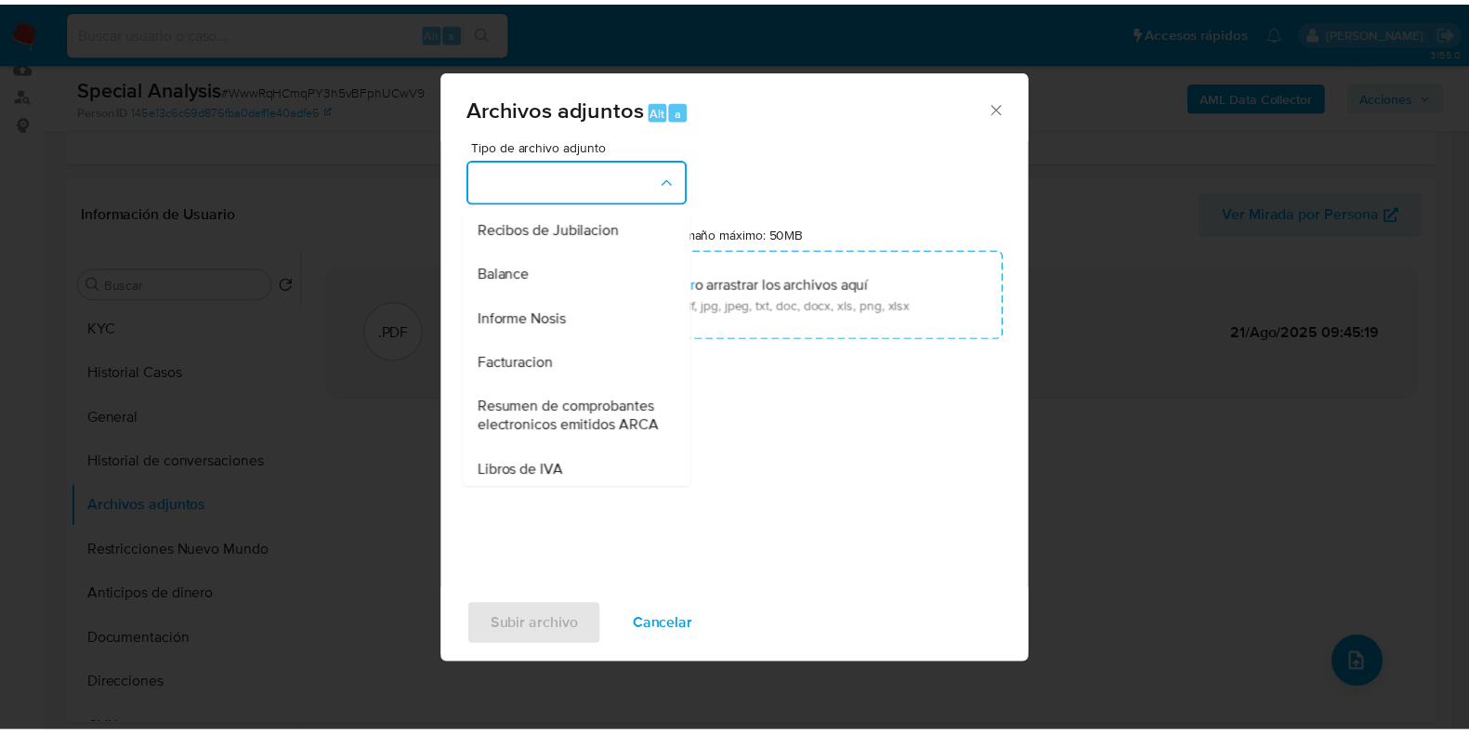
scroll to position [840, 0]
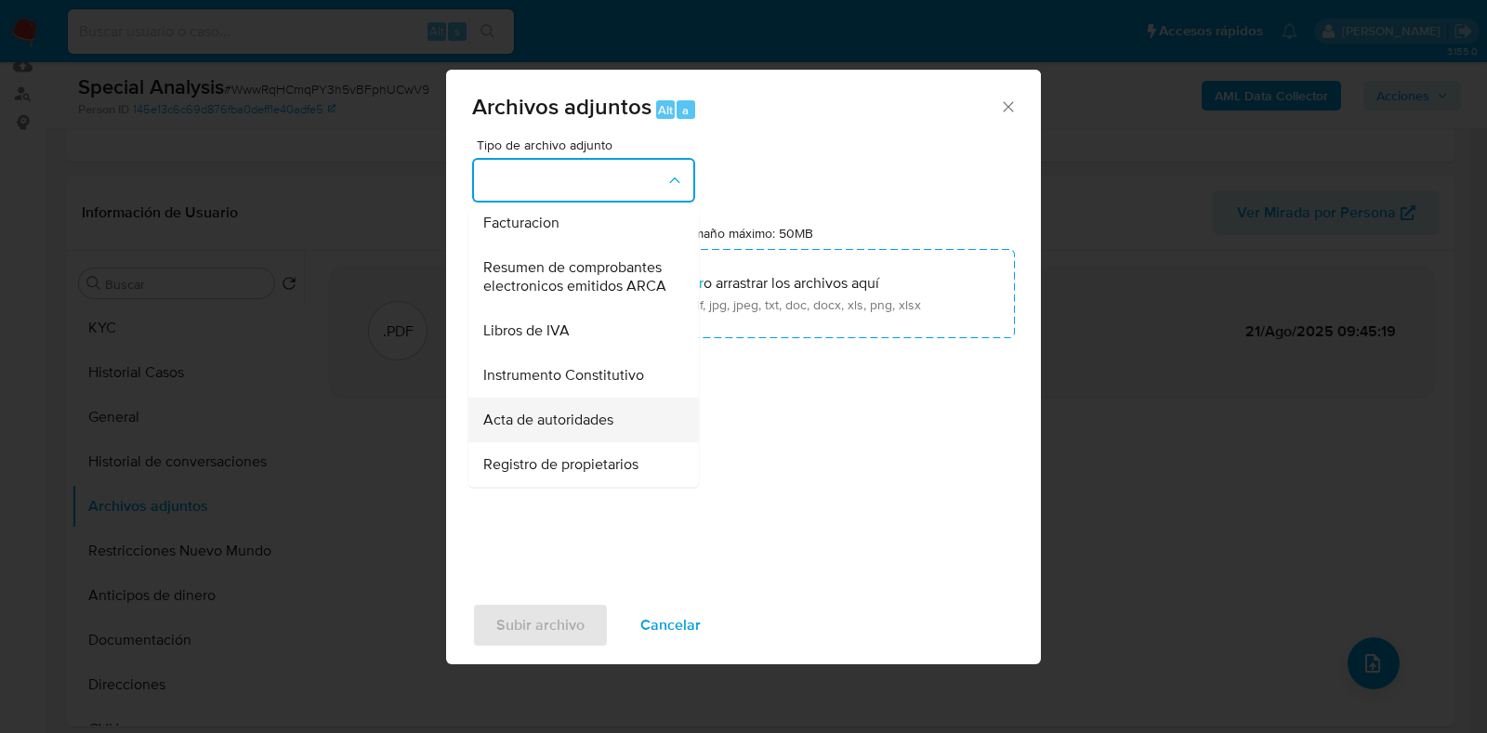
click at [642, 414] on div "Acta de autoridades" at bounding box center [578, 420] width 190 height 45
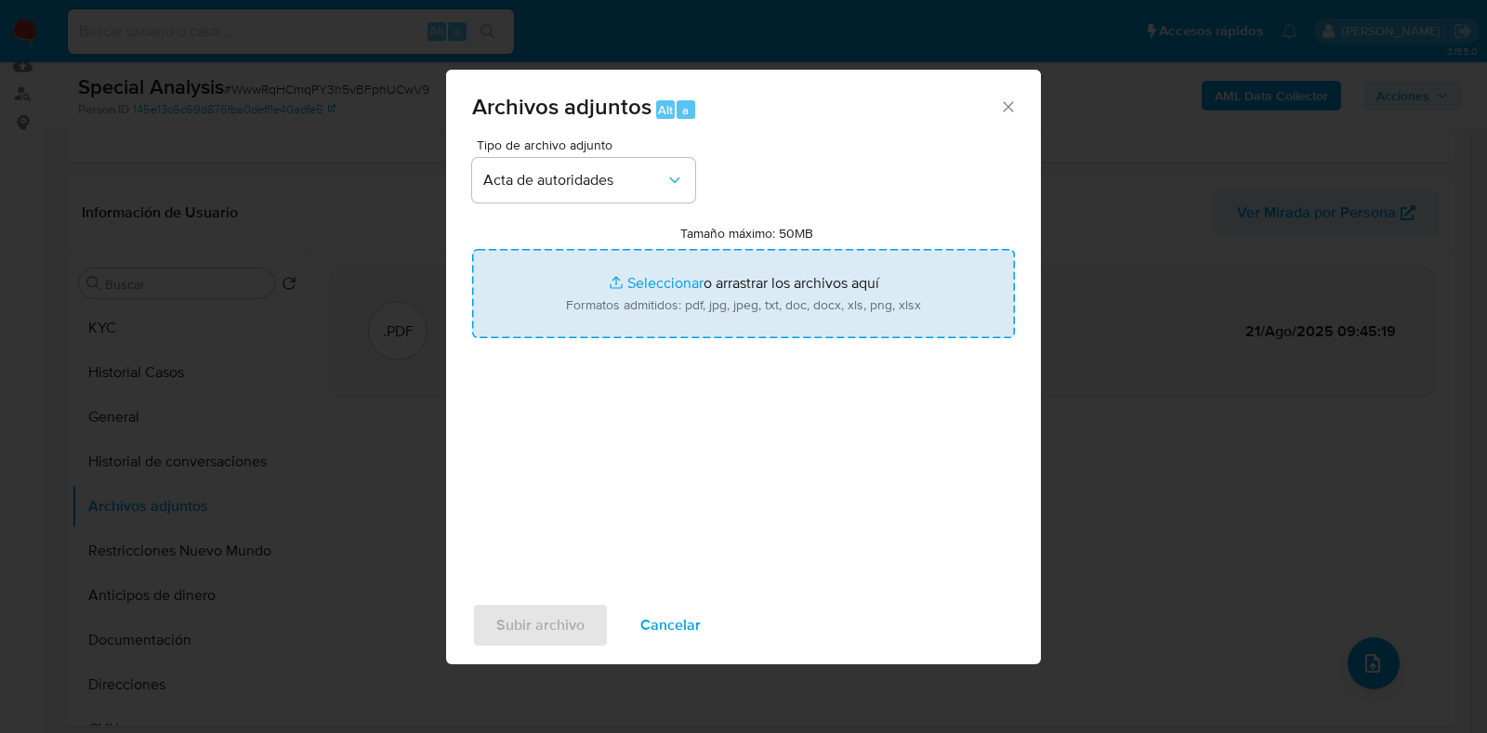
type input "C:\fakepath\Acta- Designación de autoridades.pdf"
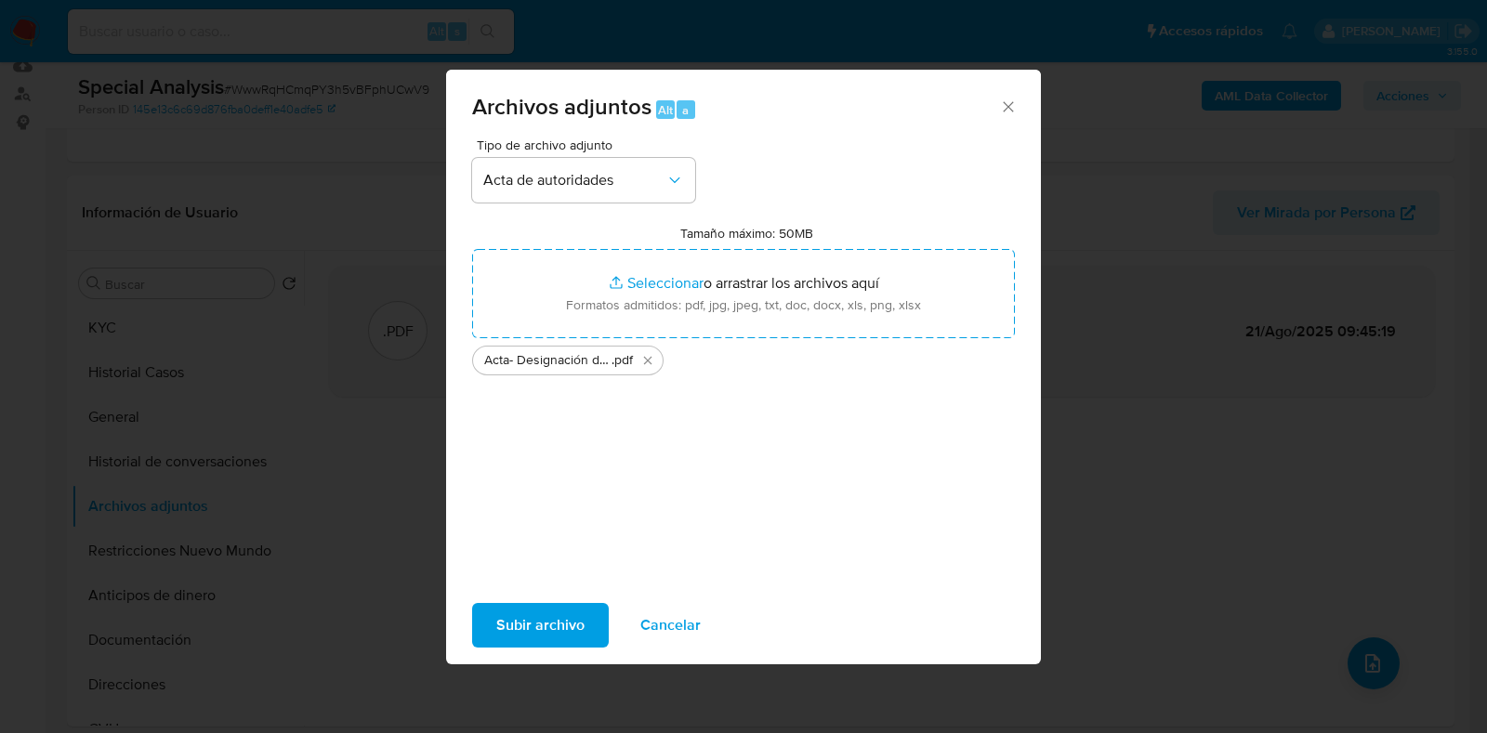
click at [520, 626] on span "Subir archivo" at bounding box center [540, 625] width 88 height 41
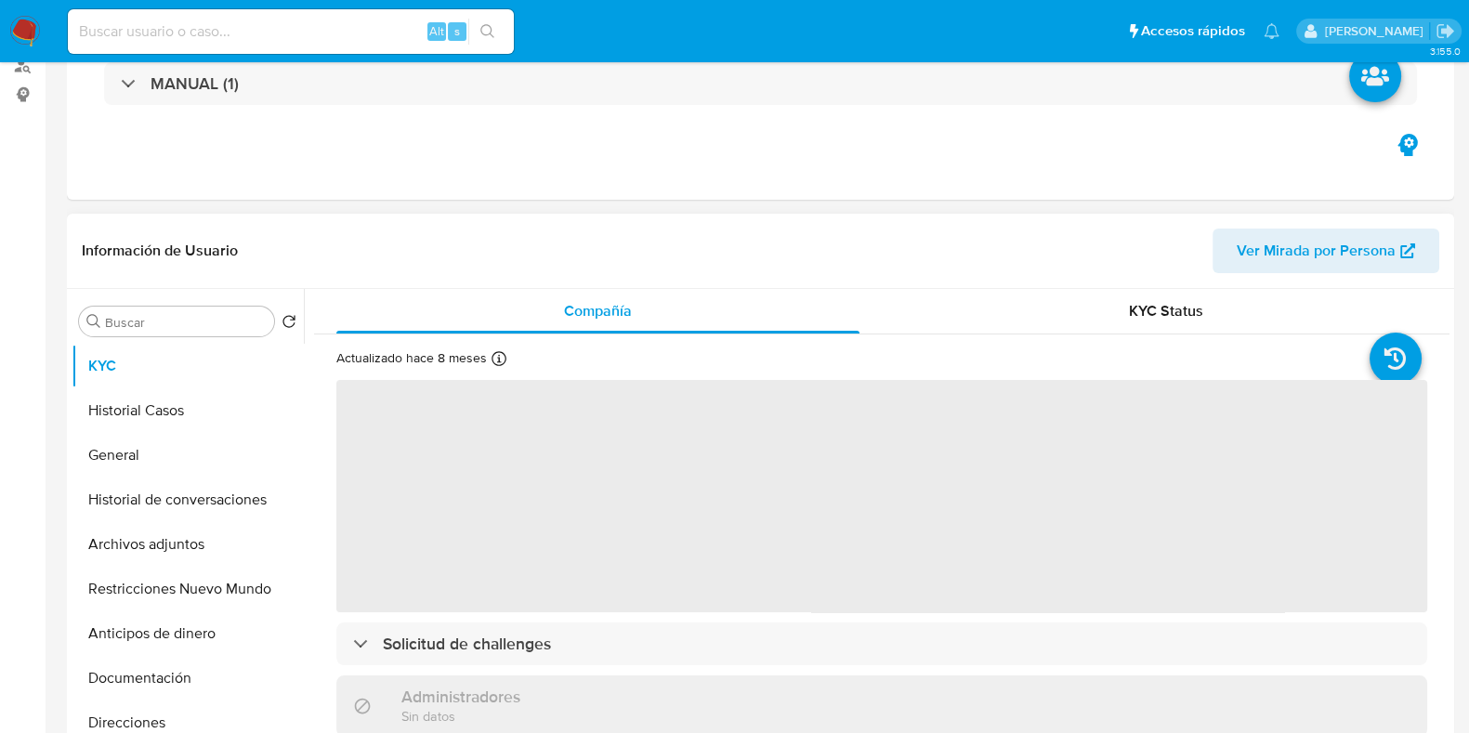
scroll to position [349, 0]
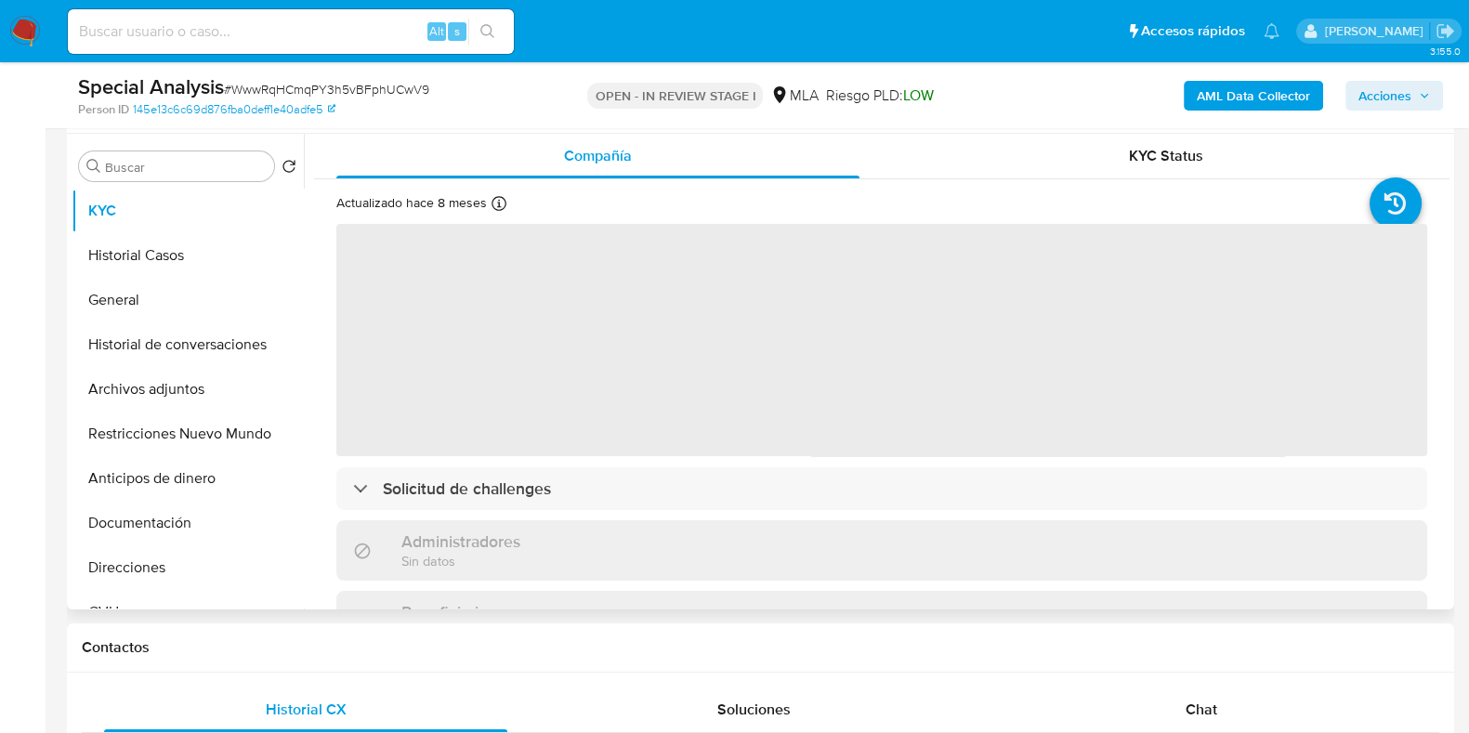
select select "10"
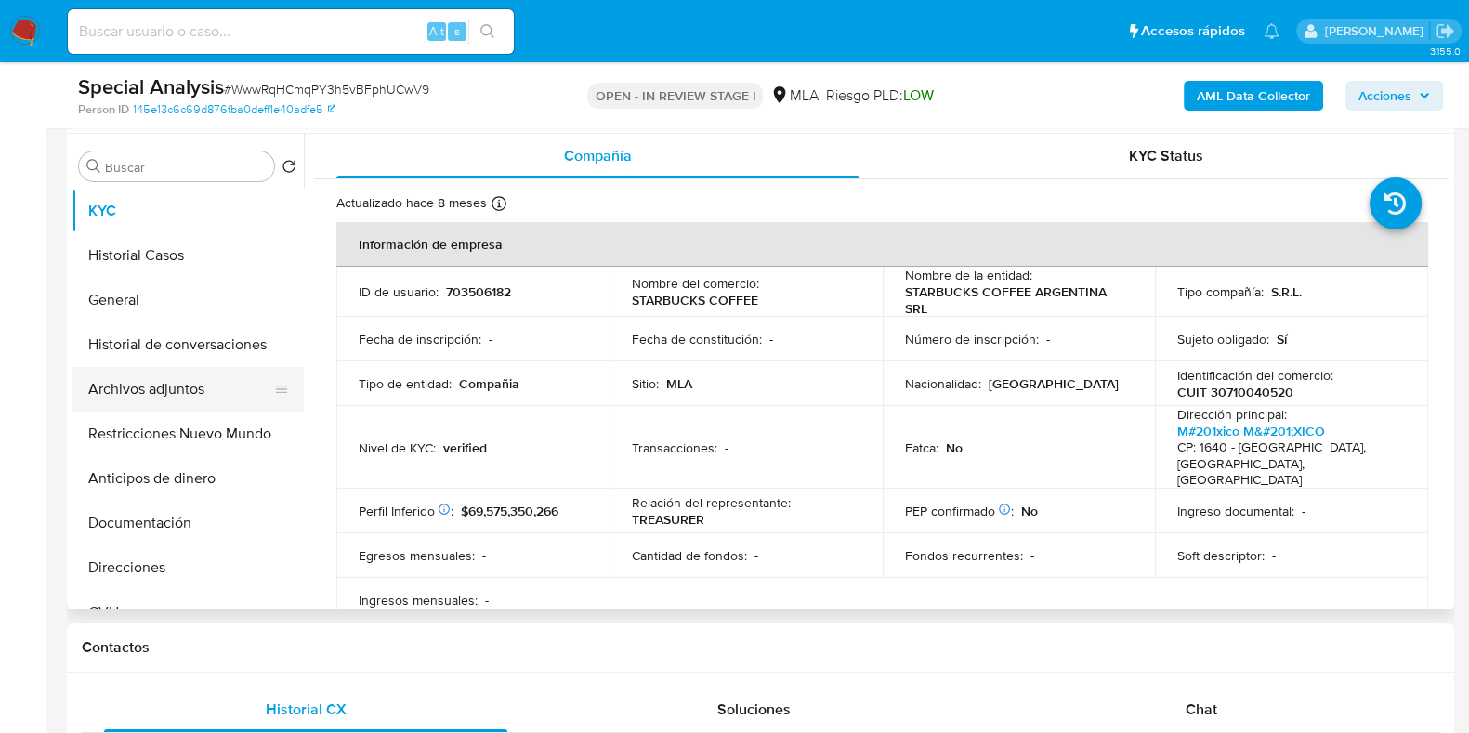
click at [170, 383] on button "Archivos adjuntos" at bounding box center [180, 389] width 217 height 45
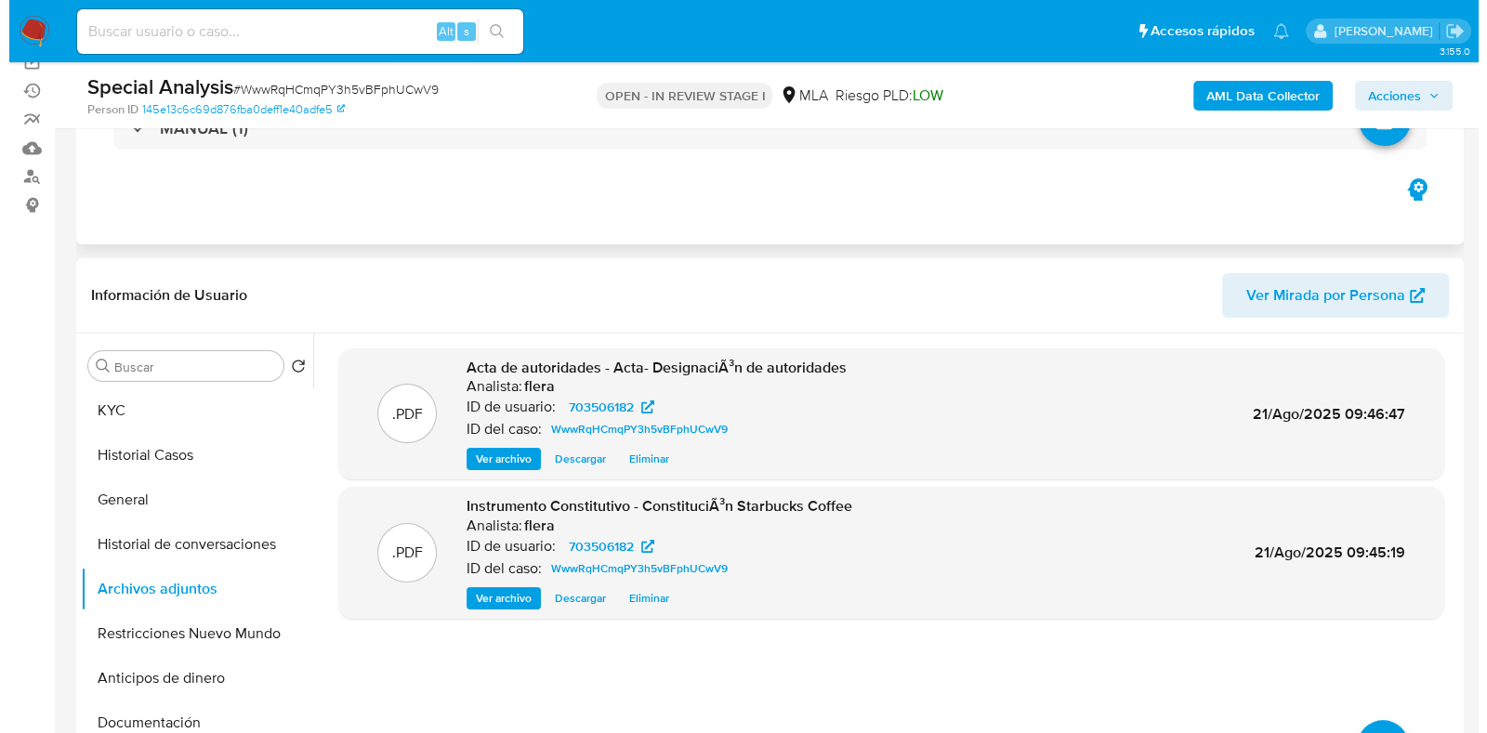
scroll to position [231, 0]
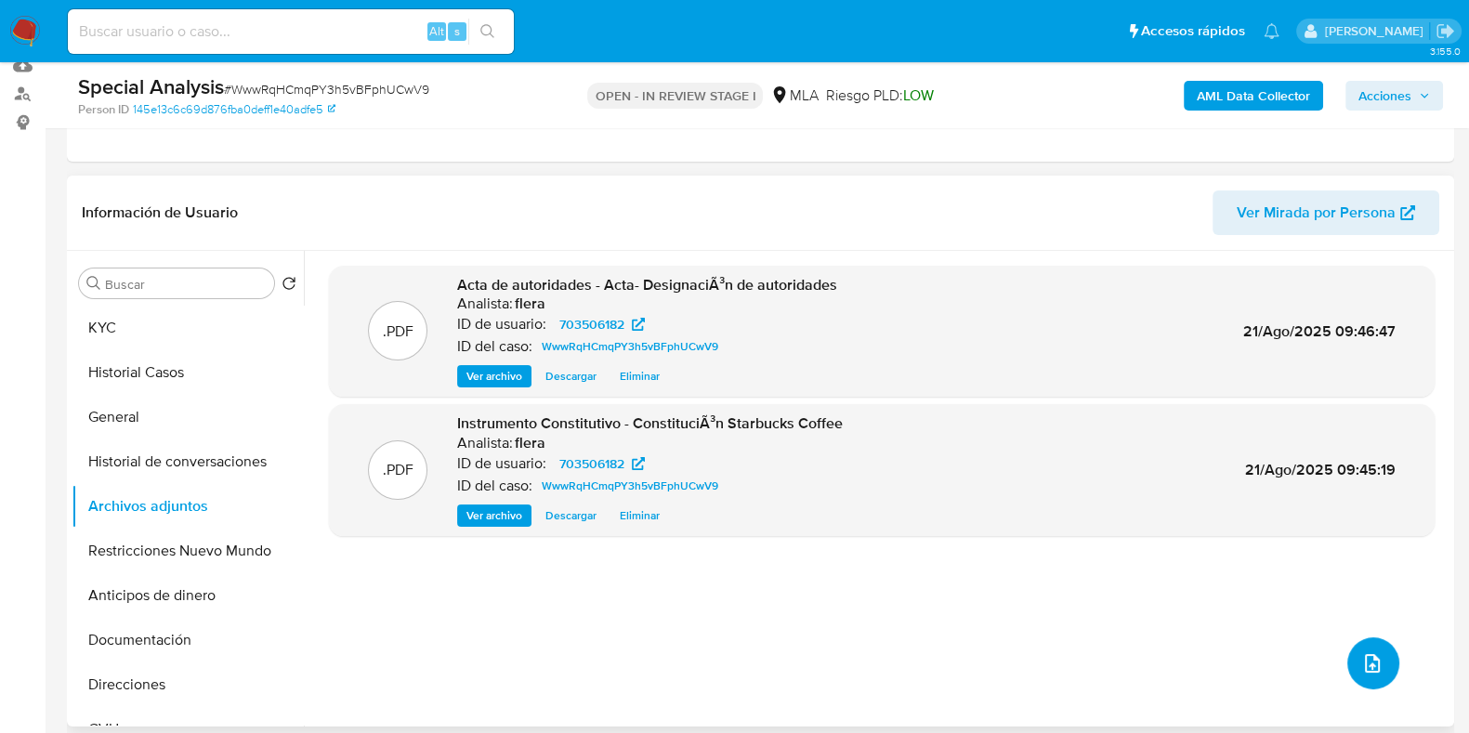
click at [1367, 658] on icon "upload-file" at bounding box center [1373, 663] width 22 height 22
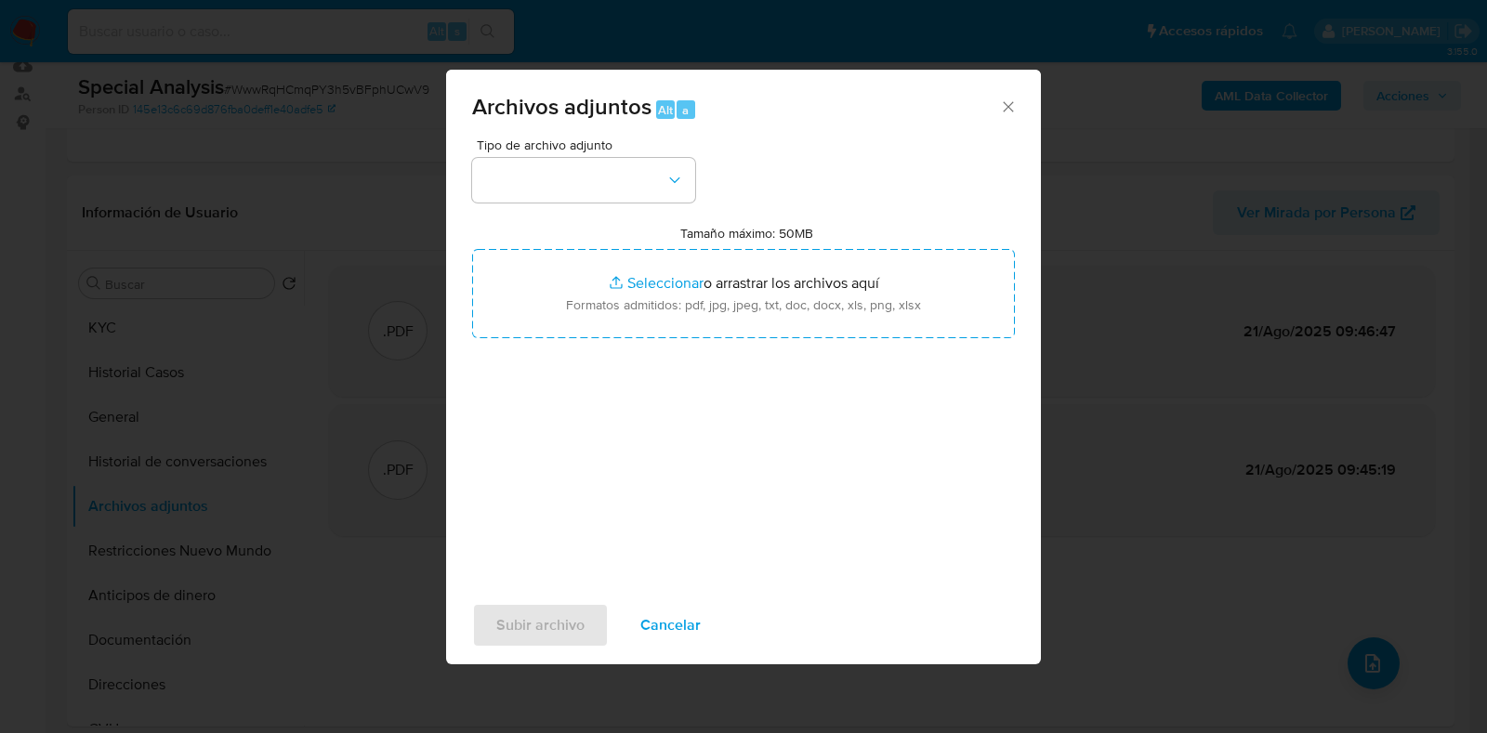
click at [1010, 100] on icon "Cerrar" at bounding box center [1008, 107] width 19 height 19
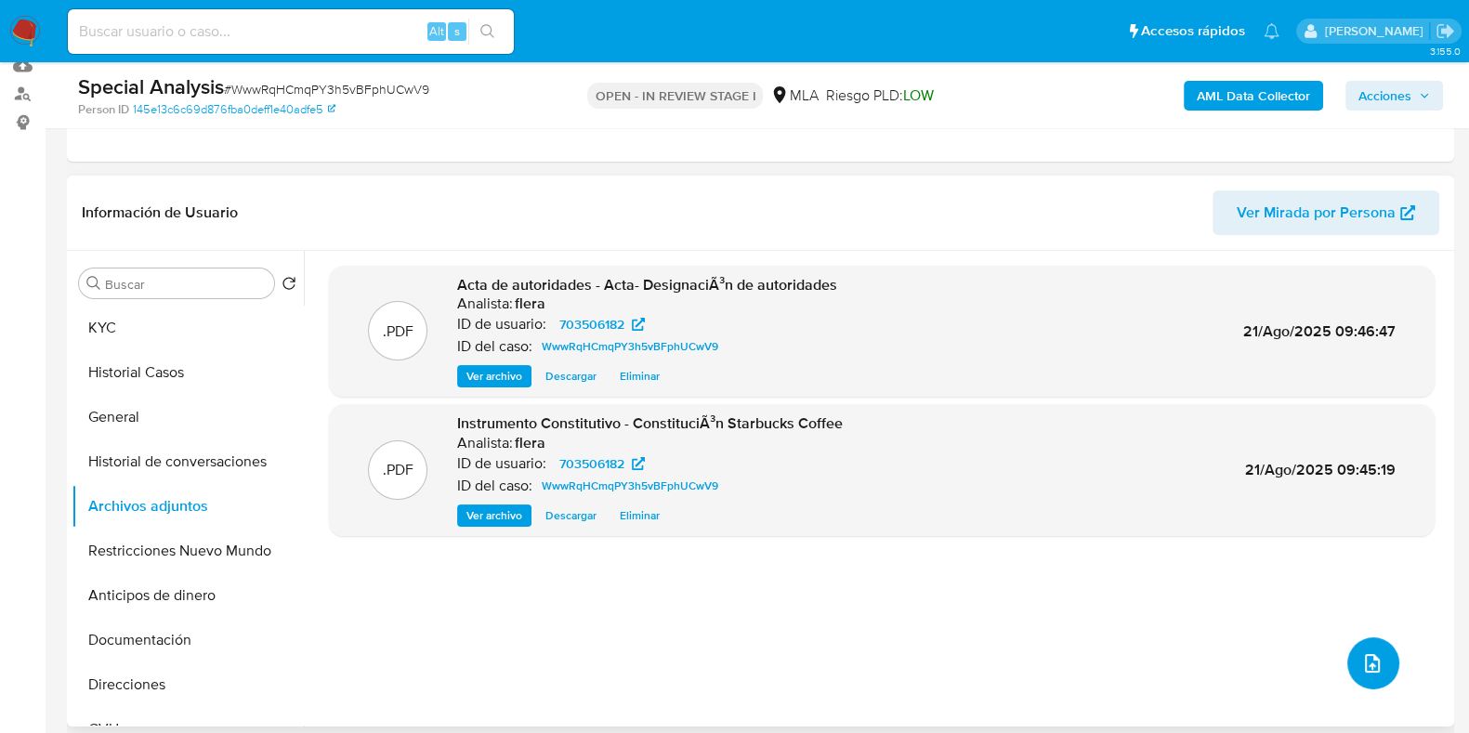
click at [1348, 648] on button "upload-file" at bounding box center [1374, 664] width 52 height 52
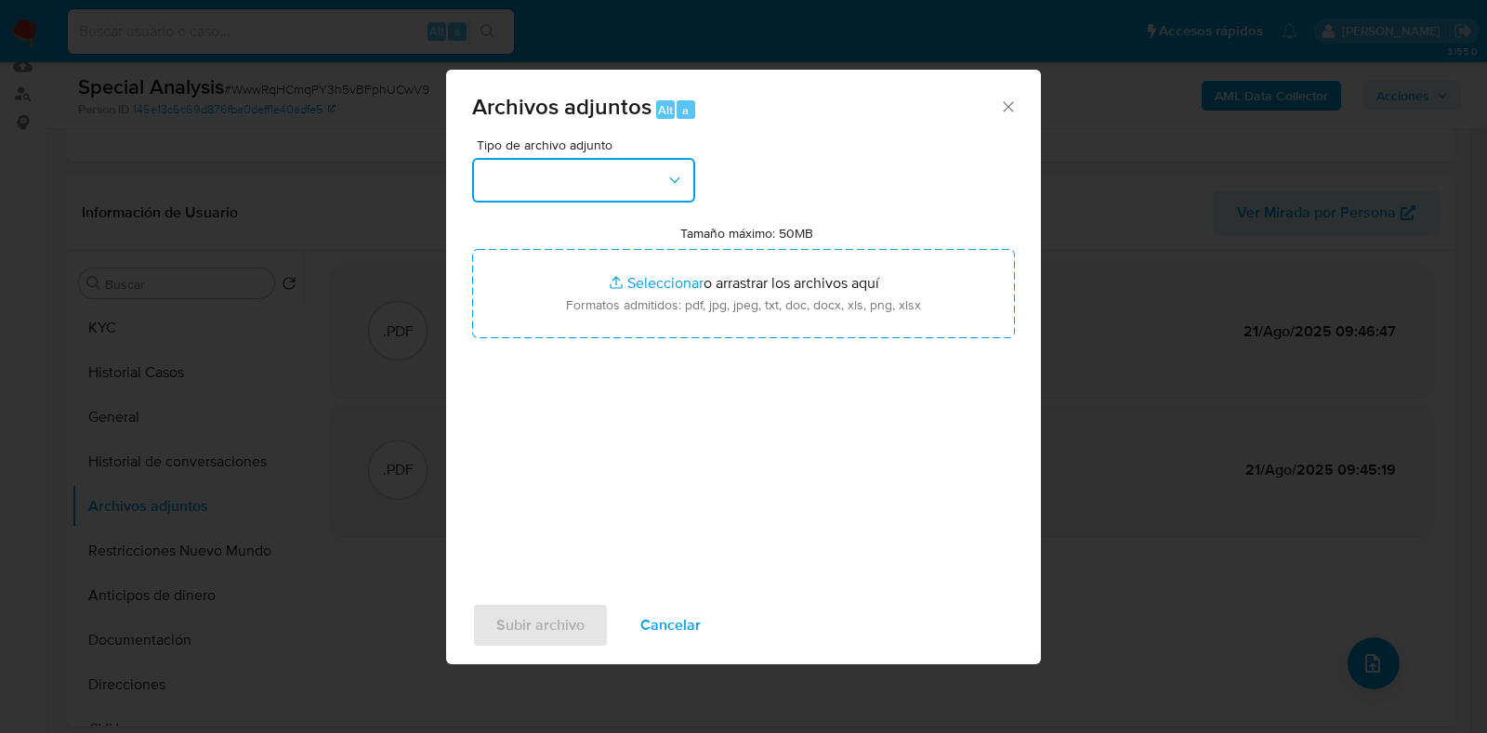
click at [683, 175] on icon "button" at bounding box center [674, 180] width 19 height 19
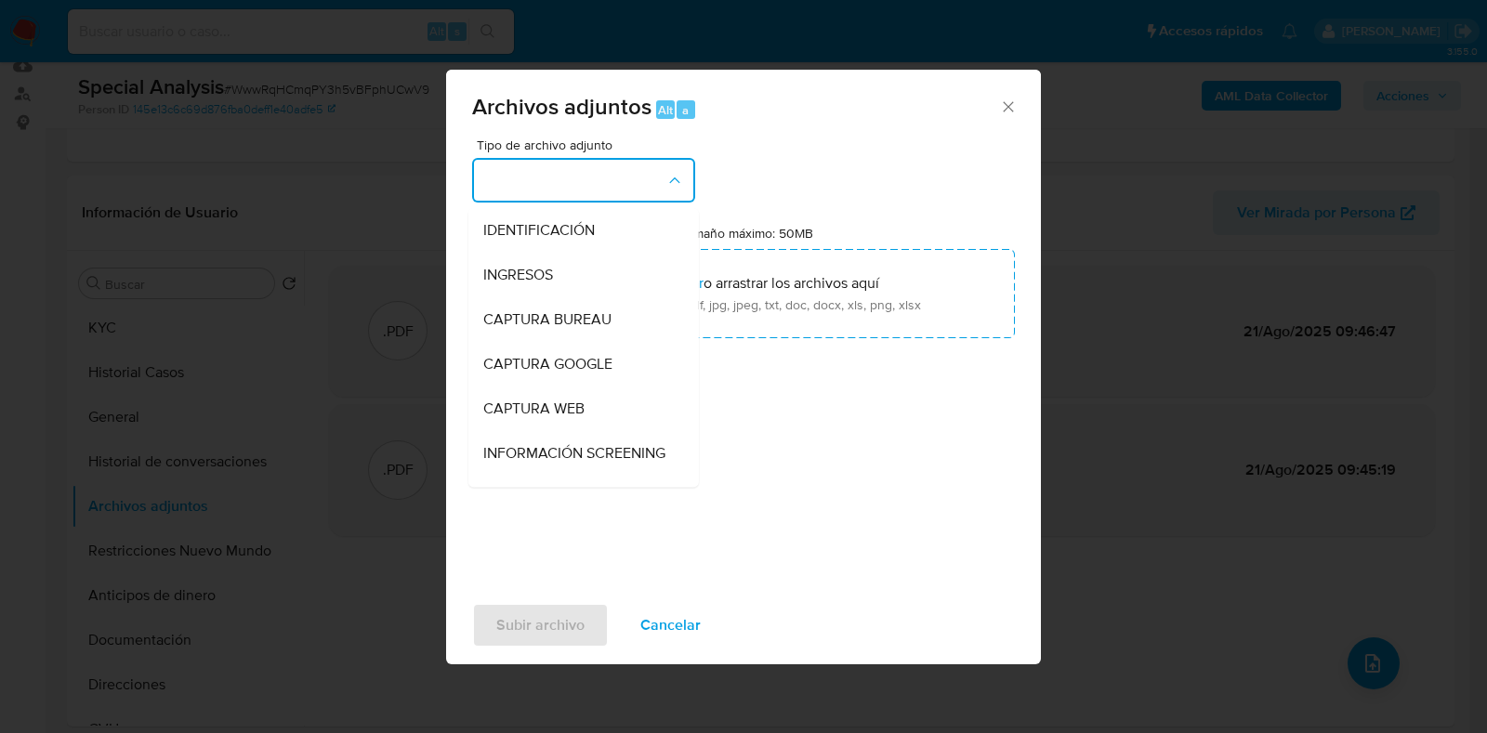
scroll to position [840, 0]
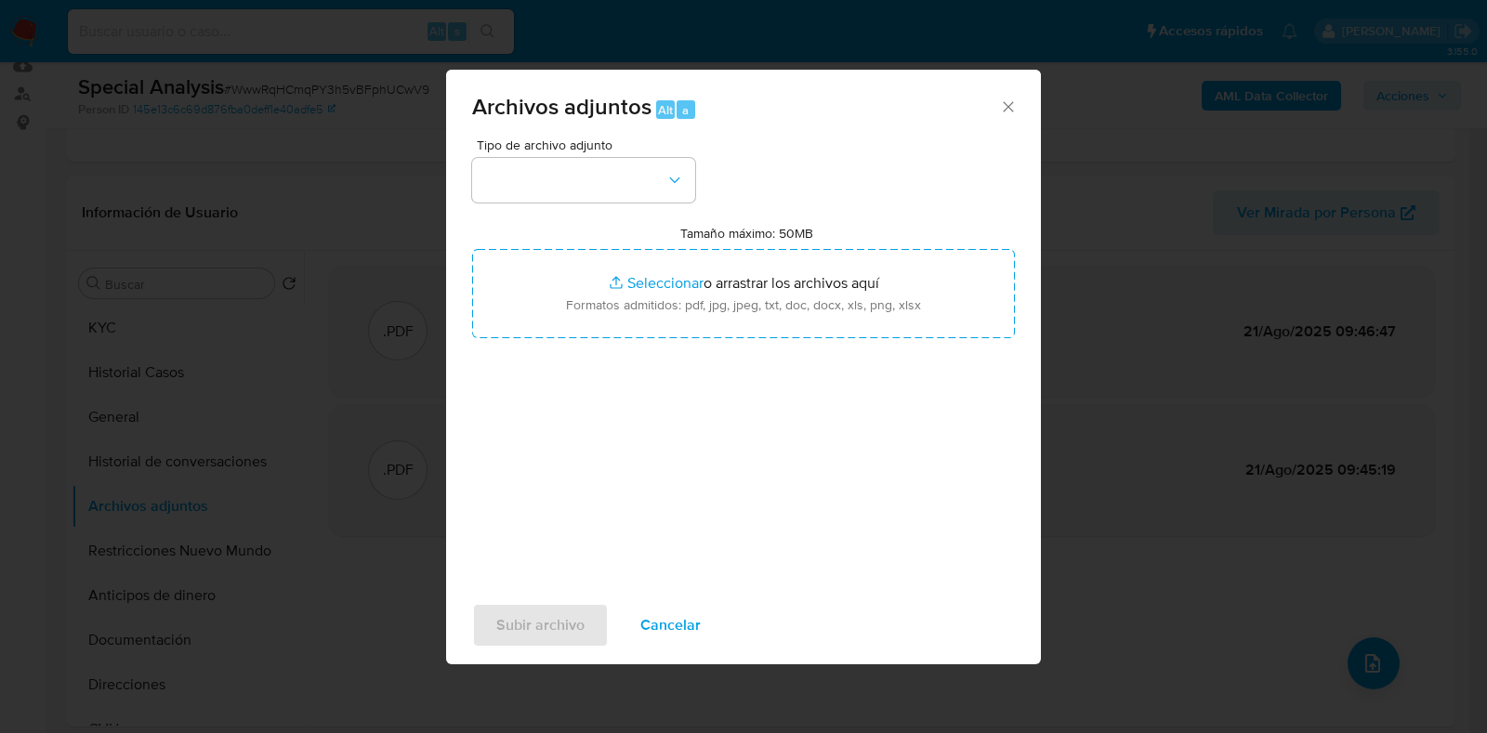
click at [1006, 109] on icon "Cerrar" at bounding box center [1008, 107] width 19 height 19
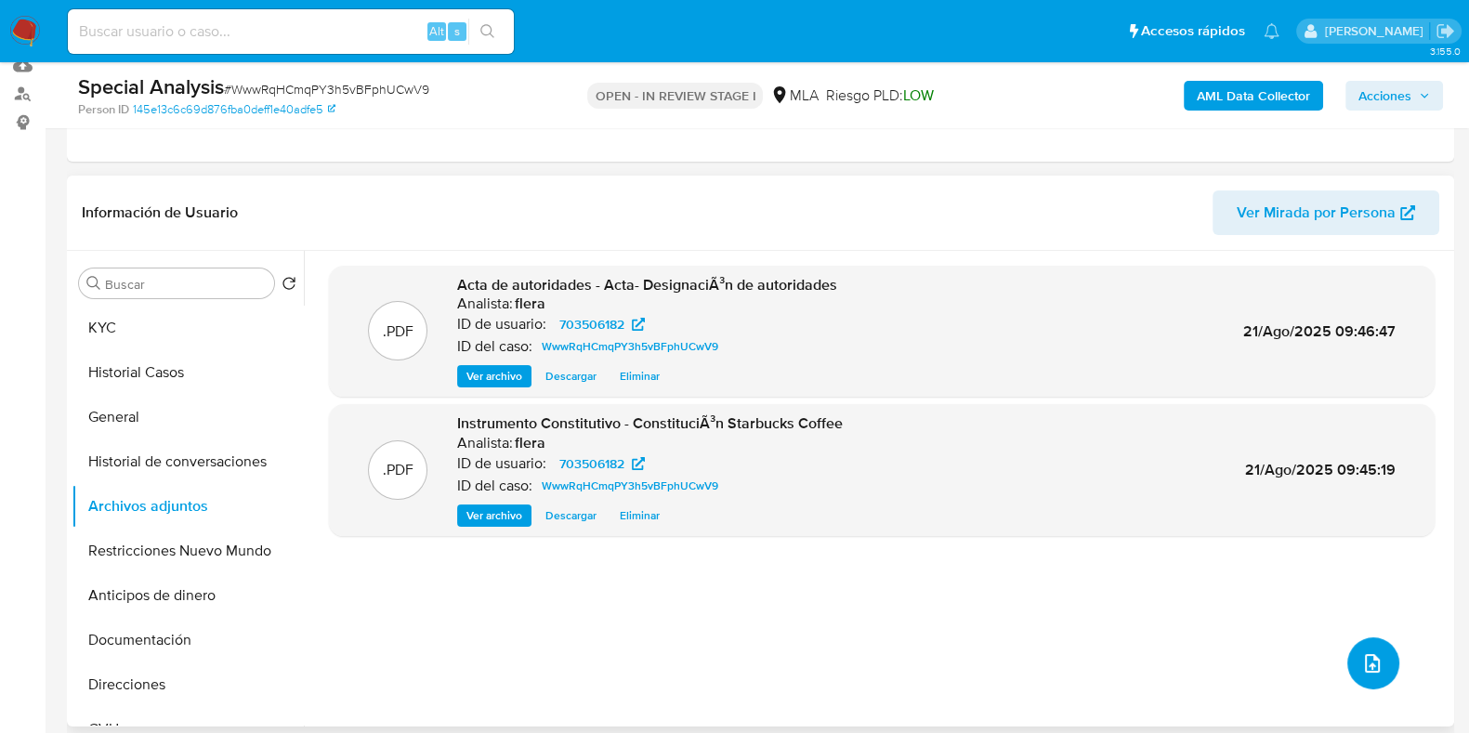
click at [1362, 671] on icon "upload-file" at bounding box center [1373, 663] width 22 height 22
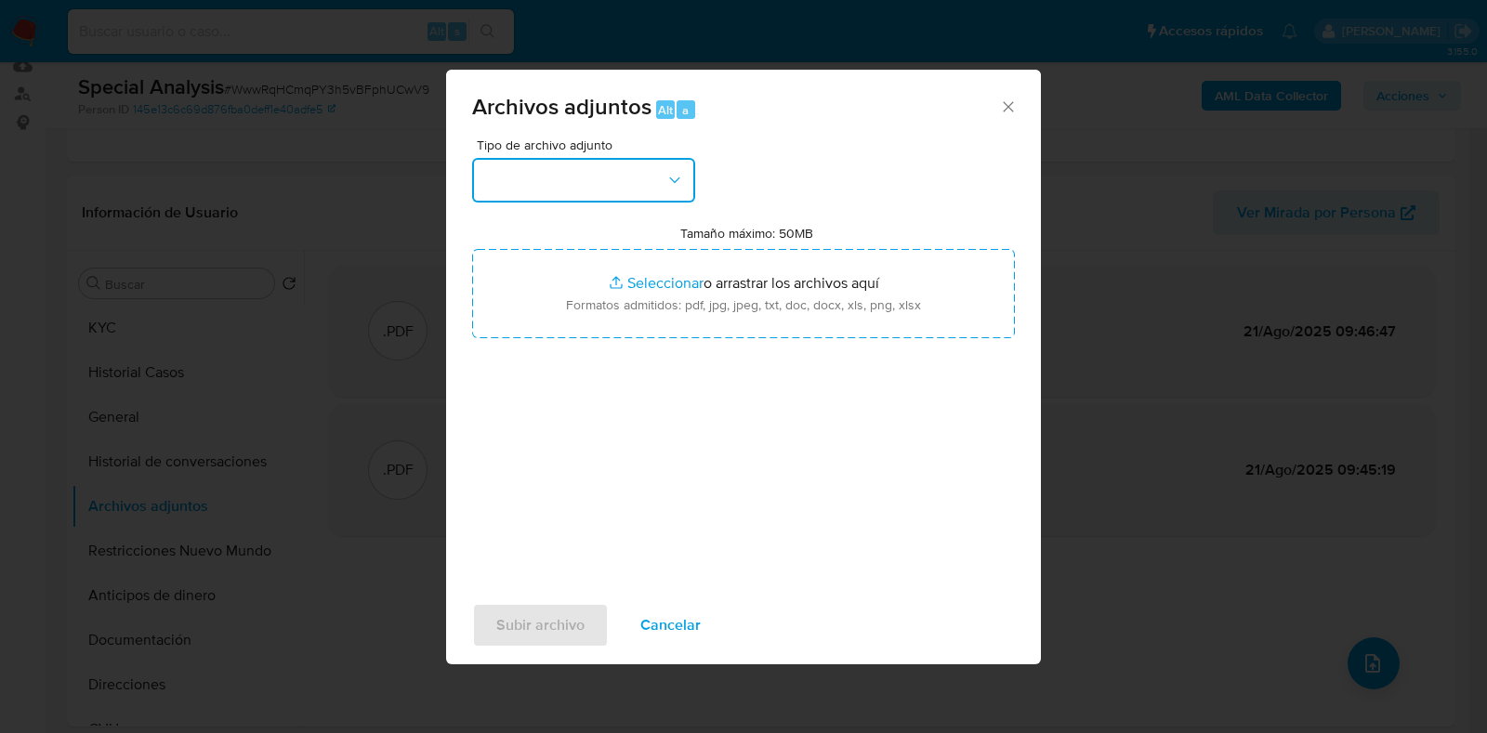
click at [678, 196] on button "button" at bounding box center [583, 180] width 223 height 45
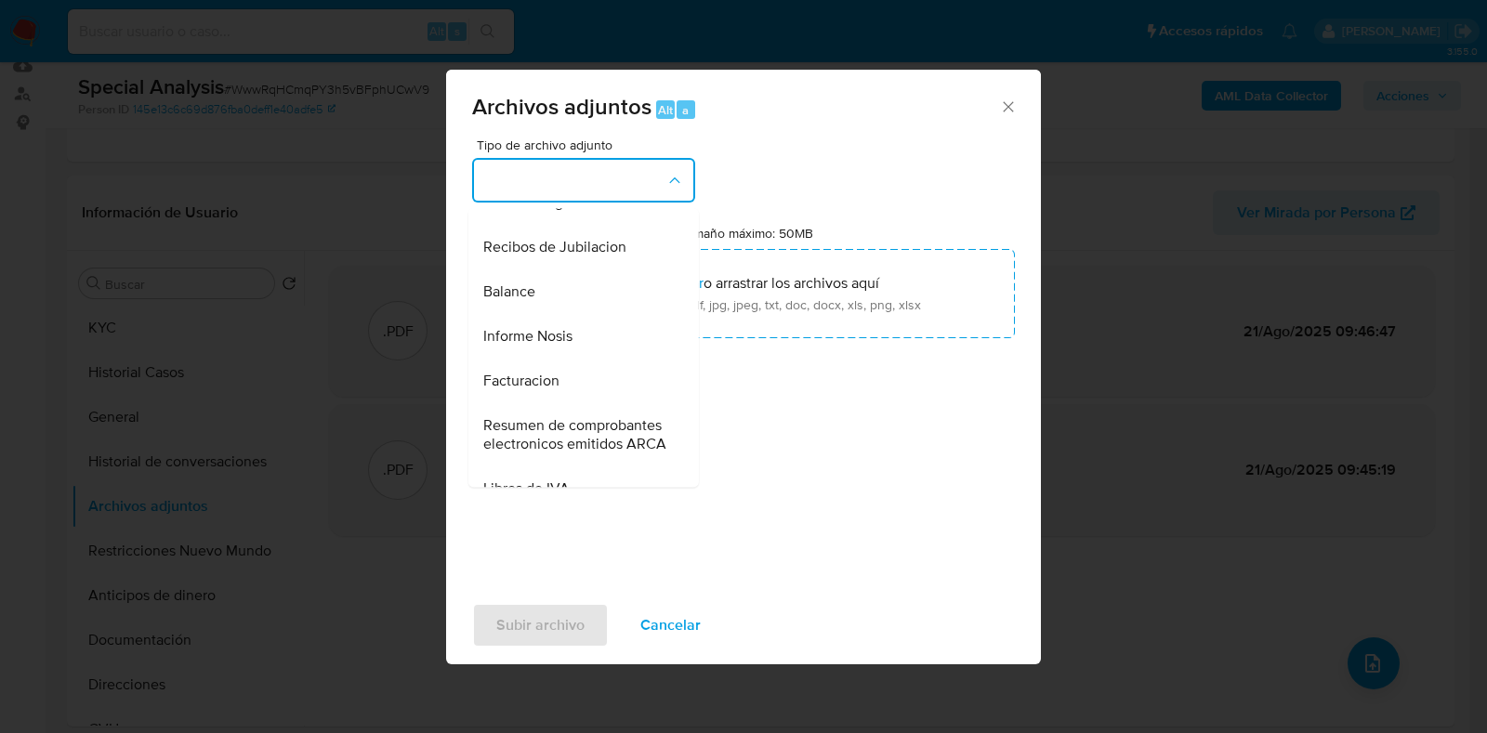
scroll to position [590, 0]
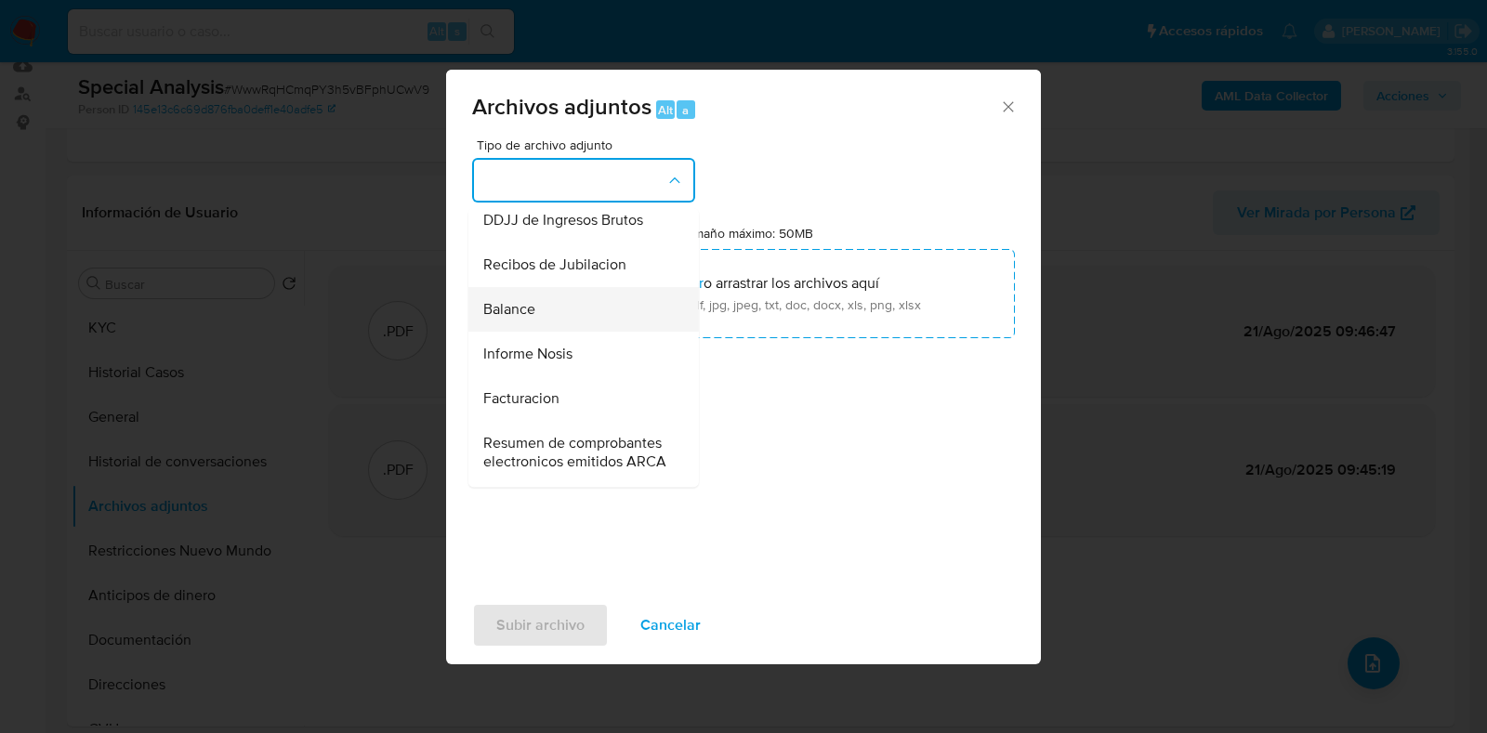
click at [586, 332] on div "Balance" at bounding box center [578, 309] width 190 height 45
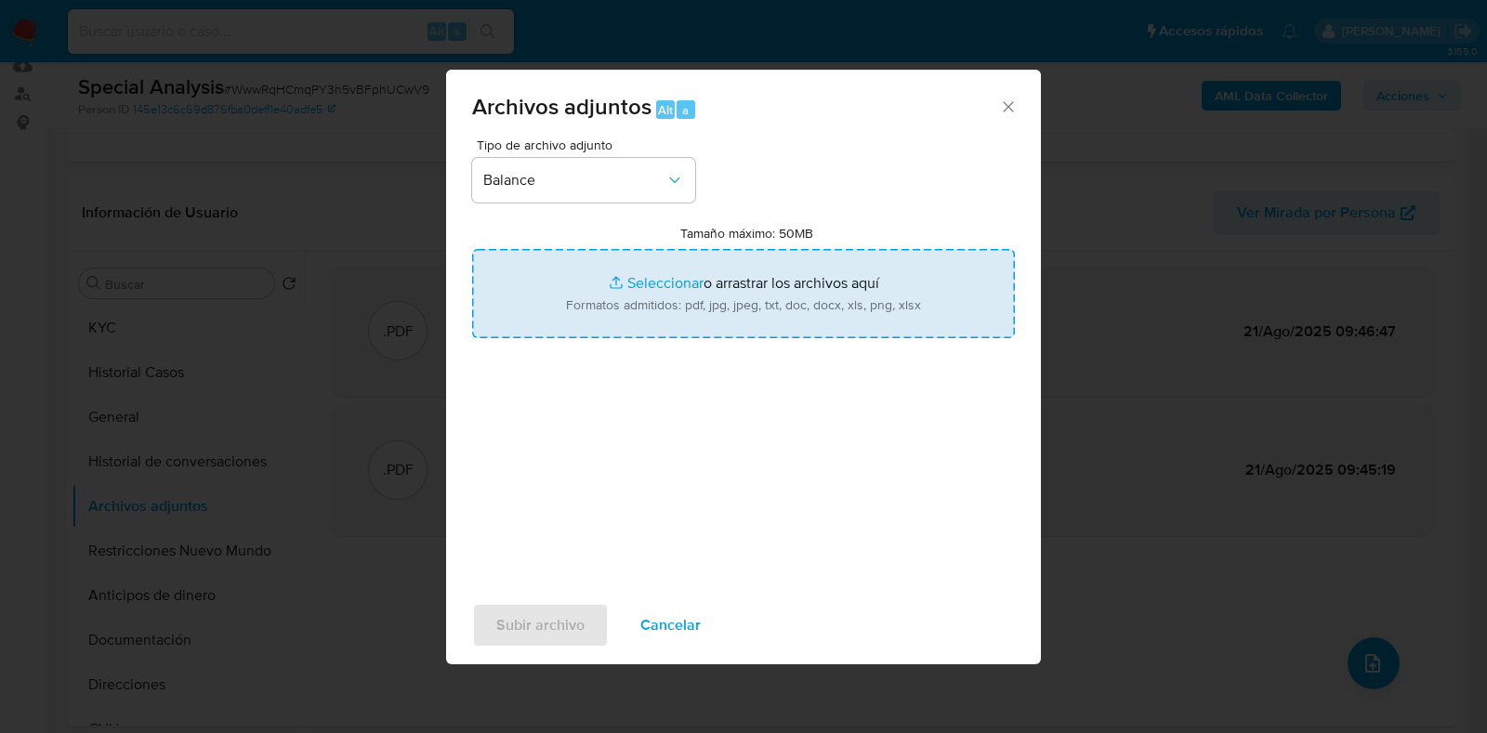
type input "C:\fakepath\EECC al 31122023.pdf"
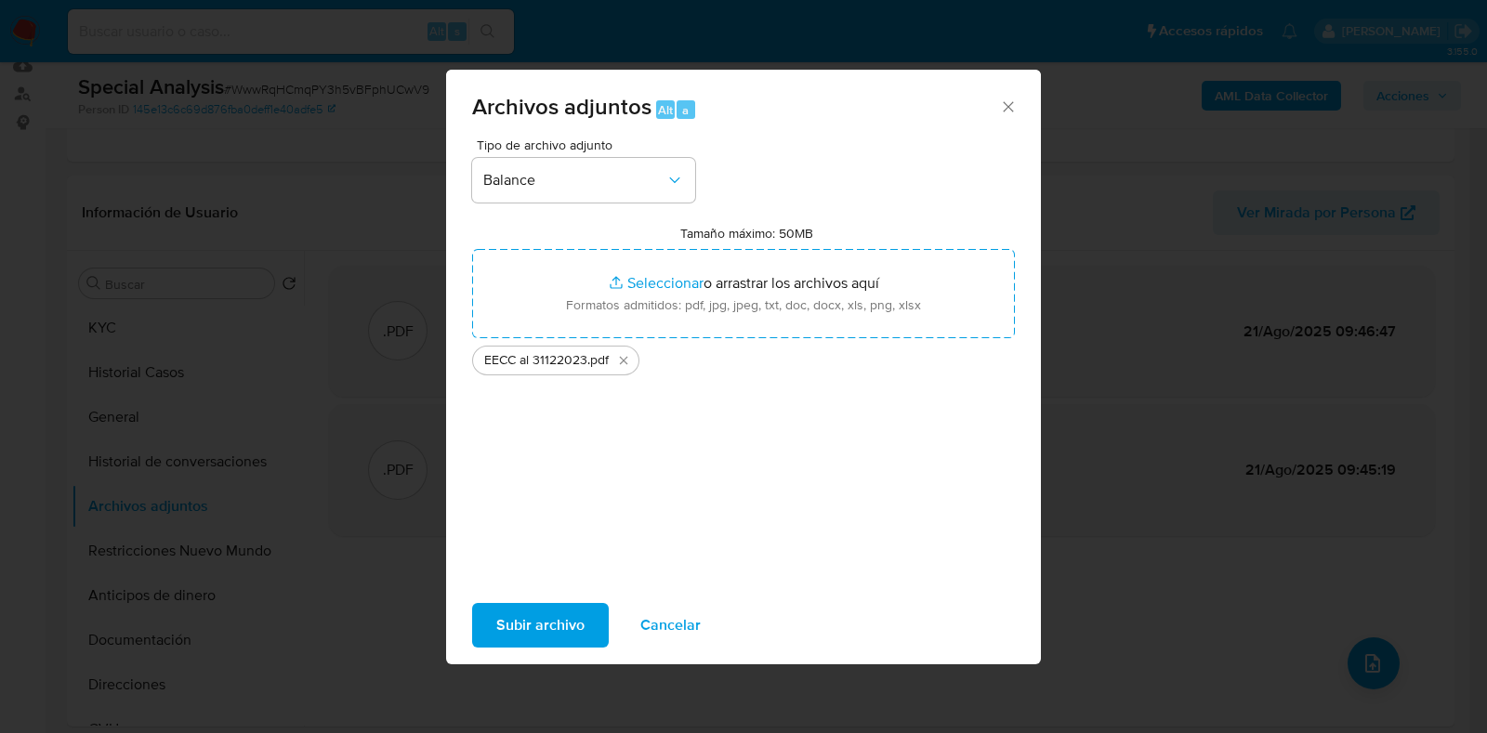
click at [554, 616] on span "Subir archivo" at bounding box center [540, 625] width 88 height 41
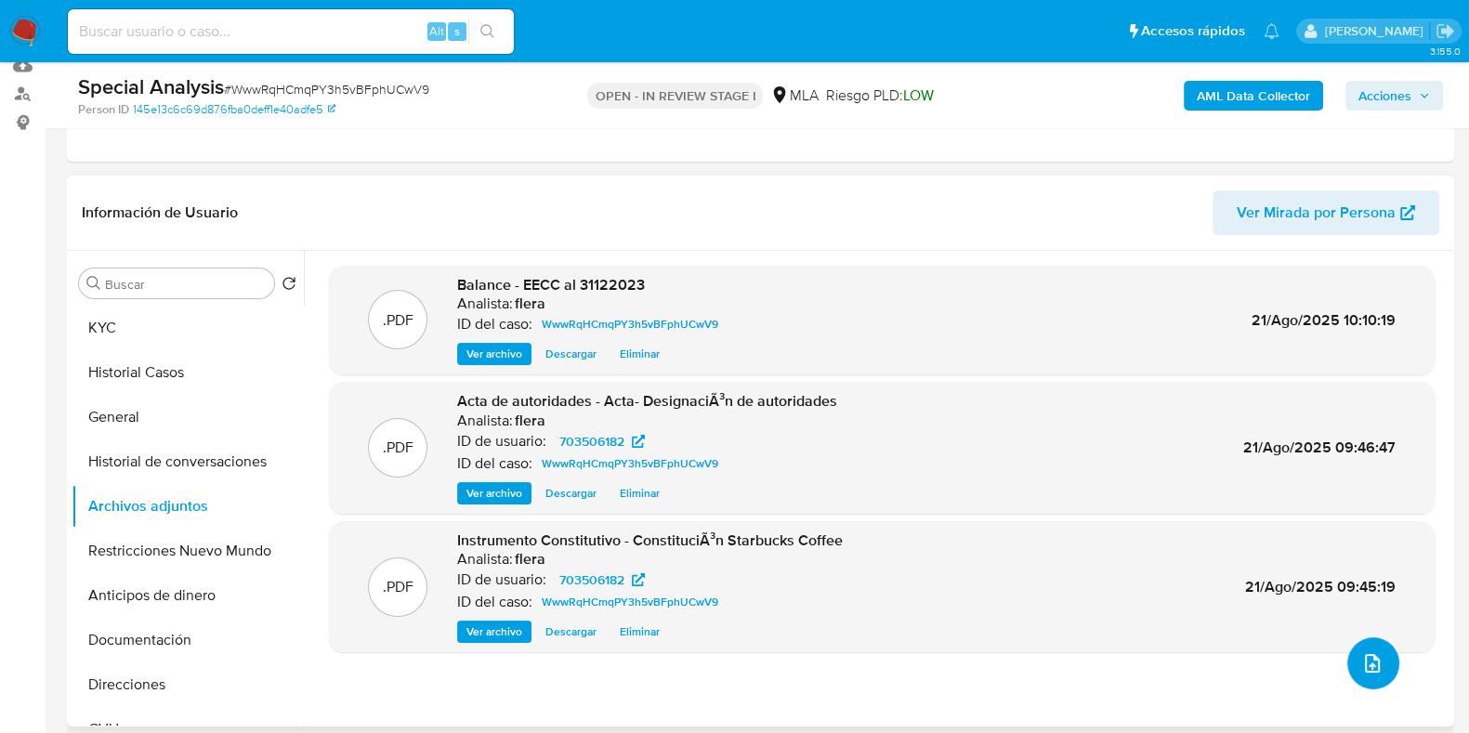
click at [1372, 664] on icon "upload-file" at bounding box center [1372, 663] width 15 height 19
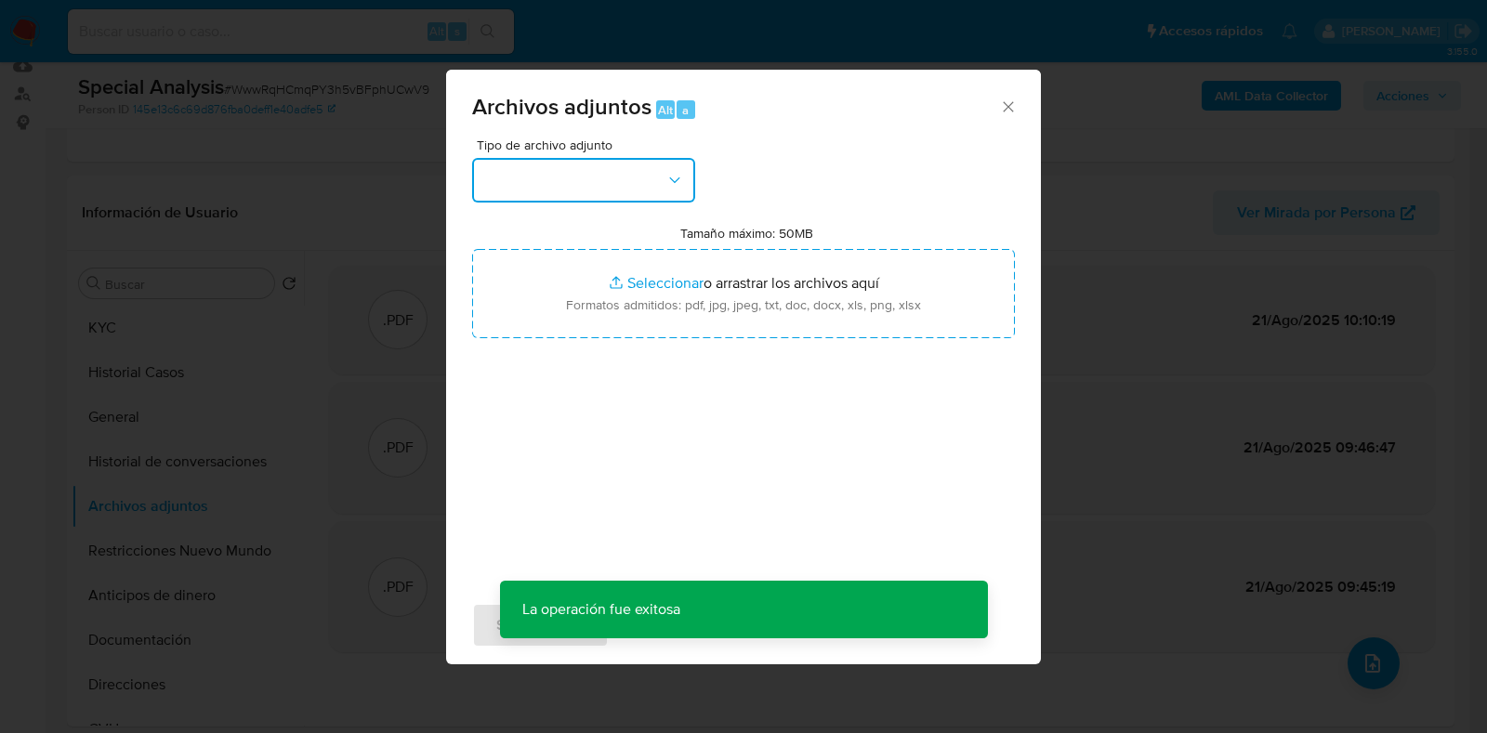
click at [655, 191] on button "button" at bounding box center [583, 180] width 223 height 45
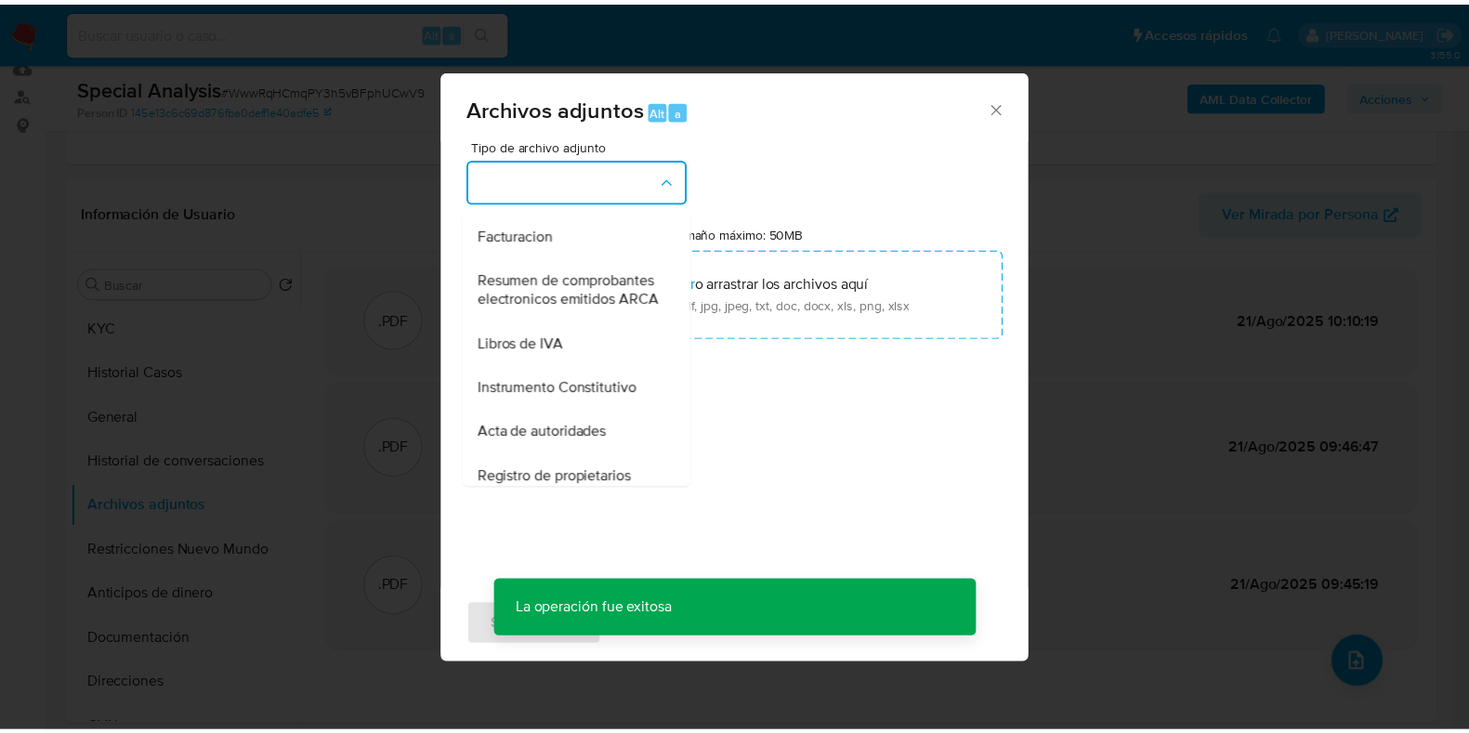
scroll to position [840, 0]
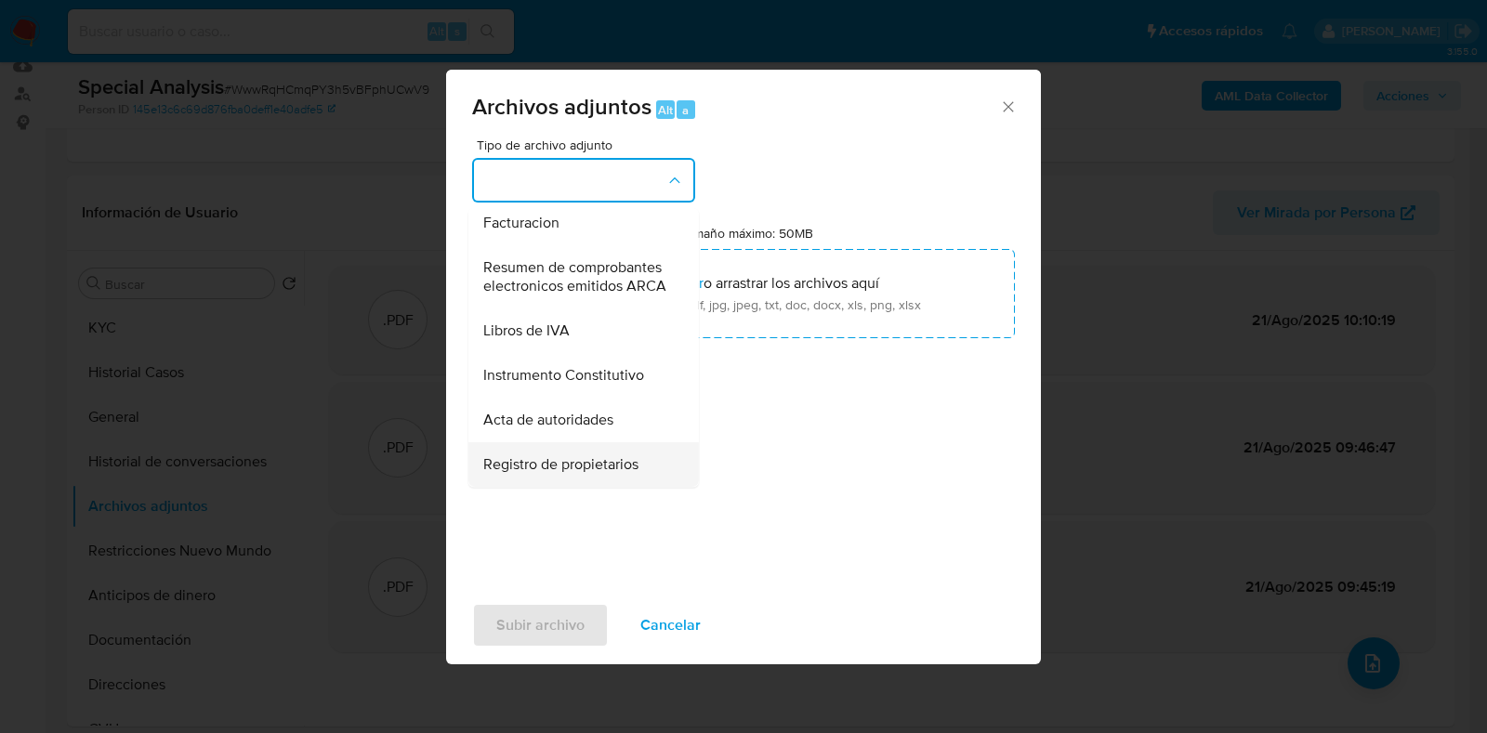
click at [580, 464] on span "Registro de propietarios" at bounding box center [560, 464] width 155 height 19
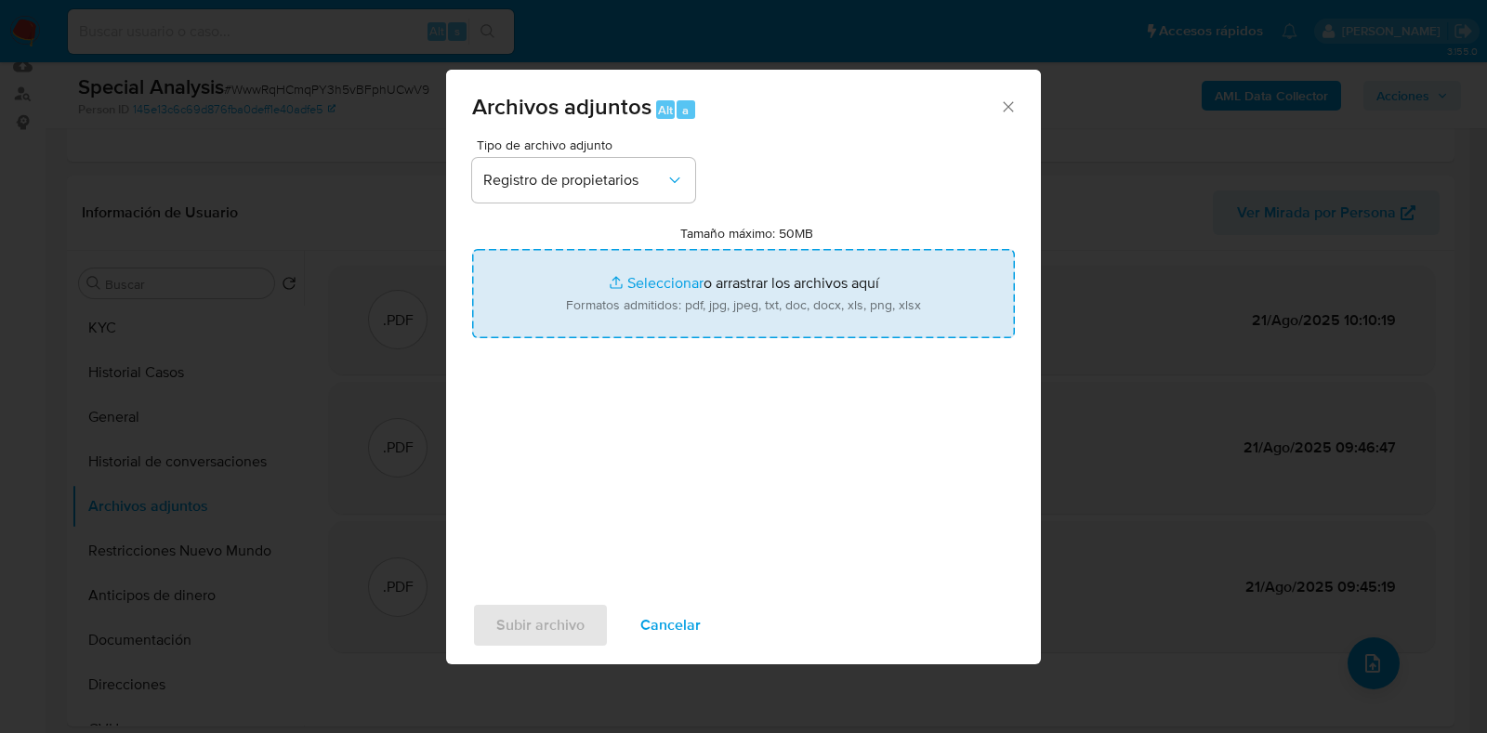
type input "C:\fakepath\Reunión Extraordinaria de Socios 34- Accionistas.pdf"
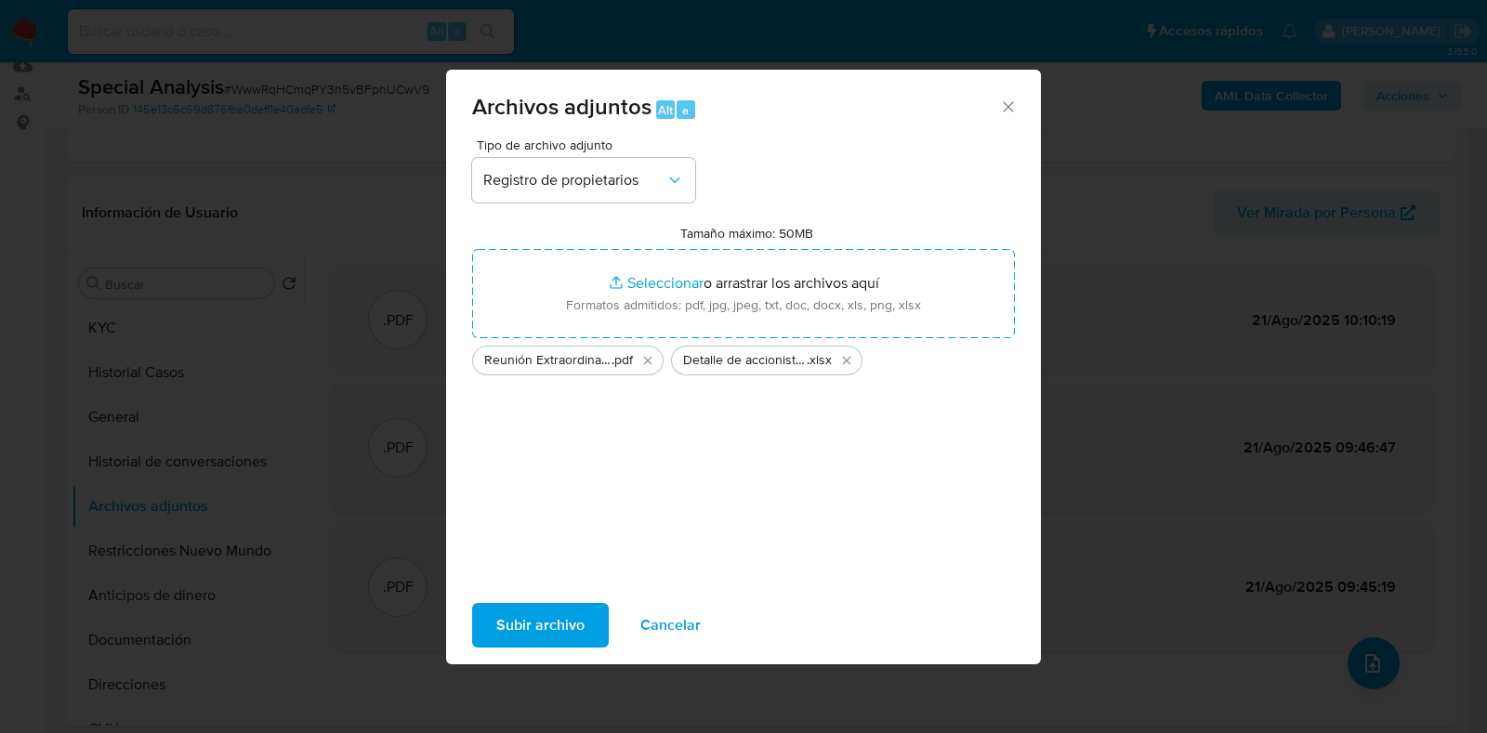
click at [528, 632] on span "Subir archivo" at bounding box center [540, 625] width 88 height 41
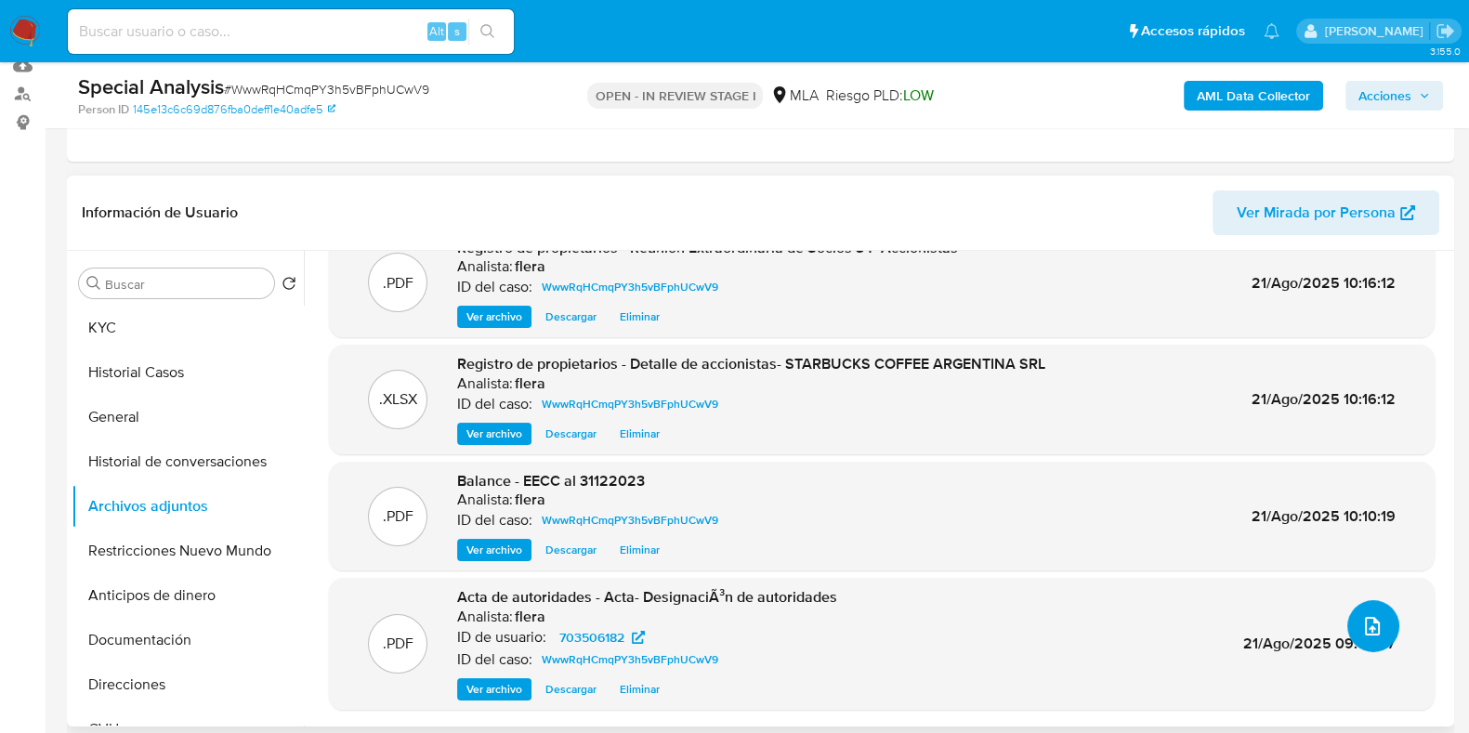
scroll to position [37, 0]
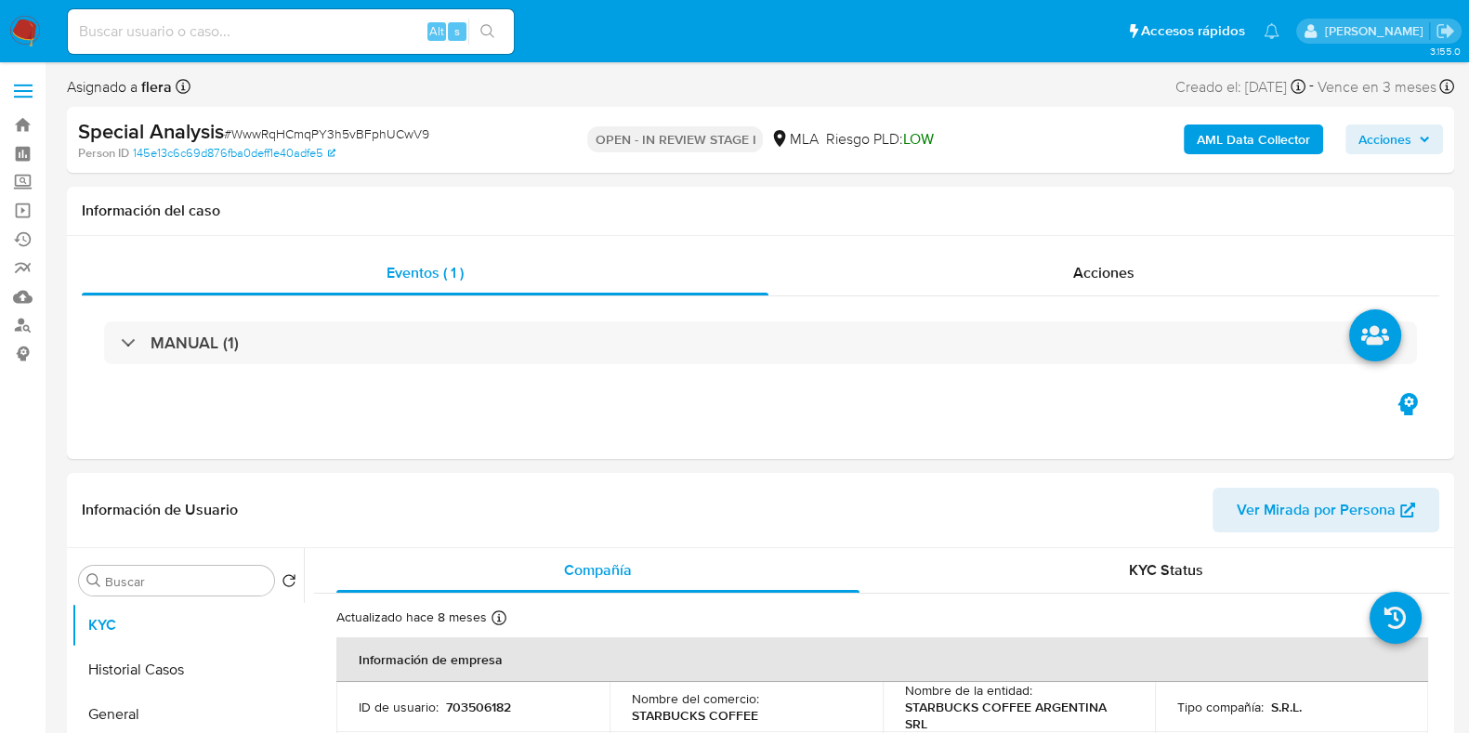
select select "10"
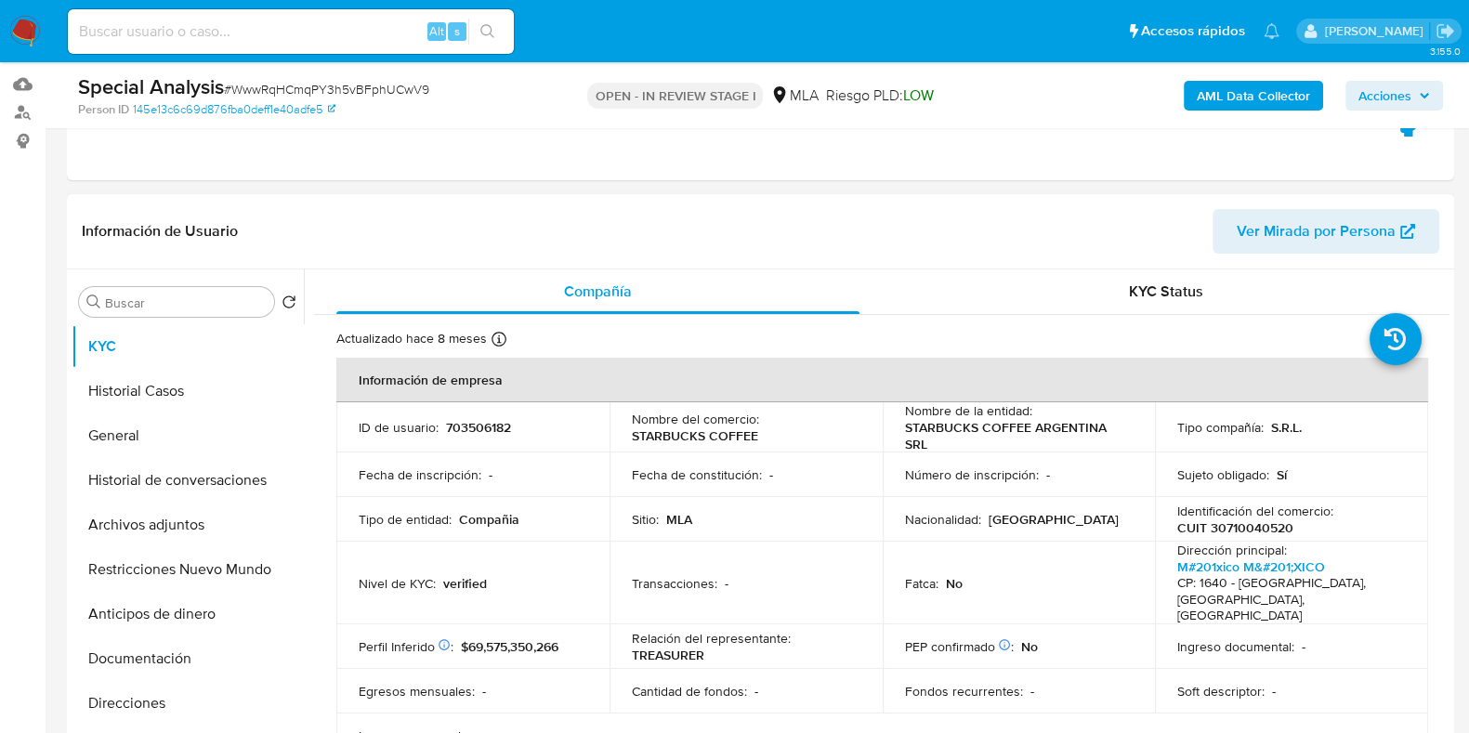
scroll to position [231, 0]
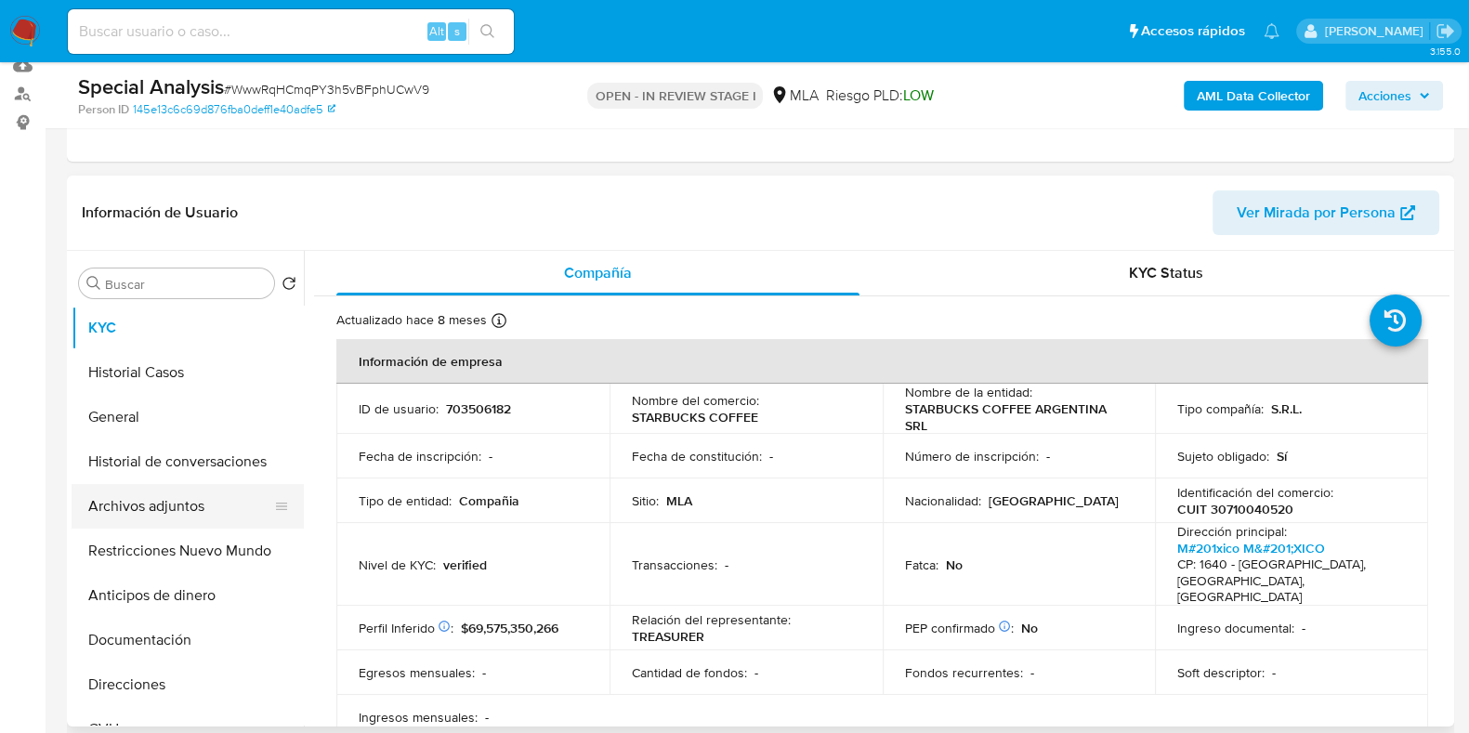
click at [128, 513] on button "Archivos adjuntos" at bounding box center [180, 506] width 217 height 45
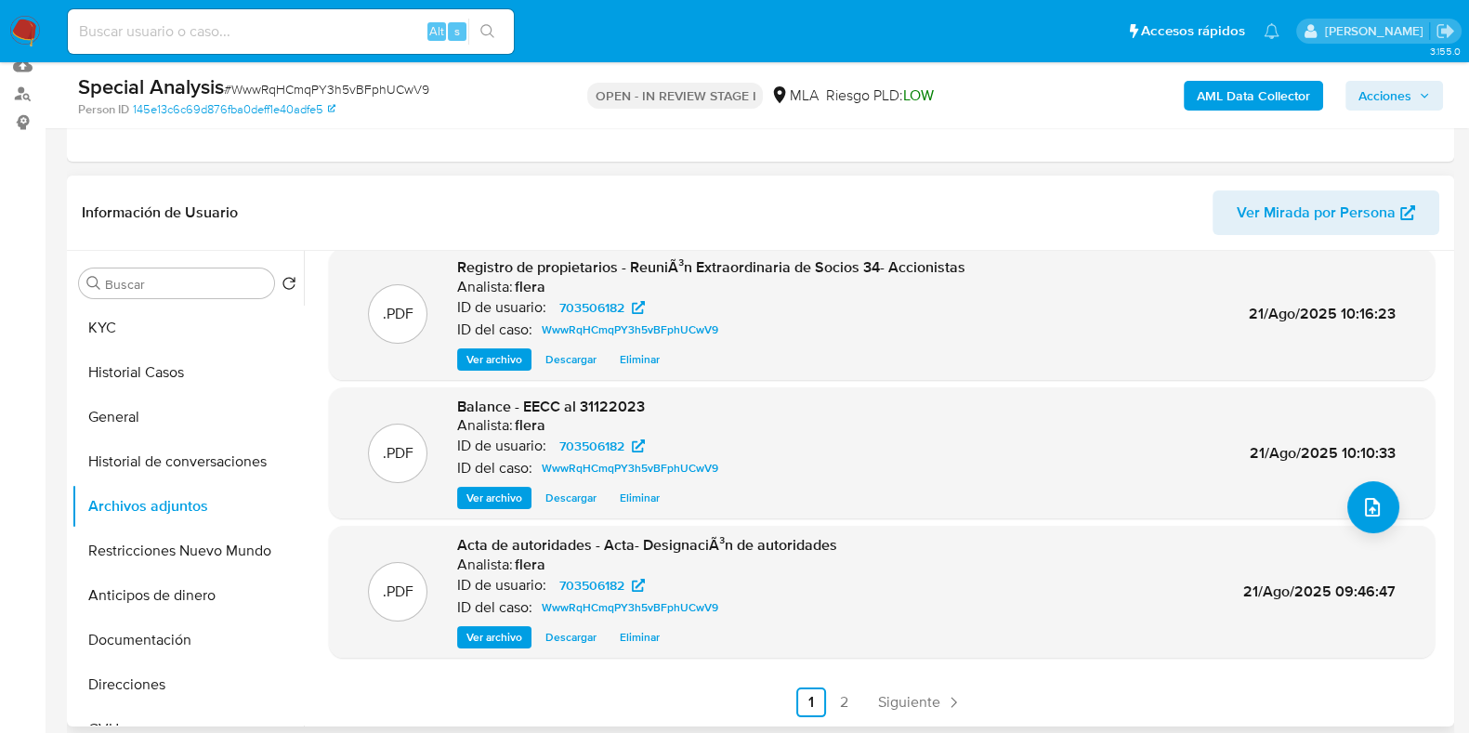
scroll to position [349, 0]
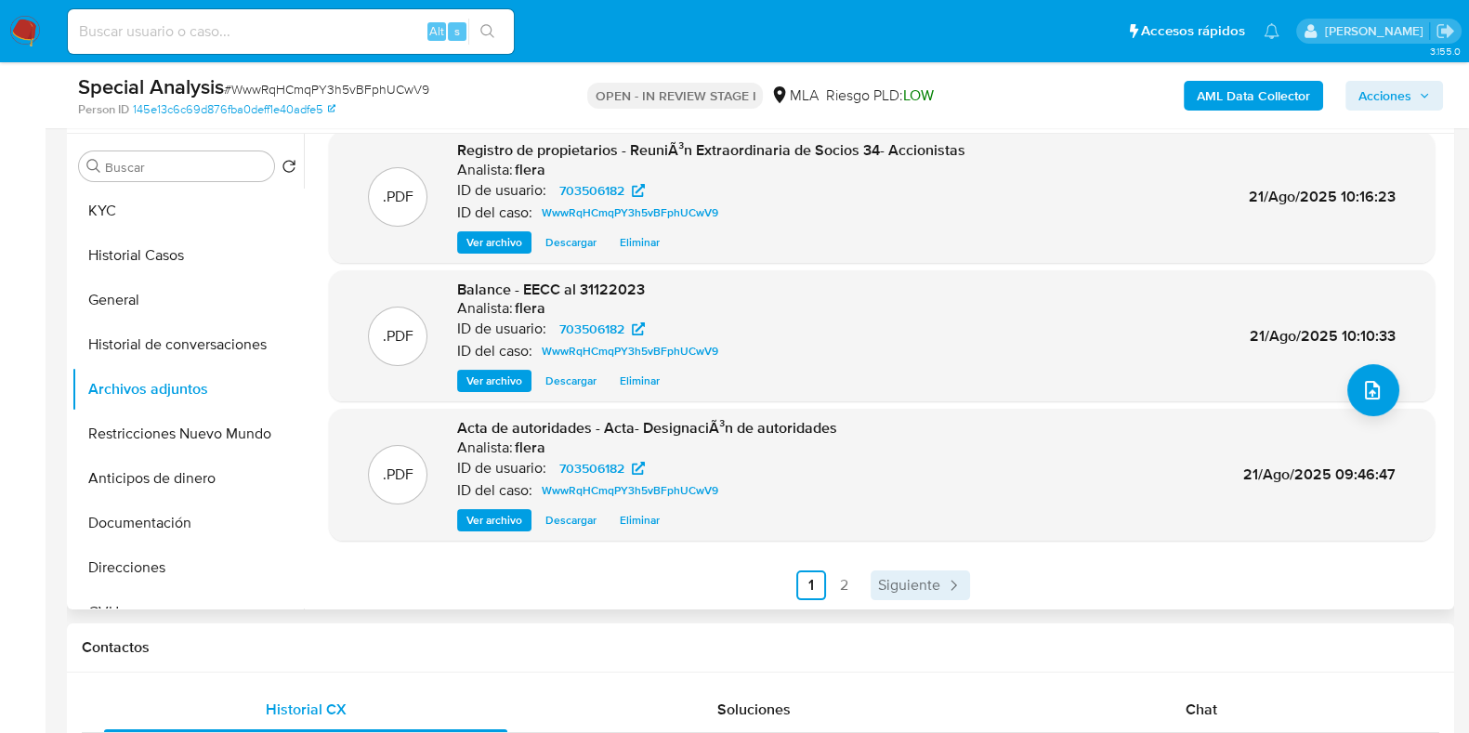
click at [920, 582] on span "Siguiente" at bounding box center [909, 585] width 62 height 15
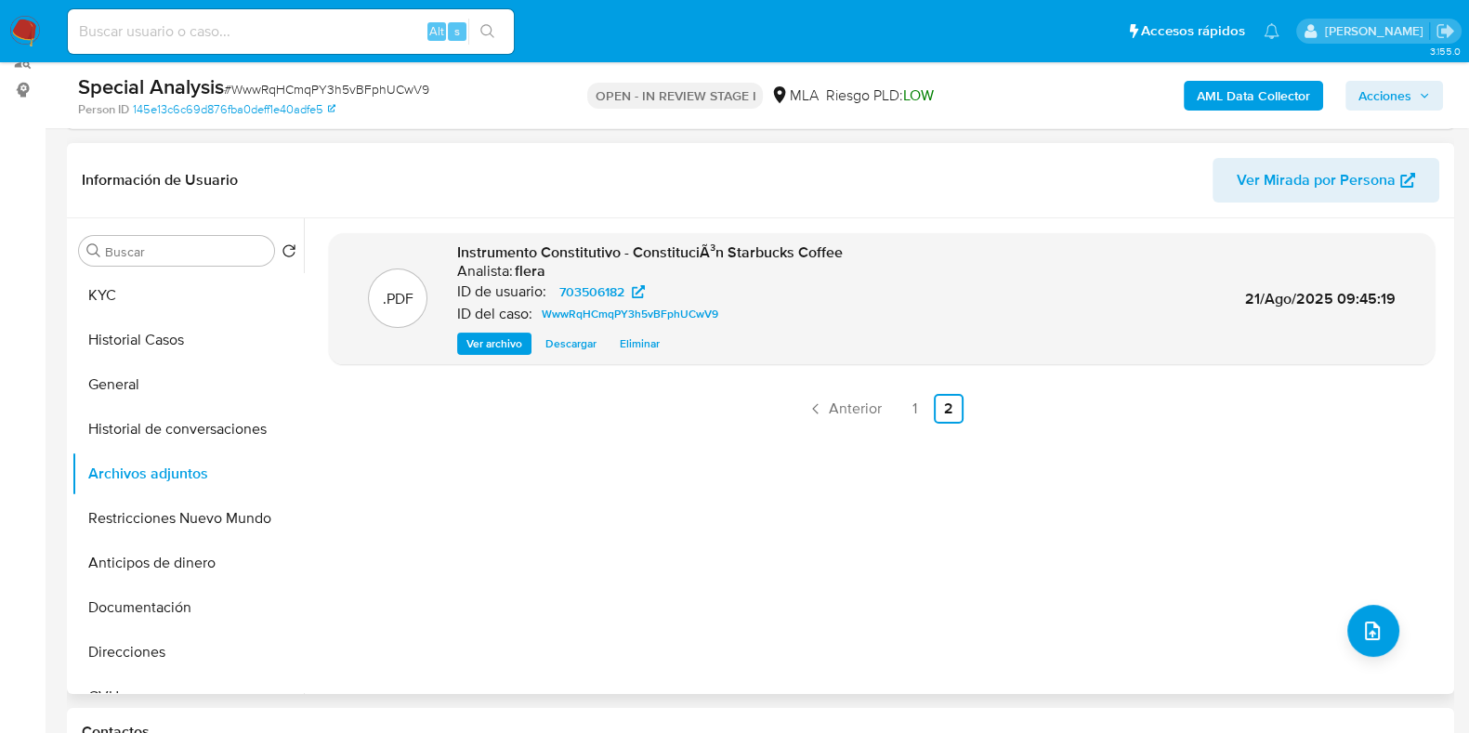
scroll to position [231, 0]
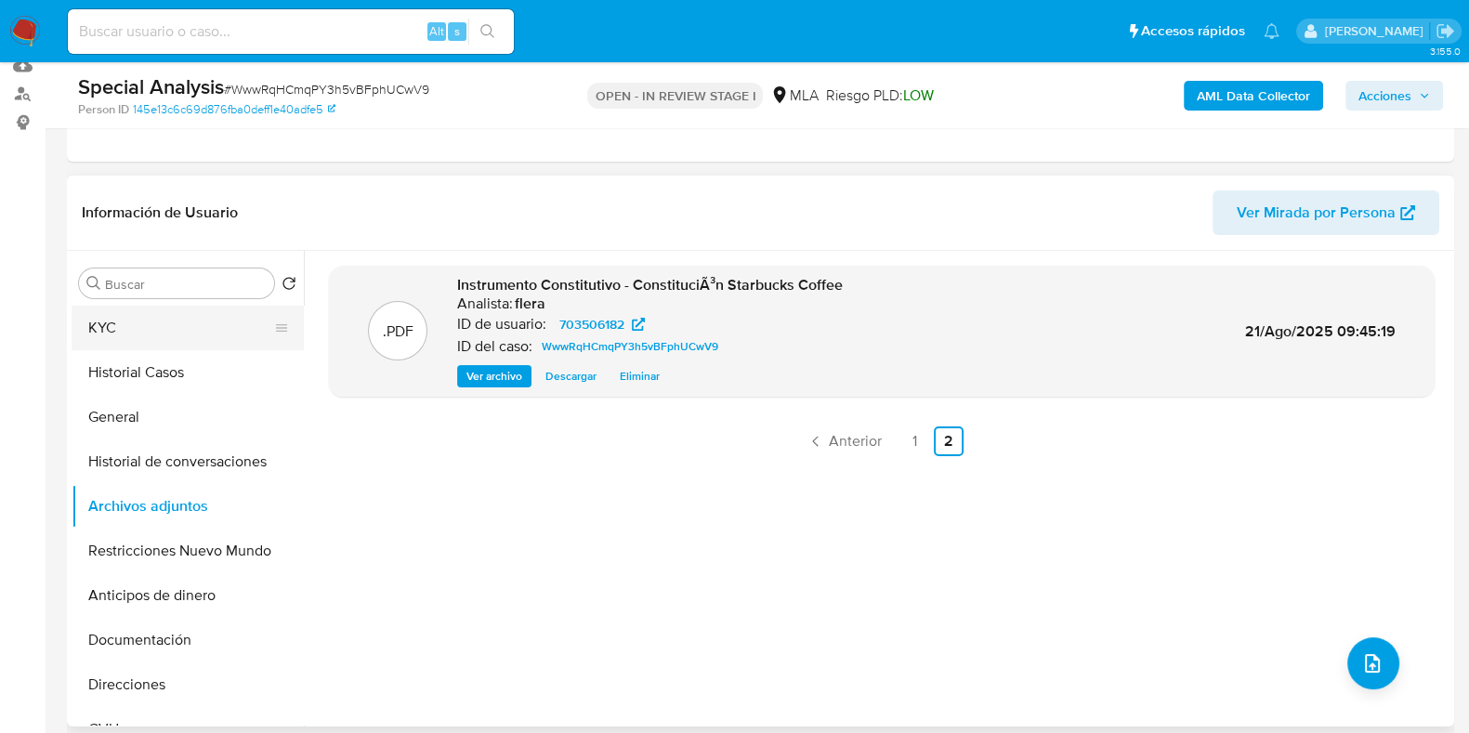
click at [206, 314] on button "KYC" at bounding box center [180, 328] width 217 height 45
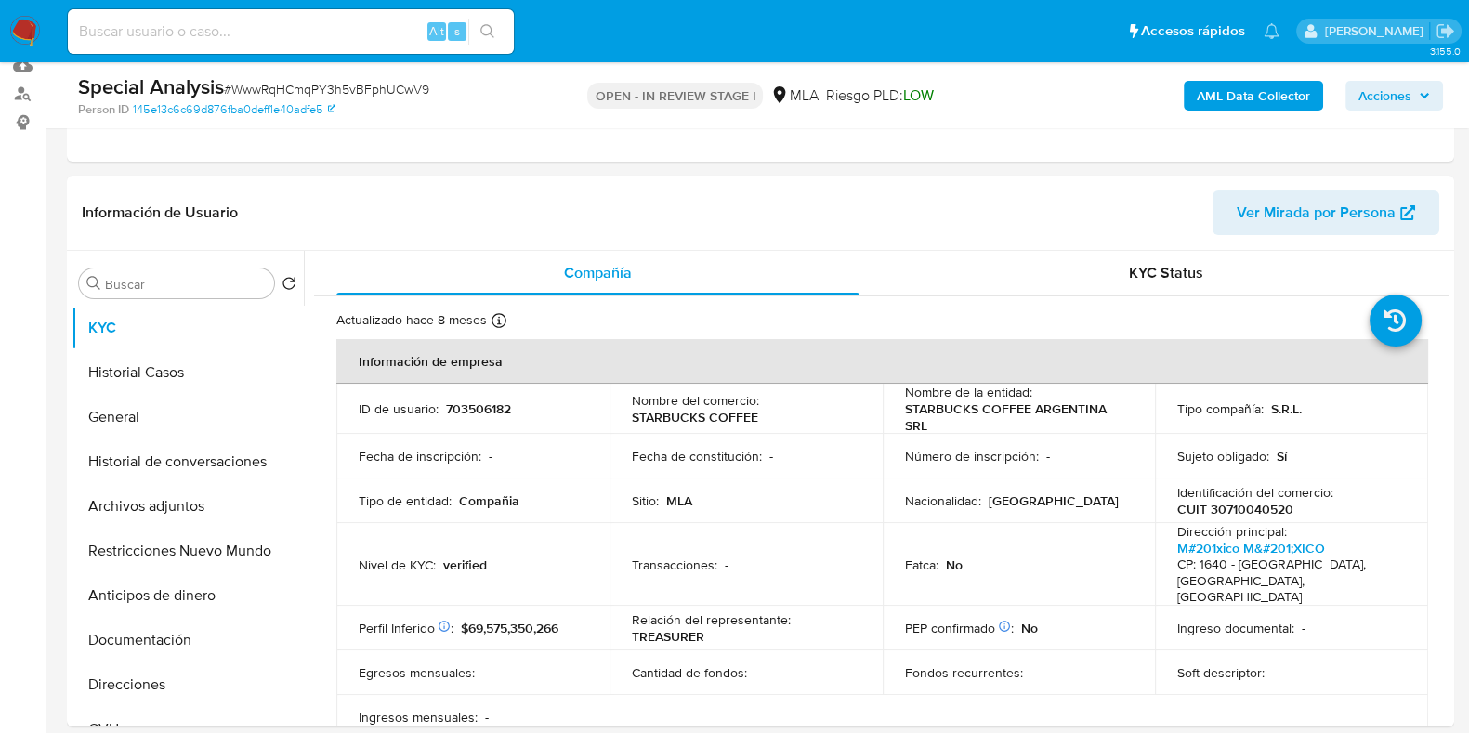
click at [1413, 105] on span "Acciones" at bounding box center [1395, 96] width 72 height 26
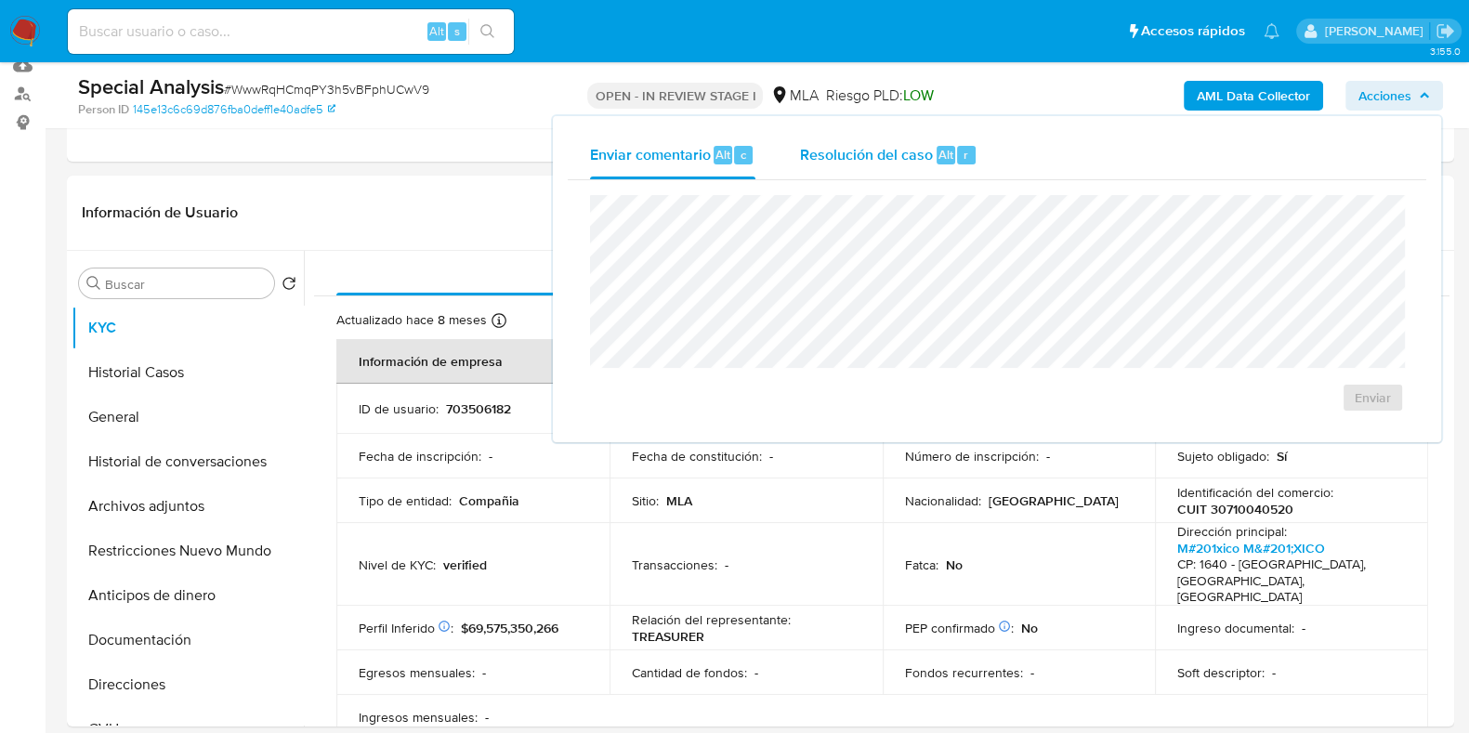
click at [971, 155] on div "r" at bounding box center [966, 155] width 19 height 19
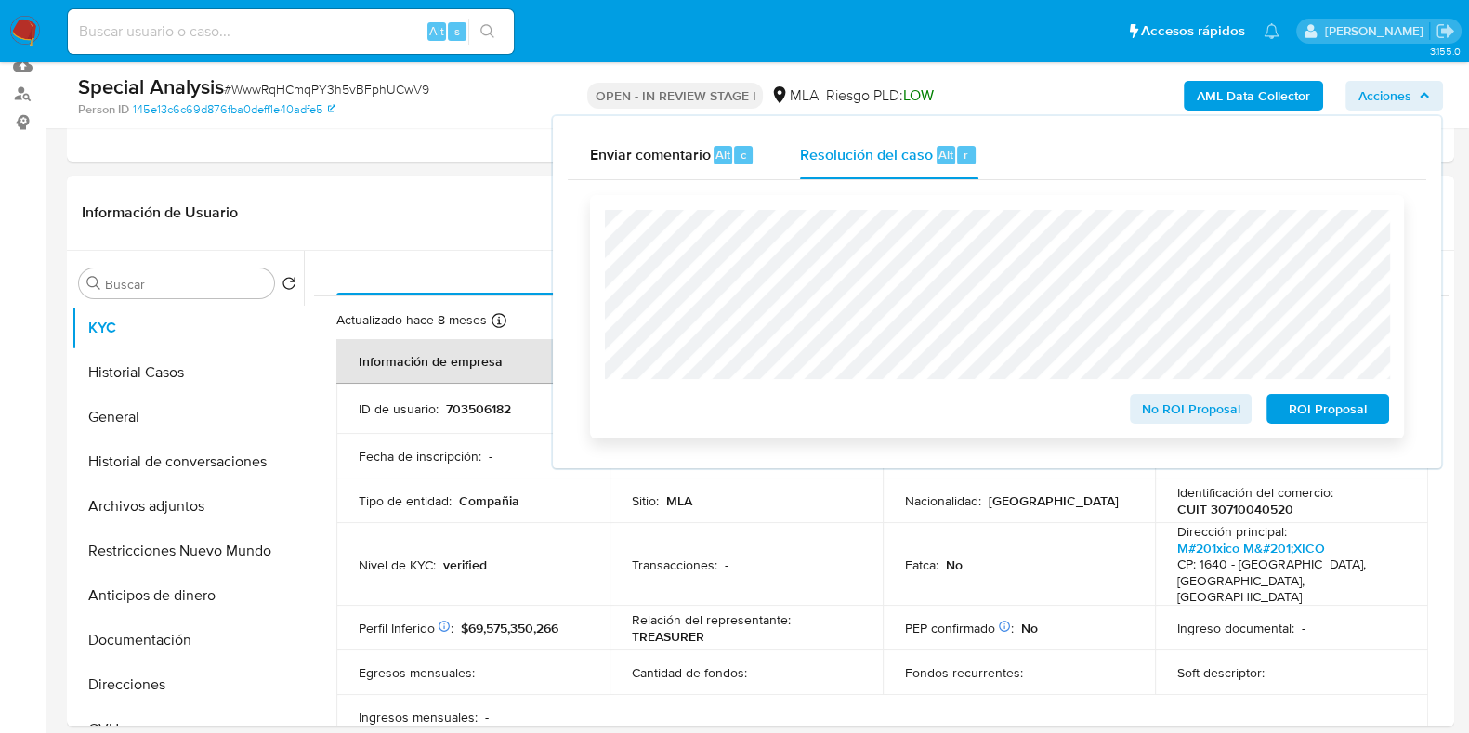
click at [1179, 416] on span "No ROI Proposal" at bounding box center [1191, 409] width 97 height 26
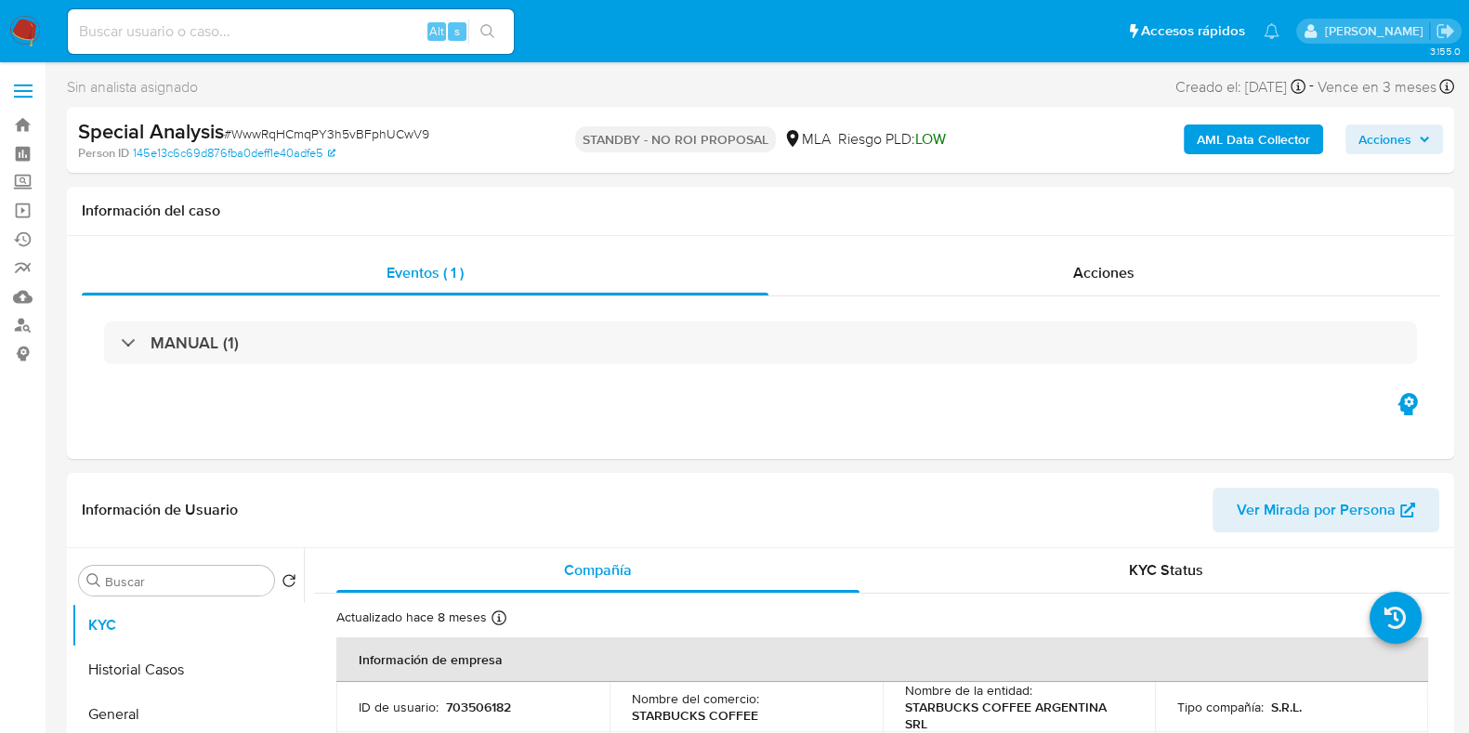
select select "10"
click at [312, 35] on input at bounding box center [291, 32] width 446 height 24
paste input "781242760"
type input "781242760"
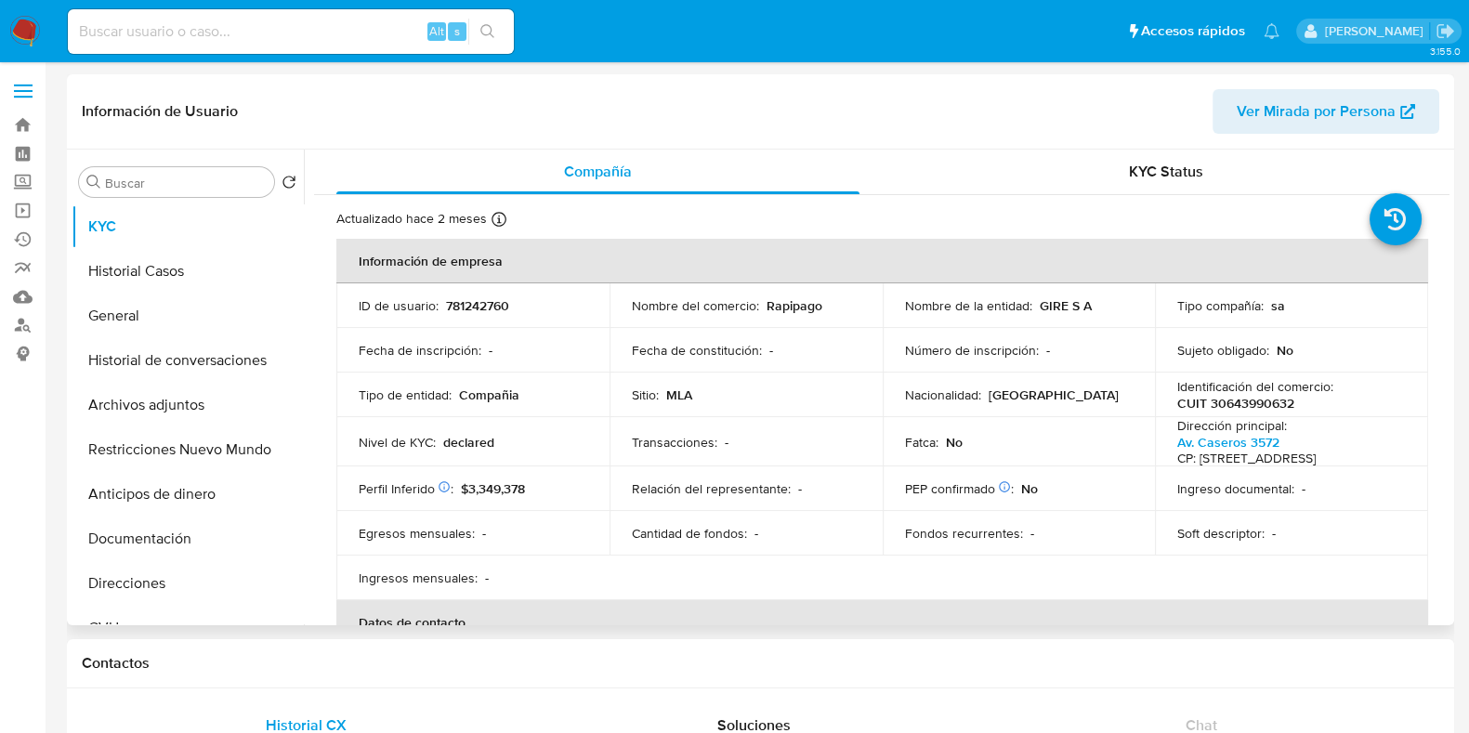
select select "10"
